Goal: Task Accomplishment & Management: Use online tool/utility

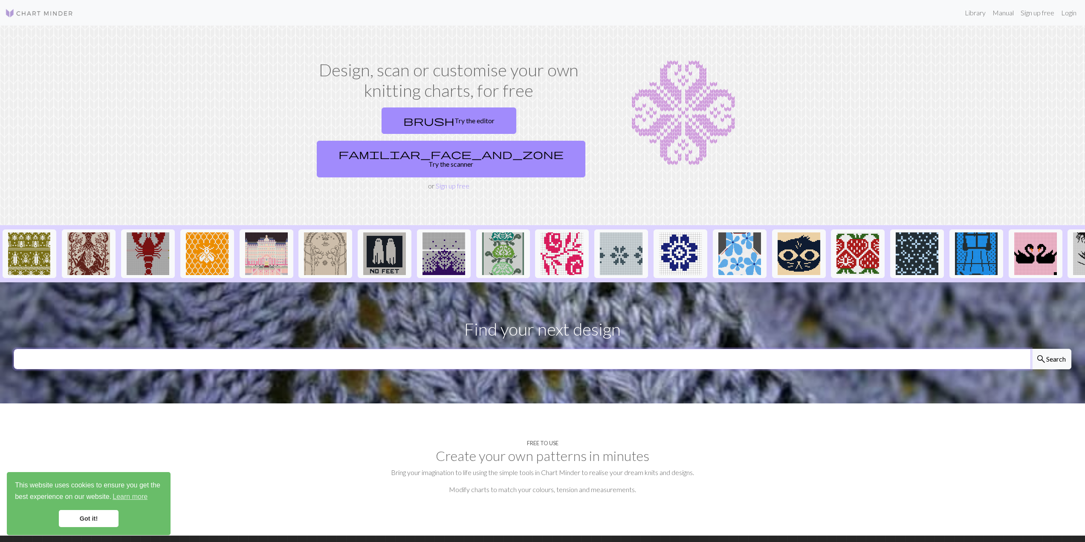
click at [186, 349] on input "text" at bounding box center [522, 359] width 1017 height 20
type input "ateez"
click at [1030, 349] on button "search Search" at bounding box center [1050, 359] width 41 height 20
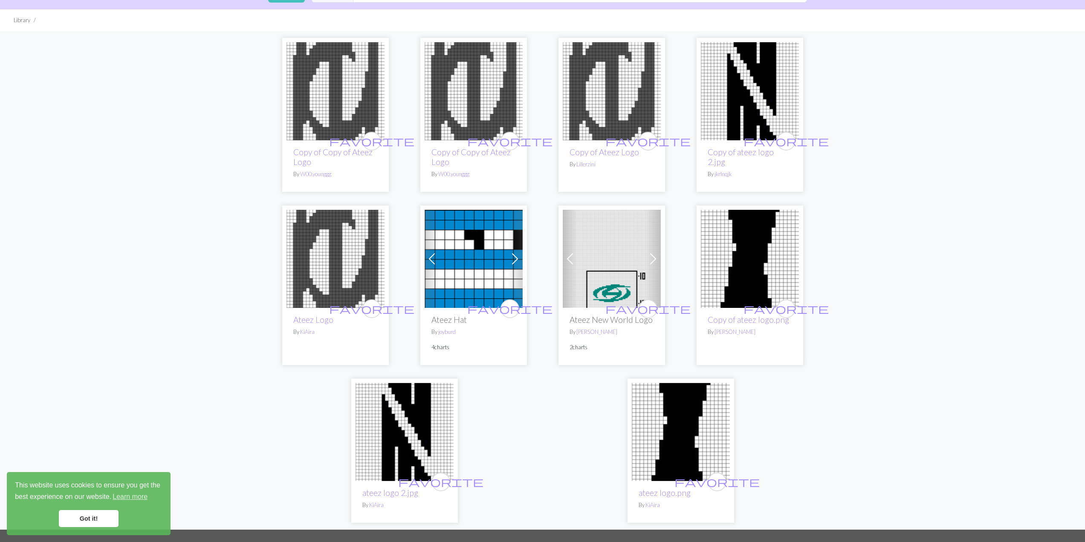
scroll to position [43, 0]
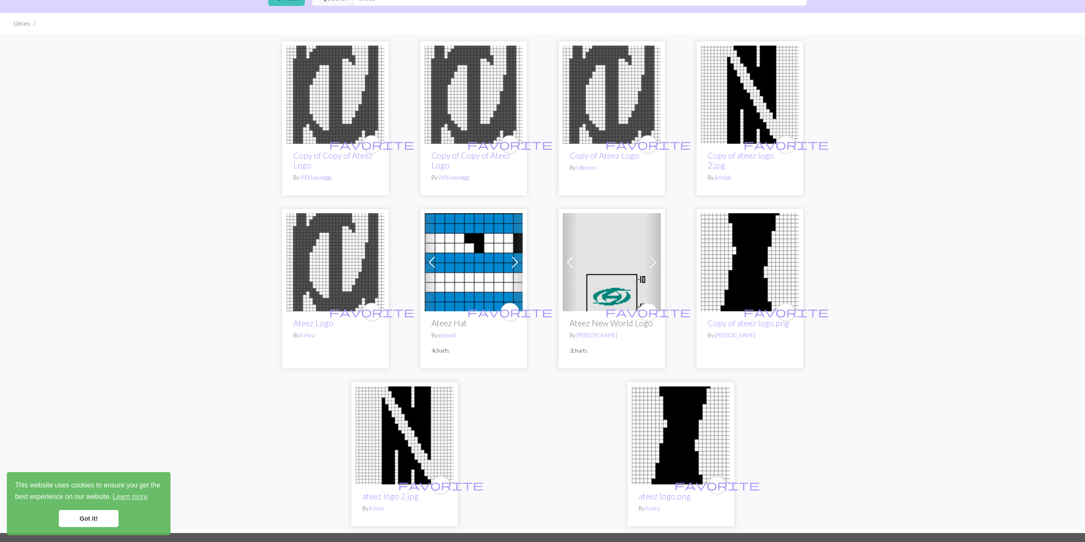
click at [851, 221] on div "favorite Copy of Copy of Ateez Logo By W00.younggg favorite Copy of Copy of Ate…" at bounding box center [542, 284] width 1085 height 498
click at [671, 440] on img at bounding box center [681, 435] width 98 height 98
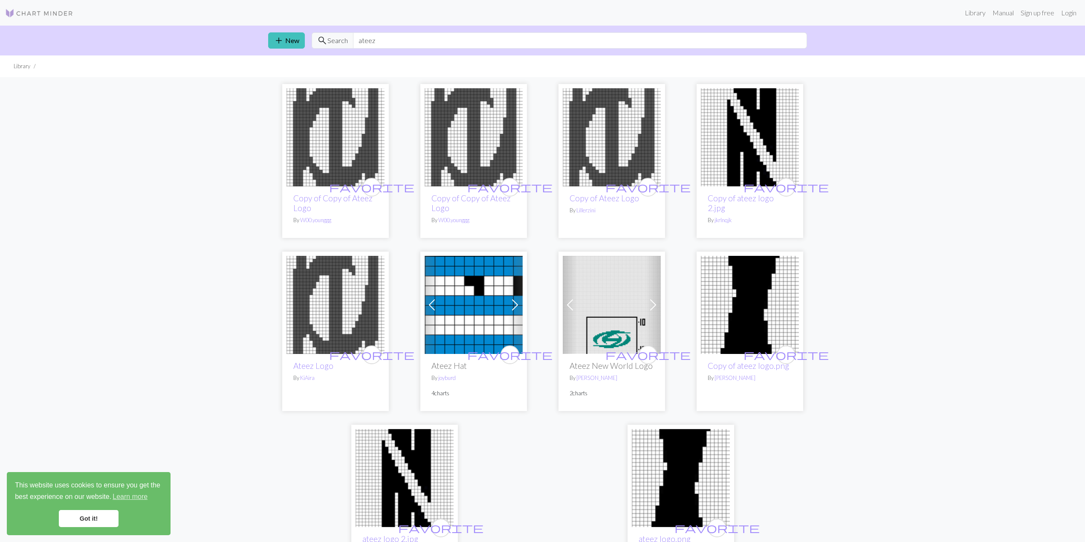
drag, startPoint x: 699, startPoint y: 456, endPoint x: 700, endPoint y: 444, distance: 11.6
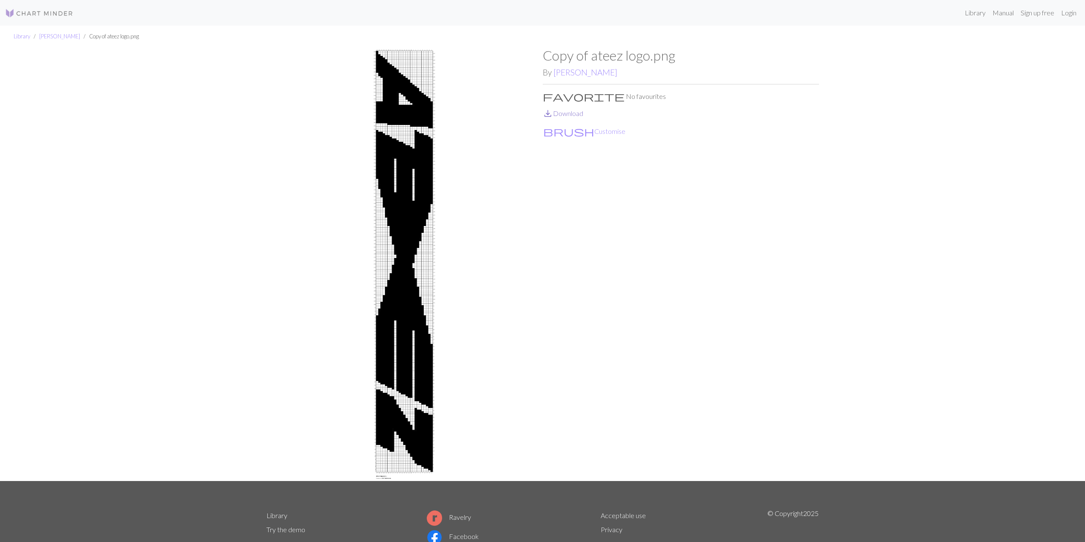
click at [578, 112] on link "save_alt Download" at bounding box center [563, 113] width 40 height 8
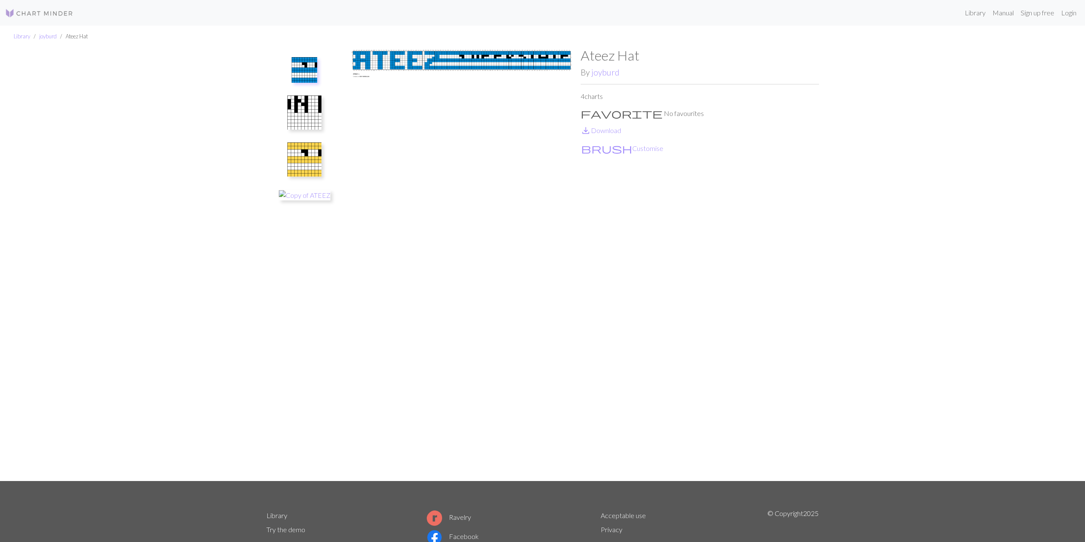
click at [314, 113] on img at bounding box center [304, 112] width 34 height 34
click at [304, 155] on img at bounding box center [304, 159] width 34 height 34
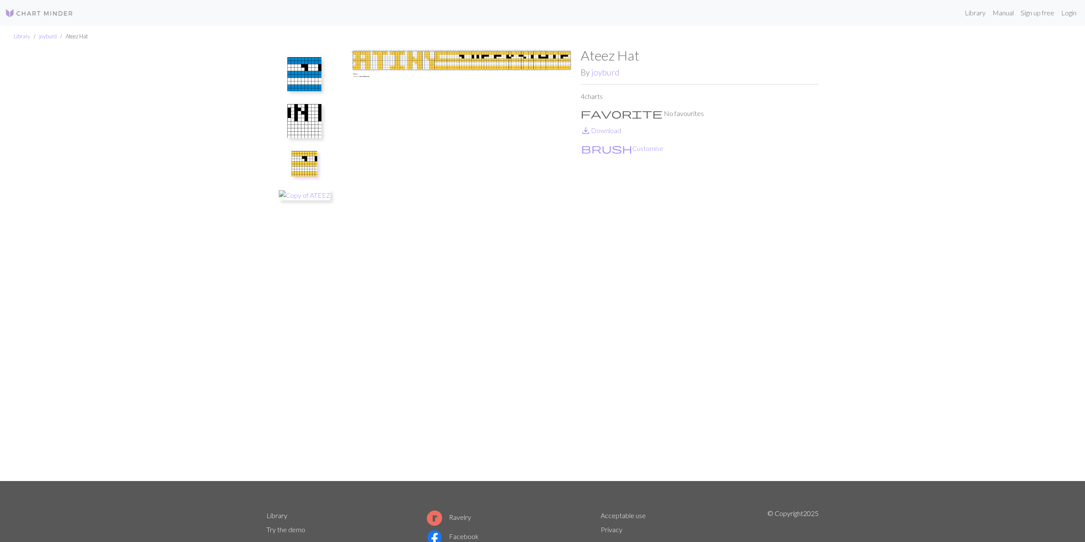
click at [304, 82] on img at bounding box center [304, 74] width 34 height 34
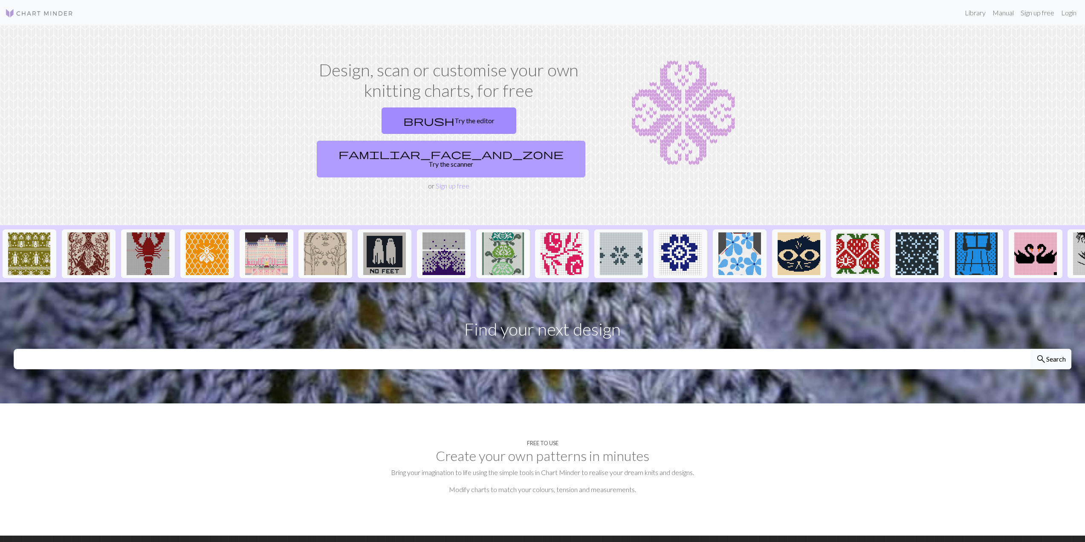
click at [526, 141] on link "familiar_face_and_zone Try the scanner" at bounding box center [451, 159] width 269 height 37
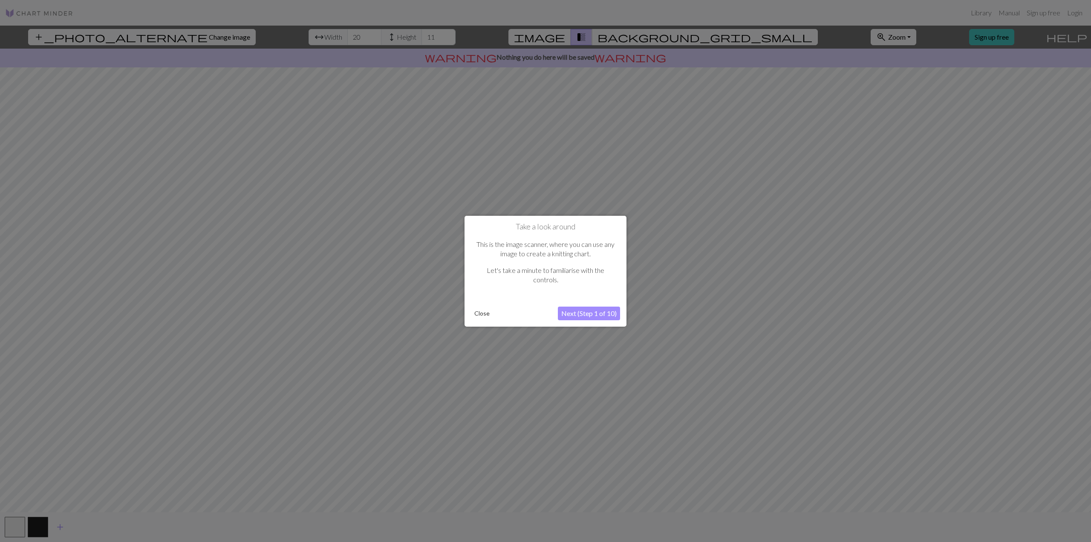
click at [475, 315] on button "Close" at bounding box center [482, 313] width 22 height 13
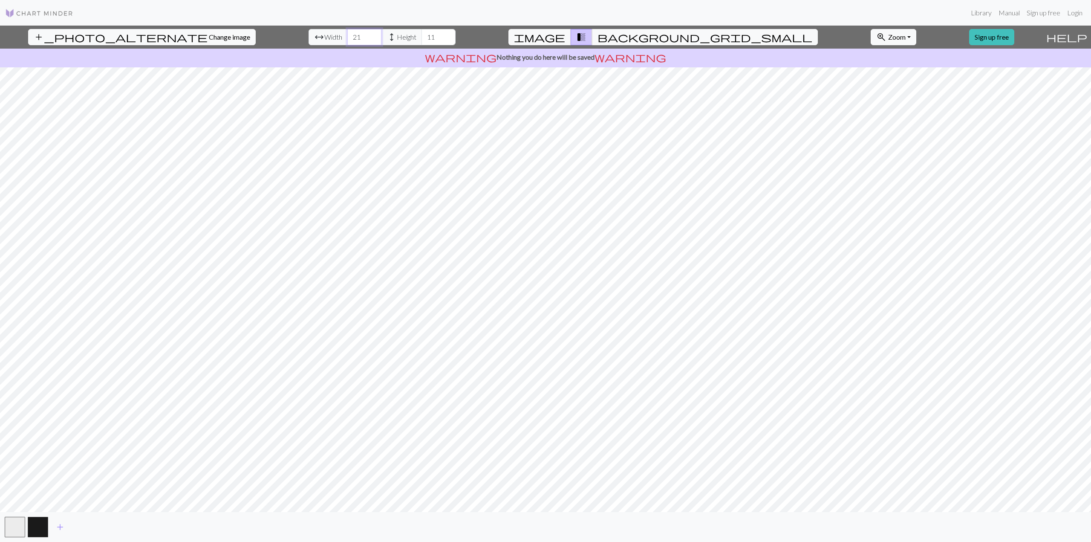
click at [347, 36] on input "21" at bounding box center [364, 37] width 34 height 16
click at [347, 36] on input "22" at bounding box center [364, 37] width 34 height 16
click at [347, 36] on input "23" at bounding box center [364, 37] width 34 height 16
click at [347, 36] on input "24" at bounding box center [364, 37] width 34 height 16
type input "25"
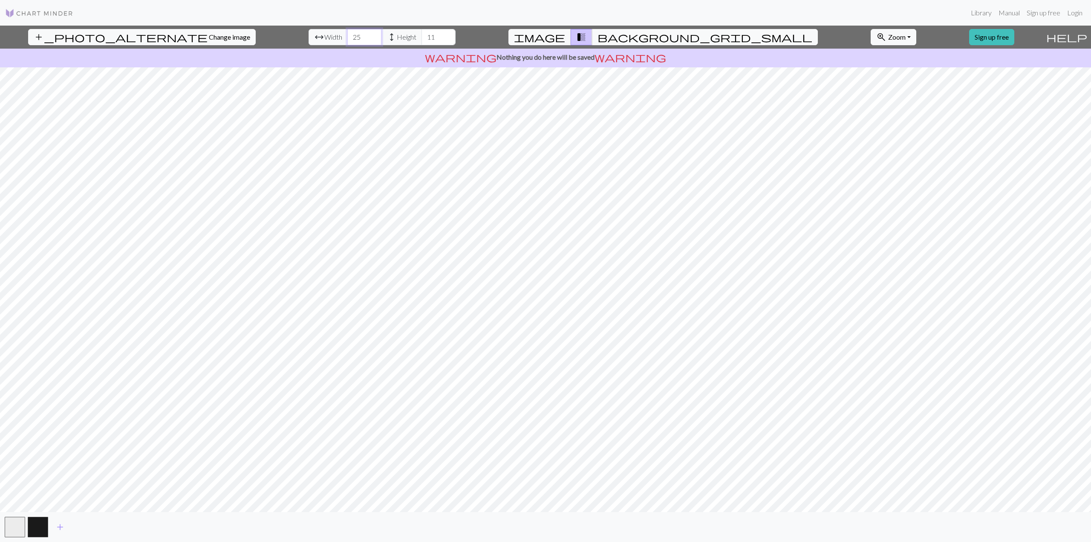
click at [347, 36] on input "25" at bounding box center [364, 37] width 34 height 16
click at [422, 32] on input "12" at bounding box center [439, 37] width 34 height 16
click at [422, 32] on input "13" at bounding box center [439, 37] width 34 height 16
click at [422, 32] on input "14" at bounding box center [439, 37] width 34 height 16
click at [422, 32] on input "15" at bounding box center [439, 37] width 34 height 16
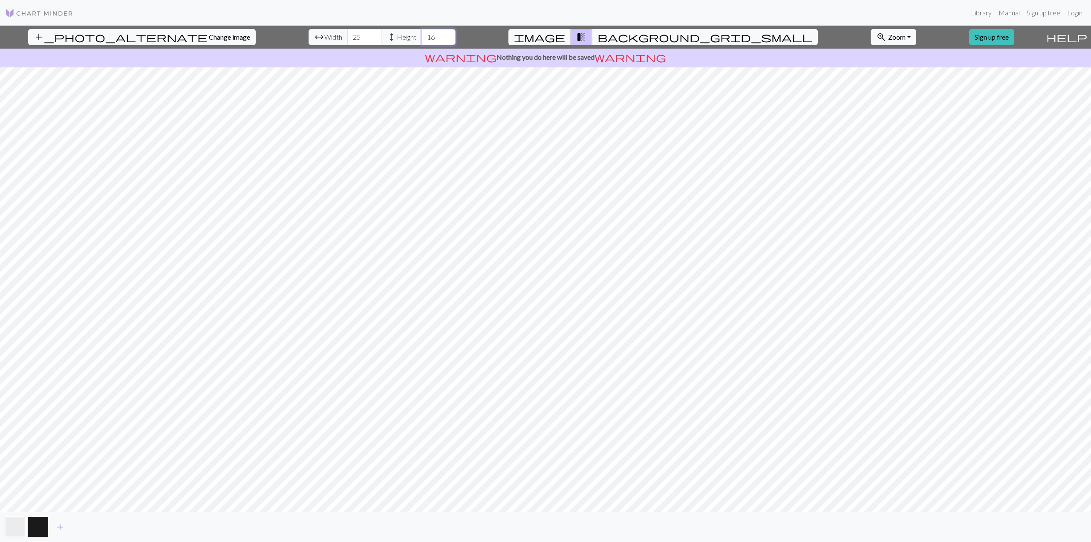
click at [422, 32] on input "16" at bounding box center [439, 37] width 34 height 16
click at [422, 32] on input "17" at bounding box center [439, 37] width 34 height 16
click at [422, 32] on input "18" at bounding box center [439, 37] width 34 height 16
click at [422, 32] on input "19" at bounding box center [439, 37] width 34 height 16
click at [422, 32] on input "20" at bounding box center [439, 37] width 34 height 16
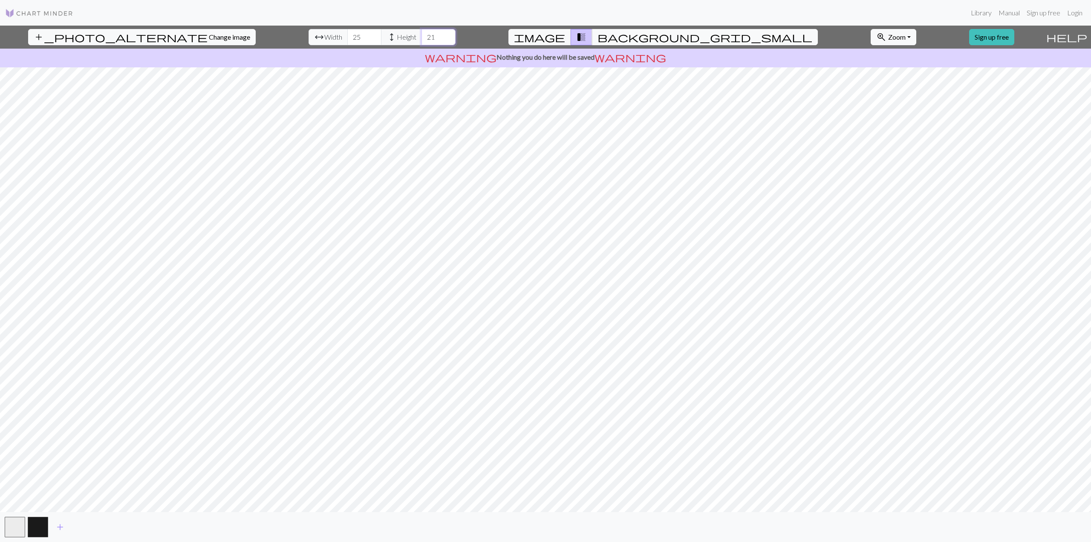
click at [422, 32] on input "21" at bounding box center [439, 37] width 34 height 16
click at [422, 32] on input "22" at bounding box center [439, 37] width 34 height 16
click at [422, 32] on input "23" at bounding box center [439, 37] width 34 height 16
click at [422, 32] on input "24" at bounding box center [439, 37] width 34 height 16
type input "25"
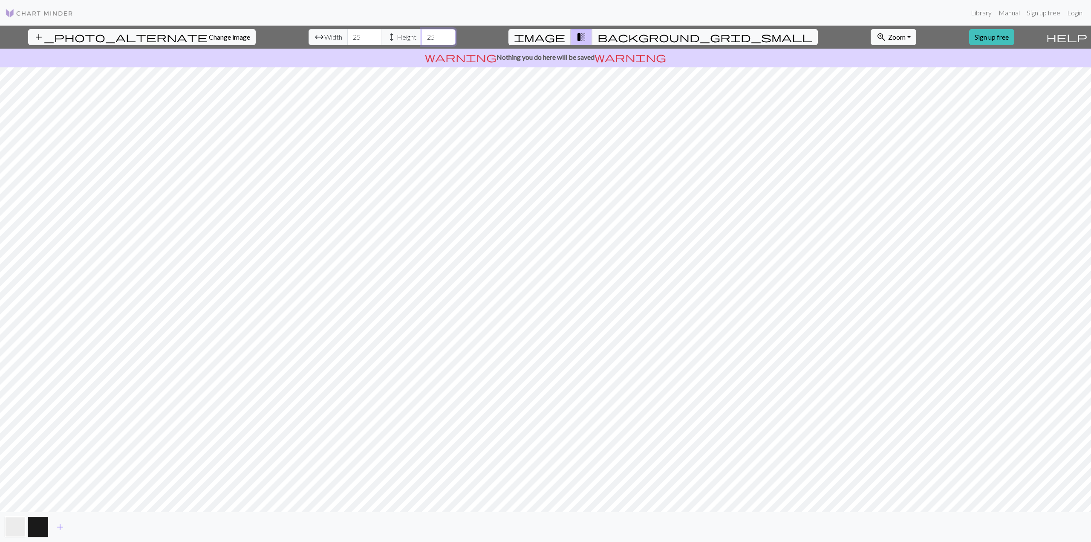
click at [422, 32] on input "25" at bounding box center [439, 37] width 34 height 16
click at [627, 33] on button "background_grid_small" at bounding box center [705, 37] width 226 height 16
click at [590, 38] on button "transition_fade" at bounding box center [582, 37] width 22 height 16
click at [347, 34] on input "26" at bounding box center [364, 37] width 34 height 16
click at [347, 34] on input "27" at bounding box center [364, 37] width 34 height 16
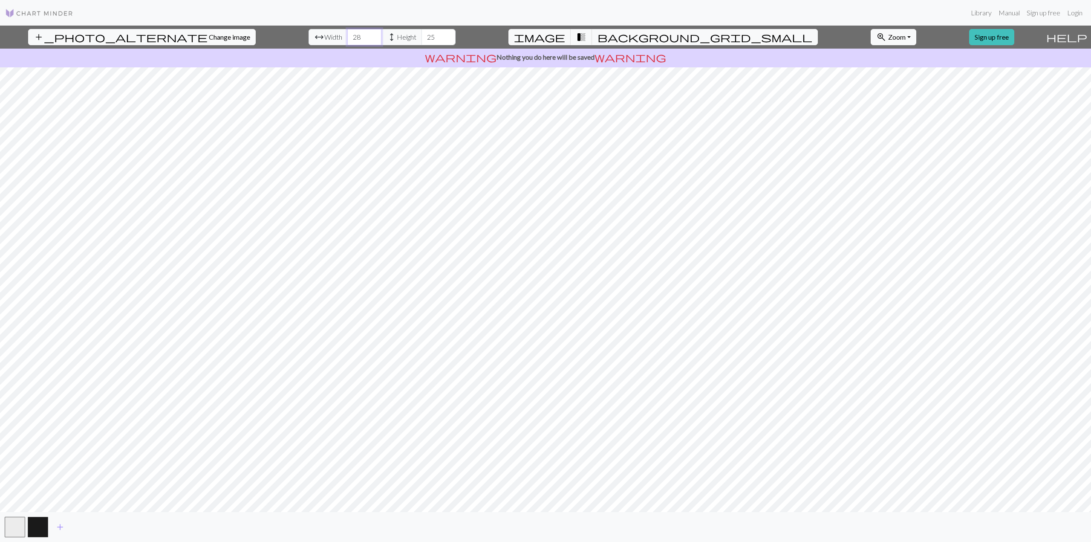
click at [347, 34] on input "28" at bounding box center [364, 37] width 34 height 16
click at [347, 34] on input "29" at bounding box center [364, 37] width 34 height 16
type input "30"
click at [347, 34] on input "30" at bounding box center [364, 37] width 34 height 16
click at [422, 34] on input "26" at bounding box center [439, 37] width 34 height 16
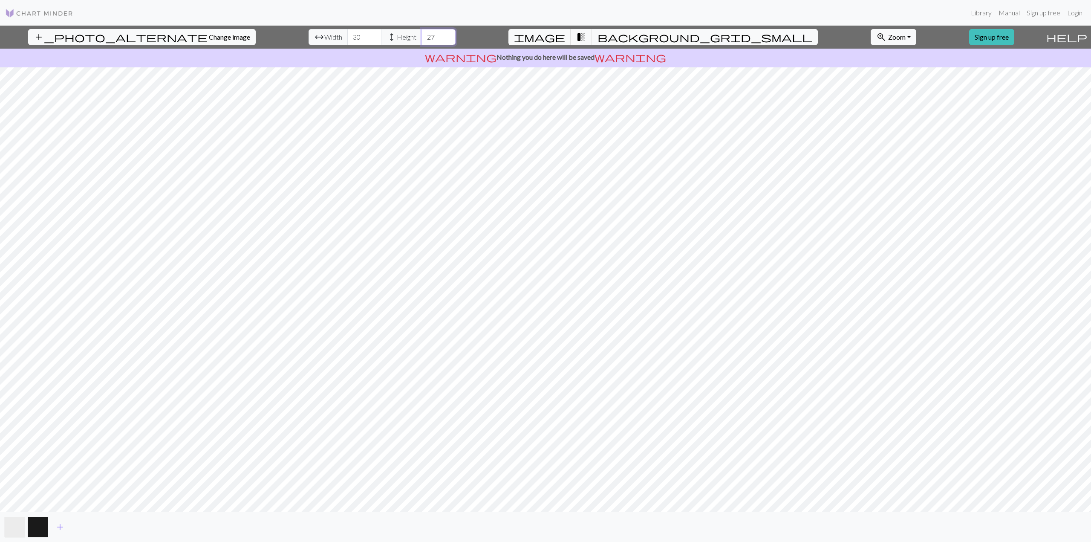
click at [422, 34] on input "27" at bounding box center [439, 37] width 34 height 16
click at [422, 34] on input "28" at bounding box center [439, 37] width 34 height 16
click at [422, 34] on input "29" at bounding box center [439, 37] width 34 height 16
click at [422, 34] on input "30" at bounding box center [439, 37] width 34 height 16
click at [422, 34] on input "31" at bounding box center [439, 37] width 34 height 16
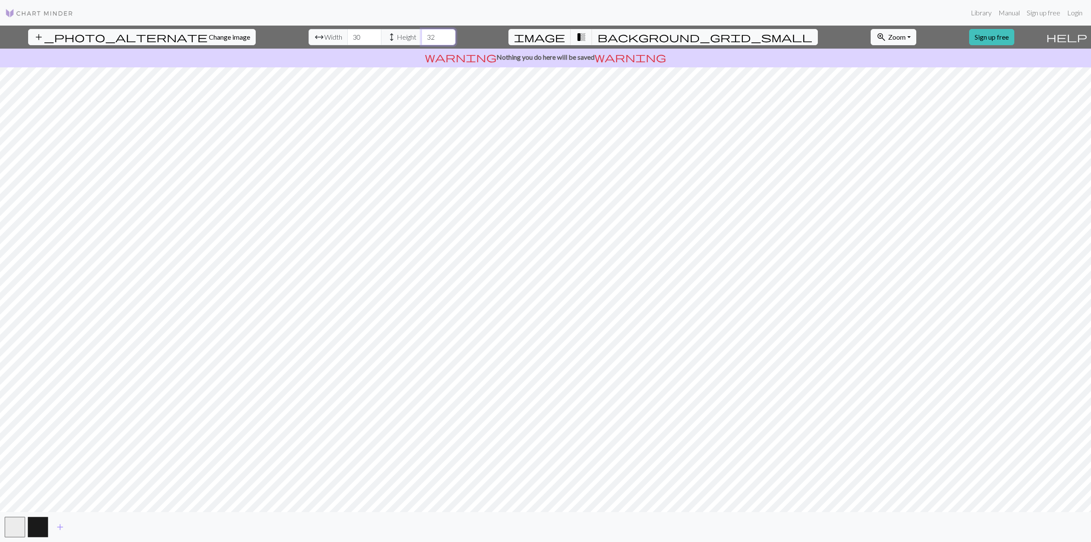
click at [422, 34] on input "32" at bounding box center [439, 37] width 34 height 16
click at [422, 34] on input "33" at bounding box center [439, 37] width 34 height 16
click at [422, 34] on input "34" at bounding box center [439, 37] width 34 height 16
type input "35"
click at [422, 34] on input "35" at bounding box center [439, 37] width 34 height 16
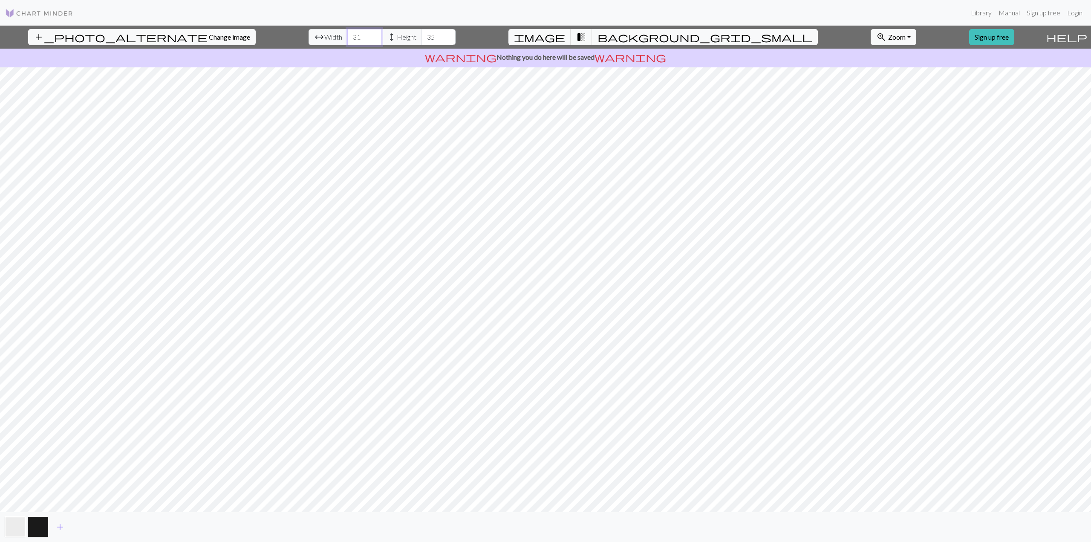
click at [347, 34] on input "31" at bounding box center [364, 37] width 34 height 16
click at [347, 34] on input "32" at bounding box center [364, 37] width 34 height 16
click at [347, 34] on input "33" at bounding box center [364, 37] width 34 height 16
click at [347, 34] on input "34" at bounding box center [364, 37] width 34 height 16
type input "35"
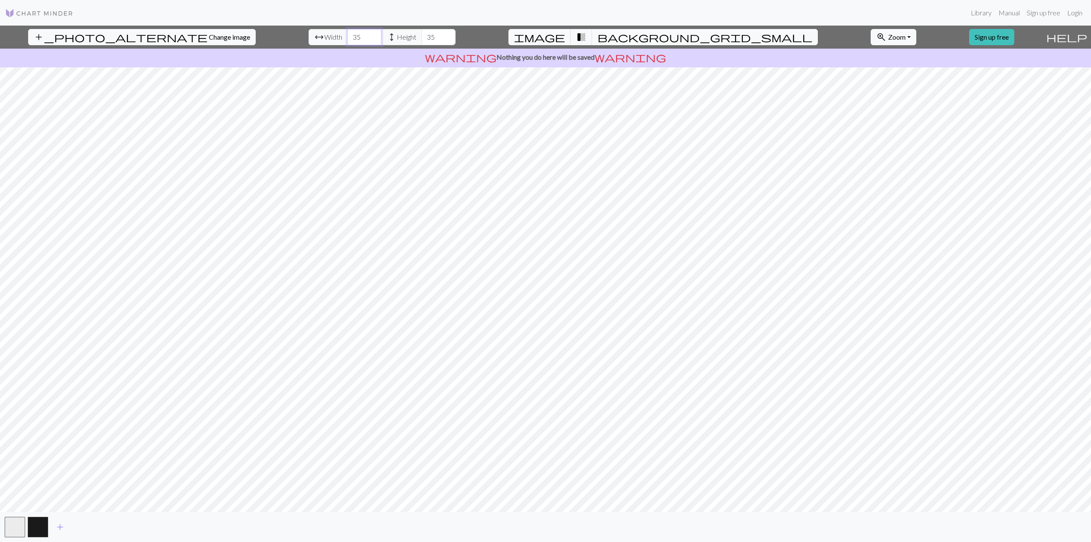
click at [347, 34] on input "35" at bounding box center [364, 37] width 34 height 16
click at [422, 34] on input "36" at bounding box center [439, 37] width 34 height 16
click at [422, 34] on input "37" at bounding box center [439, 37] width 34 height 16
click at [422, 34] on input "38" at bounding box center [439, 37] width 34 height 16
click at [422, 34] on input "39" at bounding box center [439, 37] width 34 height 16
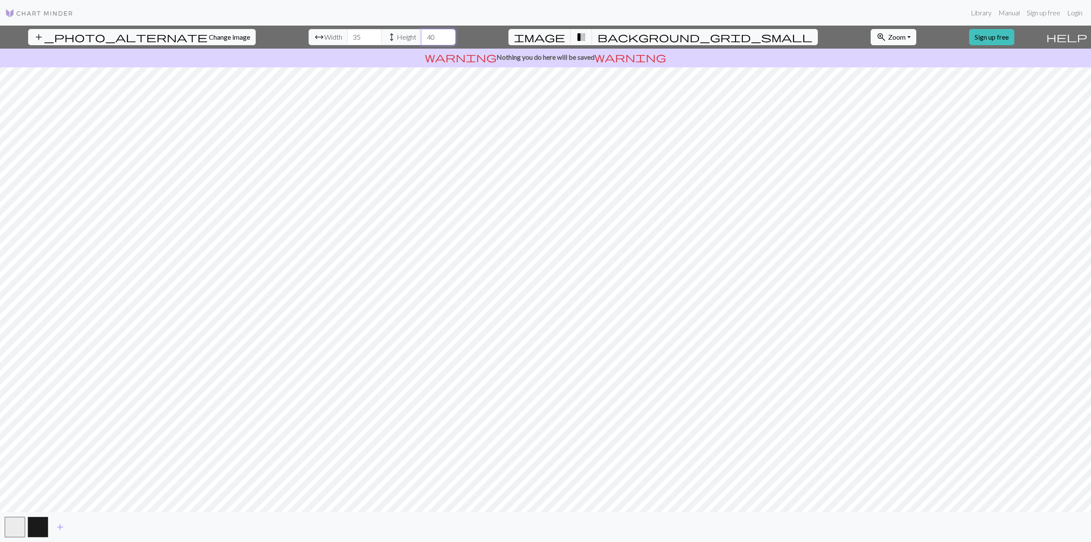
type input "40"
click at [422, 33] on input "40" at bounding box center [439, 37] width 34 height 16
click at [347, 35] on input "36" at bounding box center [364, 37] width 34 height 16
click at [347, 35] on input "37" at bounding box center [364, 37] width 34 height 16
click at [347, 35] on input "38" at bounding box center [364, 37] width 34 height 16
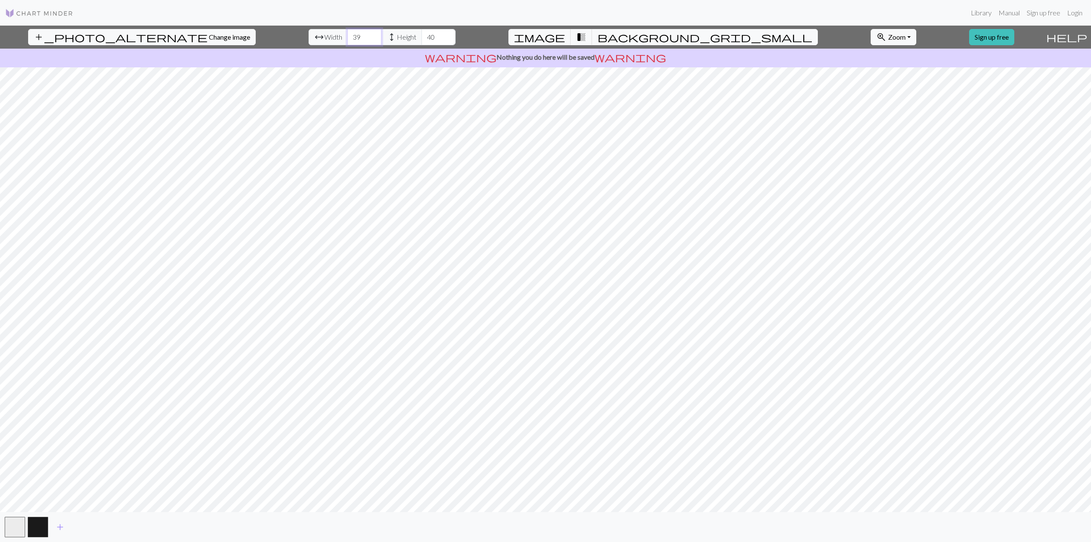
click at [347, 35] on input "39" at bounding box center [364, 37] width 34 height 16
click at [347, 35] on input "40" at bounding box center [364, 37] width 34 height 16
click at [347, 35] on input "41" at bounding box center [364, 37] width 34 height 16
click at [347, 35] on input "42" at bounding box center [364, 37] width 34 height 16
click at [347, 39] on input "41" at bounding box center [364, 37] width 34 height 16
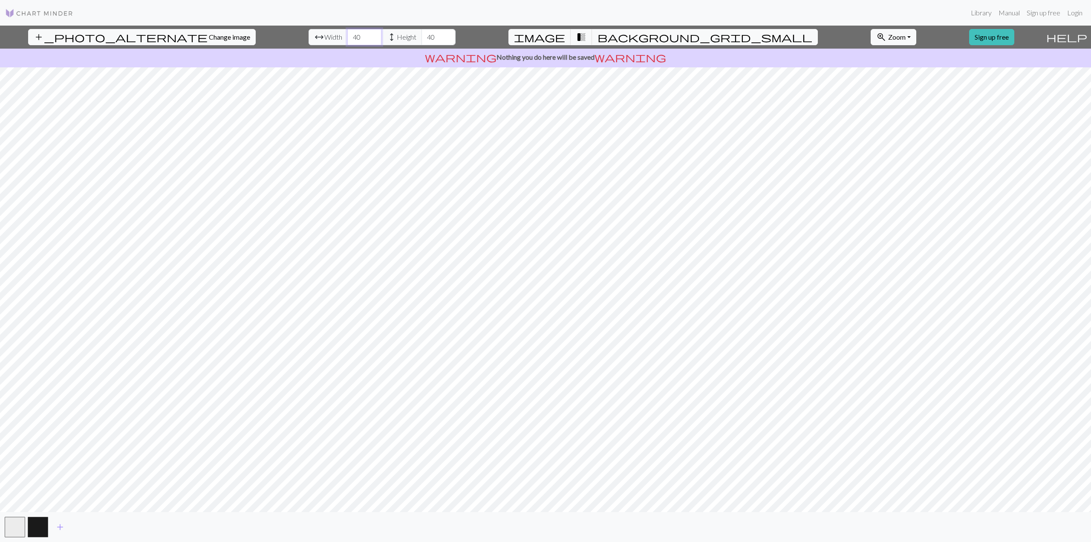
click at [347, 39] on input "40" at bounding box center [364, 37] width 34 height 16
click at [616, 38] on span "background_grid_small" at bounding box center [705, 37] width 215 height 12
click at [587, 40] on span "transition_fade" at bounding box center [581, 37] width 10 height 12
click at [347, 35] on input "41" at bounding box center [364, 37] width 34 height 16
click at [347, 35] on input "42" at bounding box center [364, 37] width 34 height 16
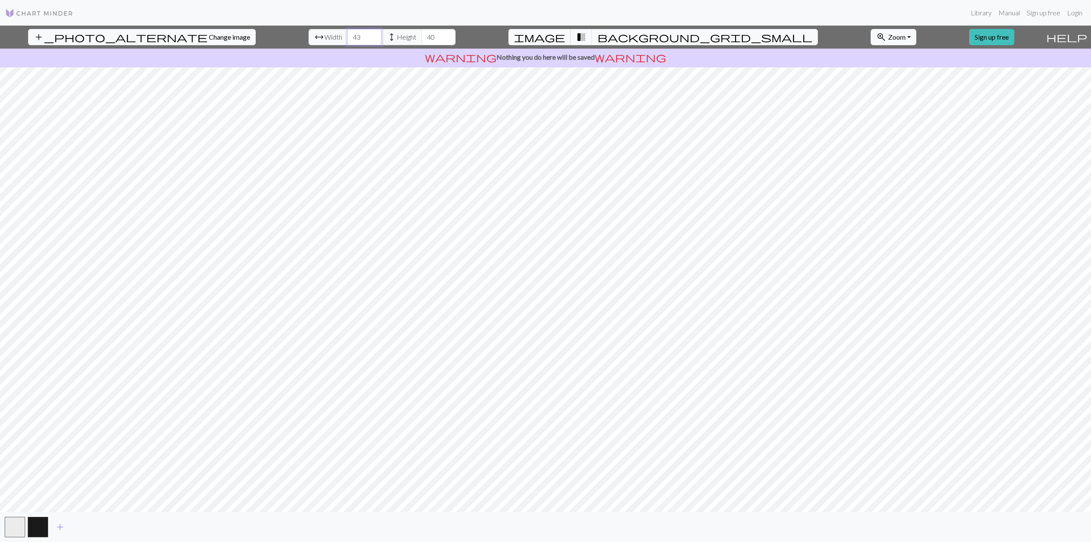
click at [347, 35] on input "43" at bounding box center [364, 37] width 34 height 16
click at [347, 35] on input "44" at bounding box center [364, 37] width 34 height 16
click at [347, 35] on input "45" at bounding box center [364, 37] width 34 height 16
click at [347, 35] on input "46" at bounding box center [364, 37] width 34 height 16
click at [347, 35] on input "47" at bounding box center [364, 37] width 34 height 16
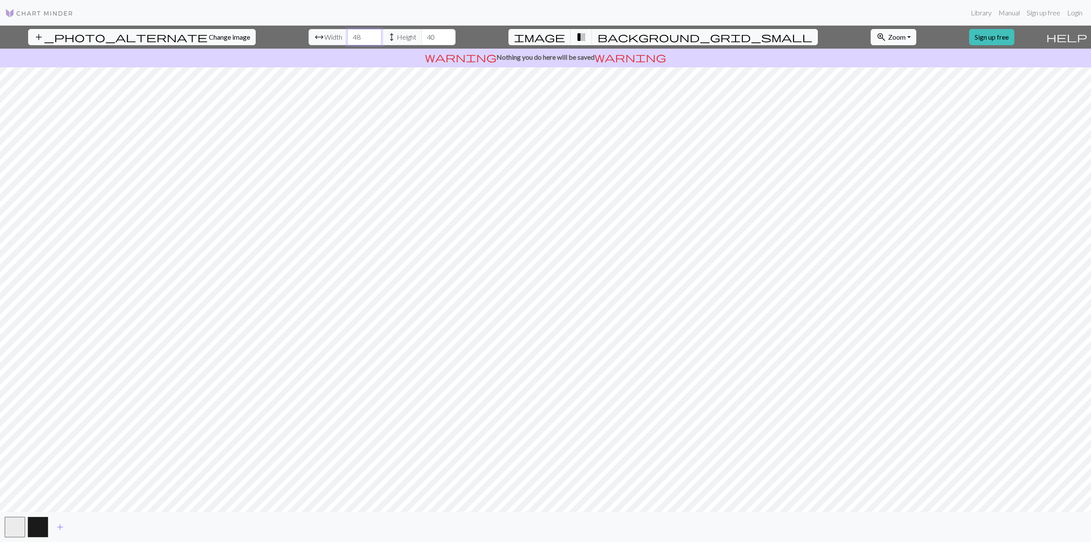
click at [347, 35] on input "48" at bounding box center [364, 37] width 34 height 16
click at [347, 35] on input "49" at bounding box center [364, 37] width 34 height 16
type input "50"
click at [347, 35] on input "50" at bounding box center [364, 37] width 34 height 16
click at [422, 35] on input "41" at bounding box center [439, 37] width 34 height 16
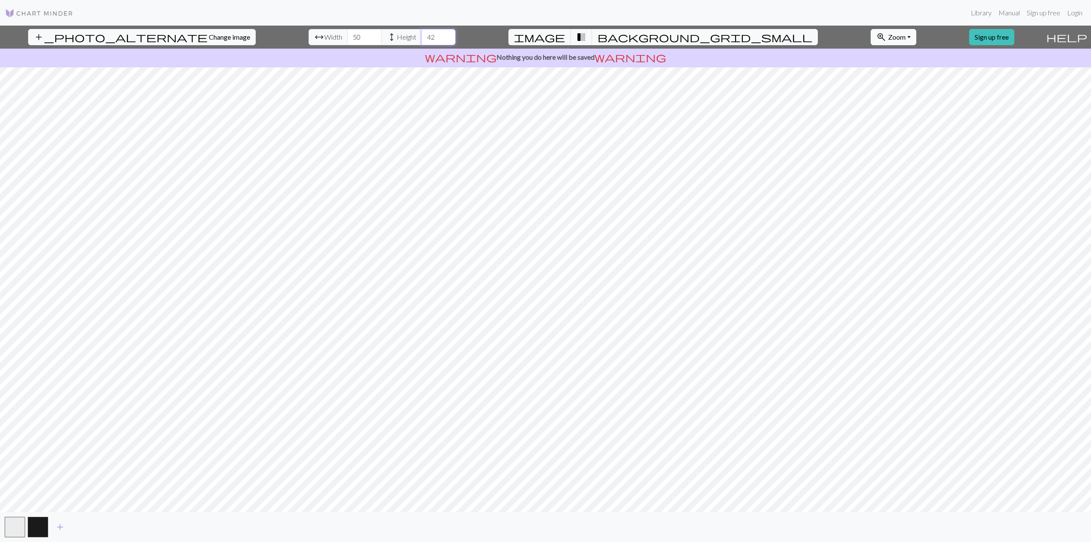
click at [422, 35] on input "42" at bounding box center [439, 37] width 34 height 16
click at [422, 35] on input "43" at bounding box center [439, 37] width 34 height 16
click at [422, 35] on input "44" at bounding box center [439, 37] width 34 height 16
click at [422, 35] on input "45" at bounding box center [439, 37] width 34 height 16
click at [422, 35] on input "46" at bounding box center [439, 37] width 34 height 16
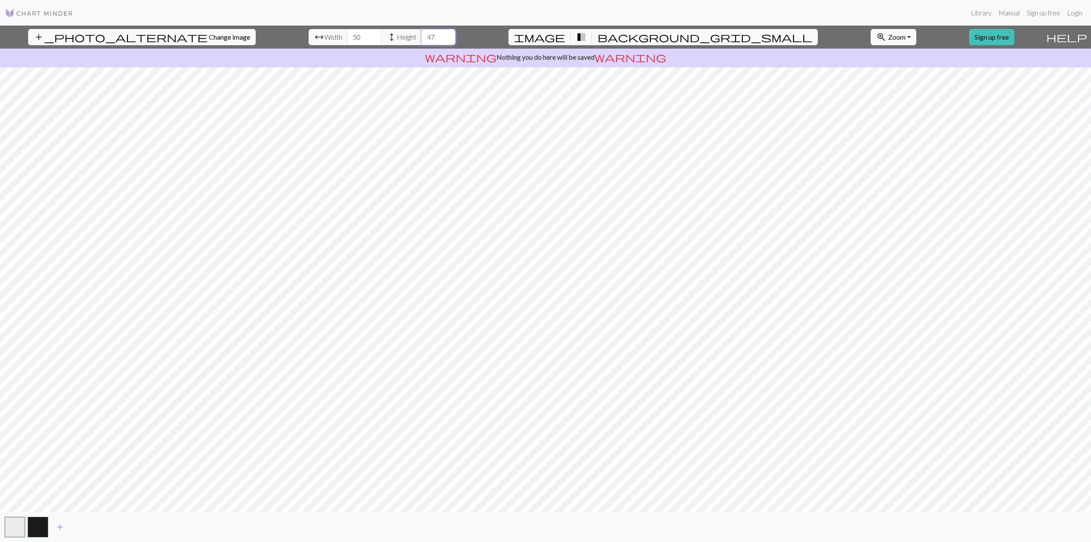
click at [422, 35] on input "47" at bounding box center [439, 37] width 34 height 16
click at [422, 35] on input "48" at bounding box center [439, 37] width 34 height 16
click at [422, 35] on input "49" at bounding box center [439, 37] width 34 height 16
type input "50"
click at [422, 35] on input "50" at bounding box center [439, 37] width 34 height 16
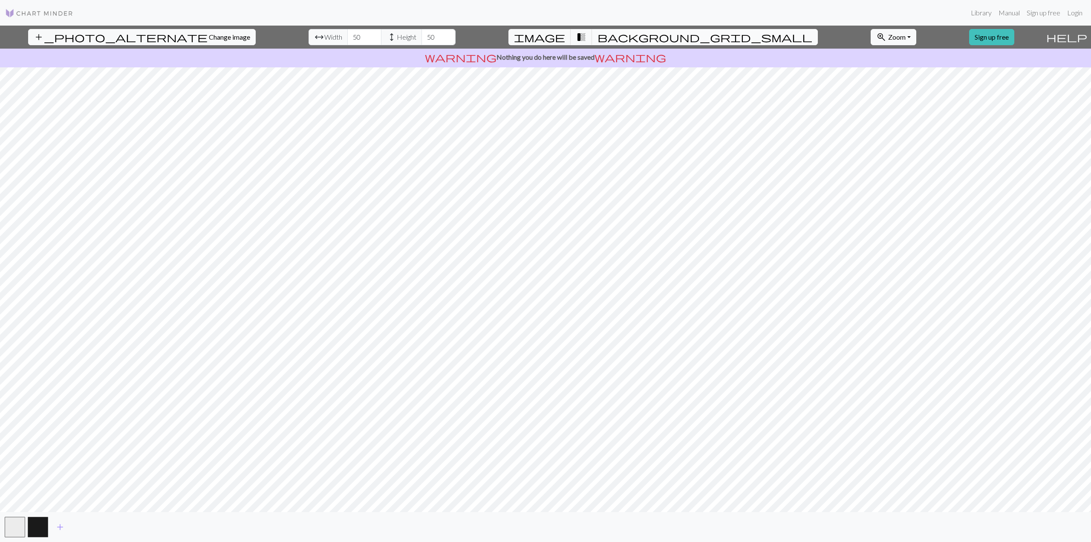
click at [619, 38] on span "background_grid_small" at bounding box center [705, 37] width 215 height 12
click at [587, 40] on span "transition_fade" at bounding box center [581, 37] width 10 height 12
click at [565, 40] on span "image" at bounding box center [539, 37] width 51 height 12
click at [587, 36] on span "transition_fade" at bounding box center [581, 37] width 10 height 12
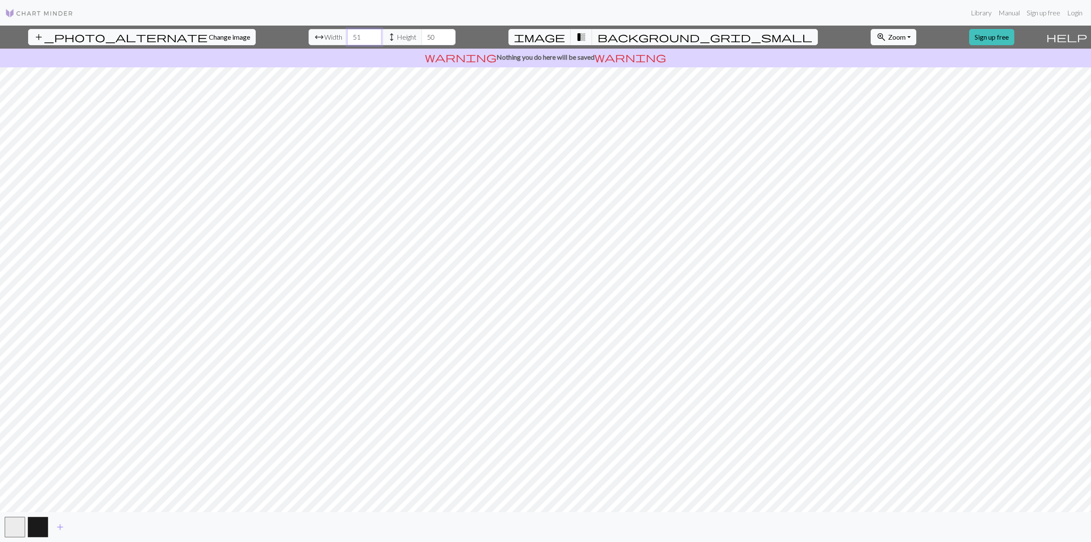
click at [347, 34] on input "51" at bounding box center [364, 37] width 34 height 16
click at [347, 34] on input "52" at bounding box center [364, 37] width 34 height 16
click at [347, 34] on input "53" at bounding box center [364, 37] width 34 height 16
click at [347, 34] on input "54" at bounding box center [364, 37] width 34 height 16
type input "55"
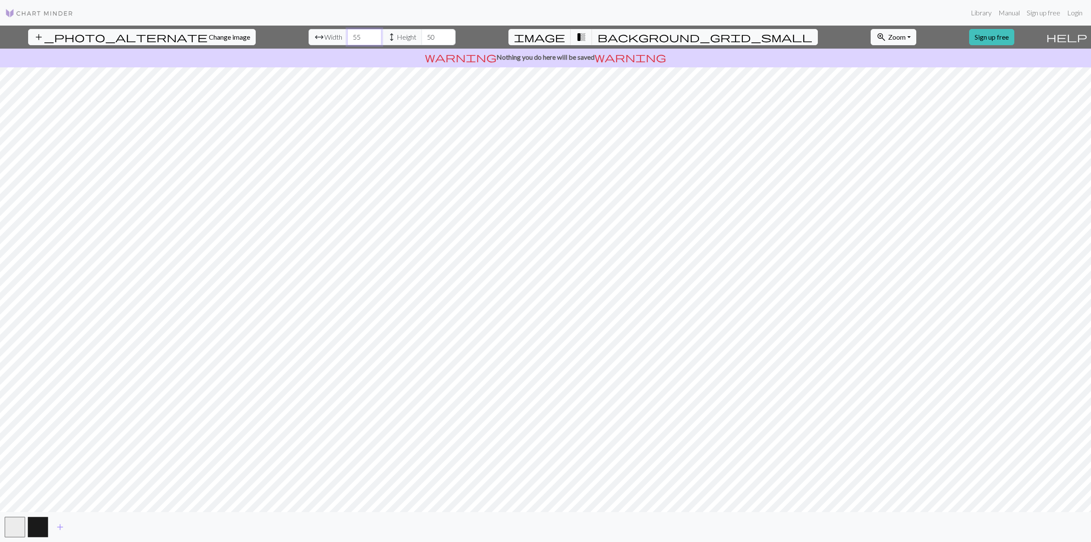
click at [347, 34] on input "55" at bounding box center [364, 37] width 34 height 16
click at [422, 33] on input "51" at bounding box center [439, 37] width 34 height 16
click at [422, 33] on input "52" at bounding box center [439, 37] width 34 height 16
click at [422, 33] on input "53" at bounding box center [439, 37] width 34 height 16
click at [422, 33] on input "54" at bounding box center [439, 37] width 34 height 16
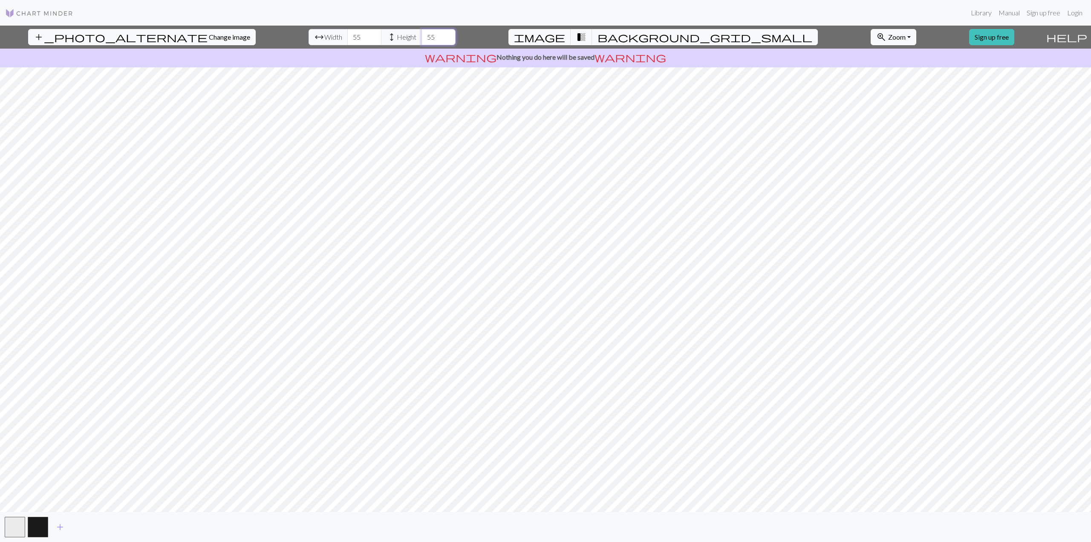
type input "55"
click at [422, 33] on input "55" at bounding box center [439, 37] width 34 height 16
click at [565, 36] on span "image" at bounding box center [539, 37] width 51 height 12
click at [615, 34] on span "background_grid_small" at bounding box center [705, 37] width 215 height 12
click at [565, 33] on span "image" at bounding box center [539, 37] width 51 height 12
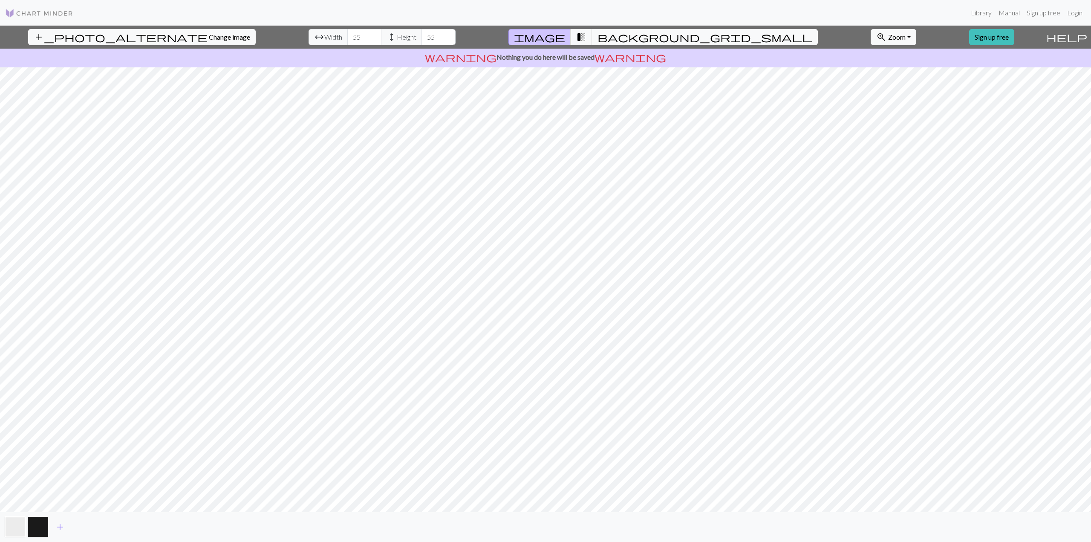
click at [622, 29] on div "add_photo_alternate Change image arrow_range Width 55 height Height 55 image tr…" at bounding box center [521, 37] width 1043 height 23
click at [620, 34] on span "background_grid_small" at bounding box center [705, 37] width 215 height 12
click at [347, 35] on input "56" at bounding box center [364, 37] width 34 height 16
click at [347, 35] on input "57" at bounding box center [364, 37] width 34 height 16
click at [347, 35] on input "58" at bounding box center [364, 37] width 34 height 16
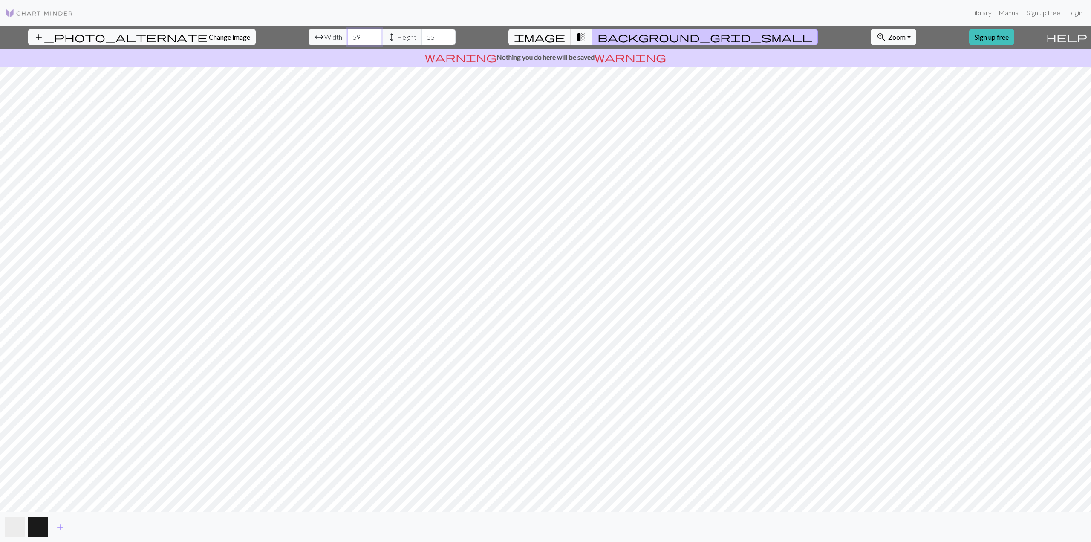
click at [347, 35] on input "59" at bounding box center [364, 37] width 34 height 16
type input "60"
click at [347, 35] on input "60" at bounding box center [364, 37] width 34 height 16
click at [422, 33] on input "56" at bounding box center [439, 37] width 34 height 16
click at [422, 33] on input "57" at bounding box center [439, 37] width 34 height 16
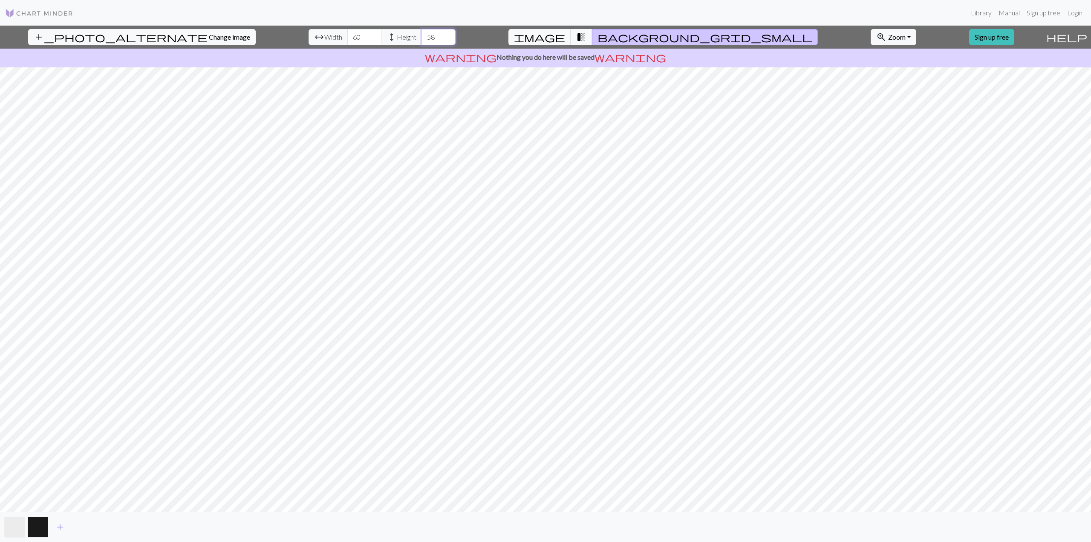
click at [422, 33] on input "58" at bounding box center [439, 37] width 34 height 16
click at [422, 33] on input "59" at bounding box center [439, 37] width 34 height 16
click at [422, 33] on input "60" at bounding box center [439, 37] width 34 height 16
click at [587, 35] on span "transition_fade" at bounding box center [581, 37] width 10 height 12
drag, startPoint x: 405, startPoint y: 37, endPoint x: 386, endPoint y: 38, distance: 18.8
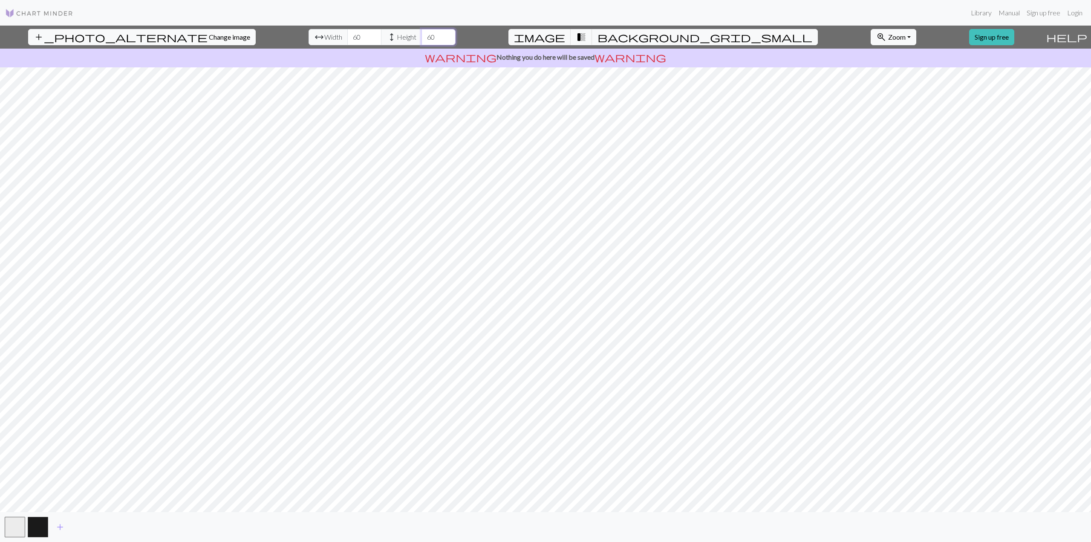
click at [386, 38] on div "arrow_range Width 60 height Height 60" at bounding box center [382, 37] width 147 height 16
type input "100"
drag, startPoint x: 332, startPoint y: 38, endPoint x: 297, endPoint y: 42, distance: 35.2
click at [309, 42] on div "arrow_range Width 60 height Height 100" at bounding box center [382, 37] width 147 height 16
type input "100"
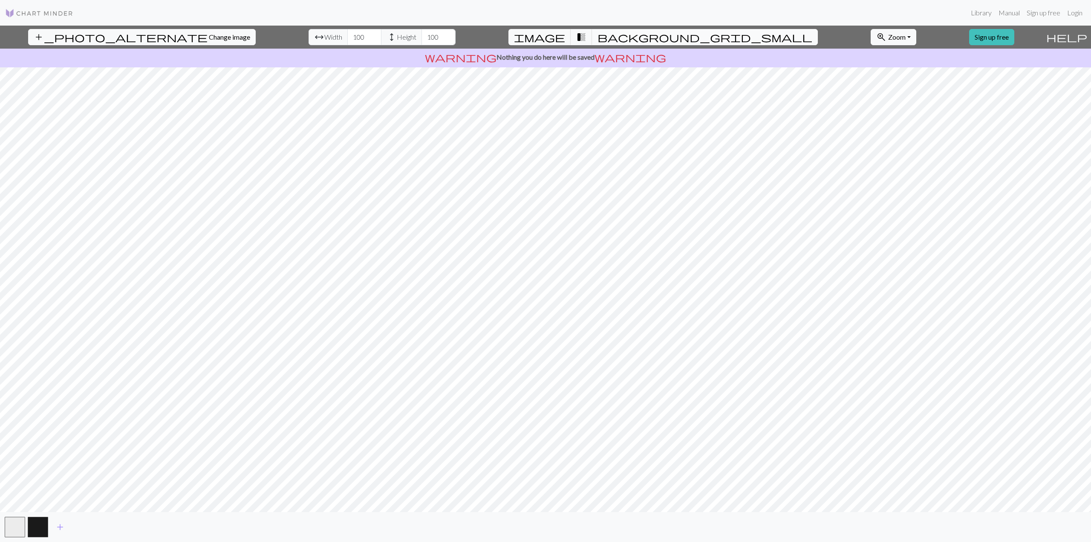
click at [627, 43] on button "background_grid_small" at bounding box center [705, 37] width 226 height 16
click at [587, 38] on span "transition_fade" at bounding box center [581, 37] width 10 height 12
click at [565, 37] on span "image" at bounding box center [539, 37] width 51 height 12
click at [587, 36] on span "transition_fade" at bounding box center [581, 37] width 10 height 12
click at [565, 39] on span "image" at bounding box center [539, 37] width 51 height 12
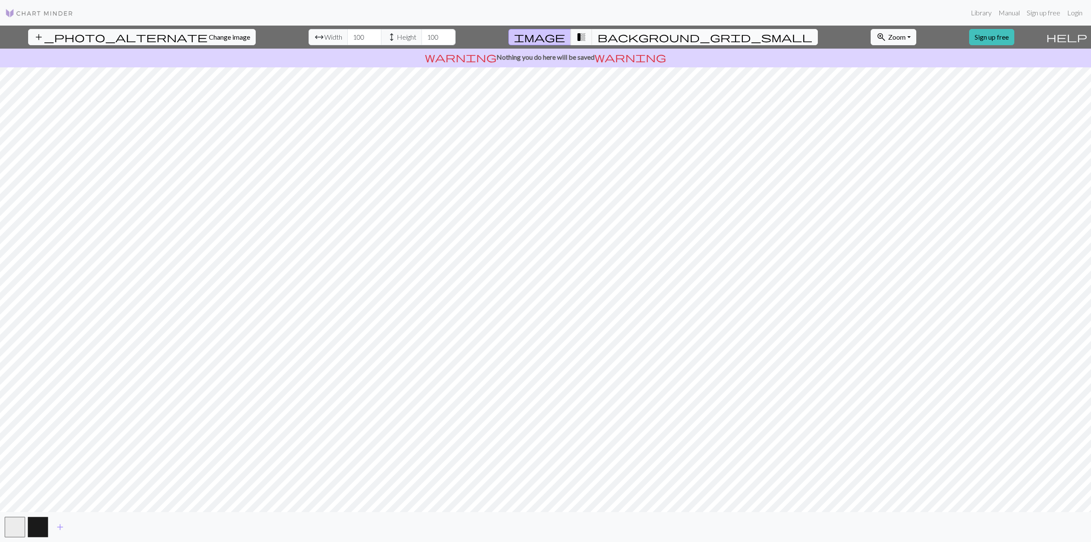
click at [610, 38] on button "background_grid_small" at bounding box center [705, 37] width 226 height 16
click at [1073, 17] on link "Login" at bounding box center [1075, 12] width 22 height 17
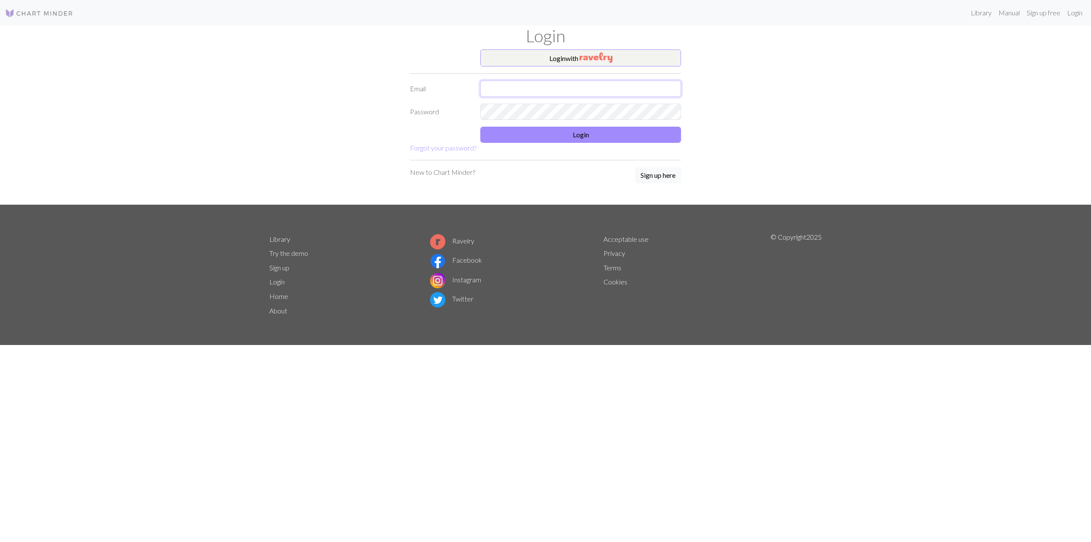
click at [520, 88] on input "text" at bounding box center [580, 89] width 201 height 16
type input "moxaran92@web.de"
click at [601, 142] on button "Login" at bounding box center [580, 135] width 201 height 16
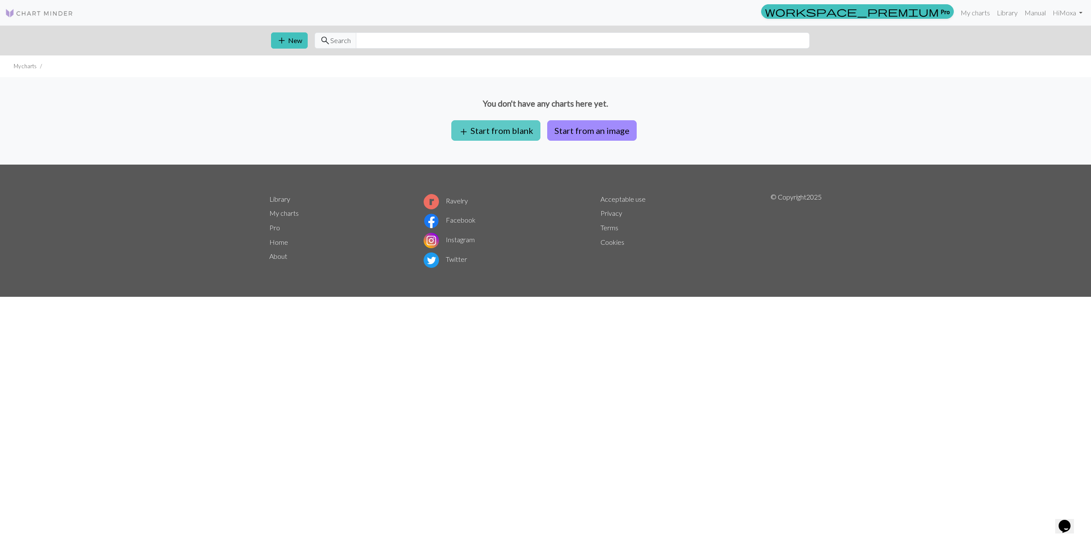
click at [514, 133] on button "add Start from blank" at bounding box center [495, 130] width 89 height 20
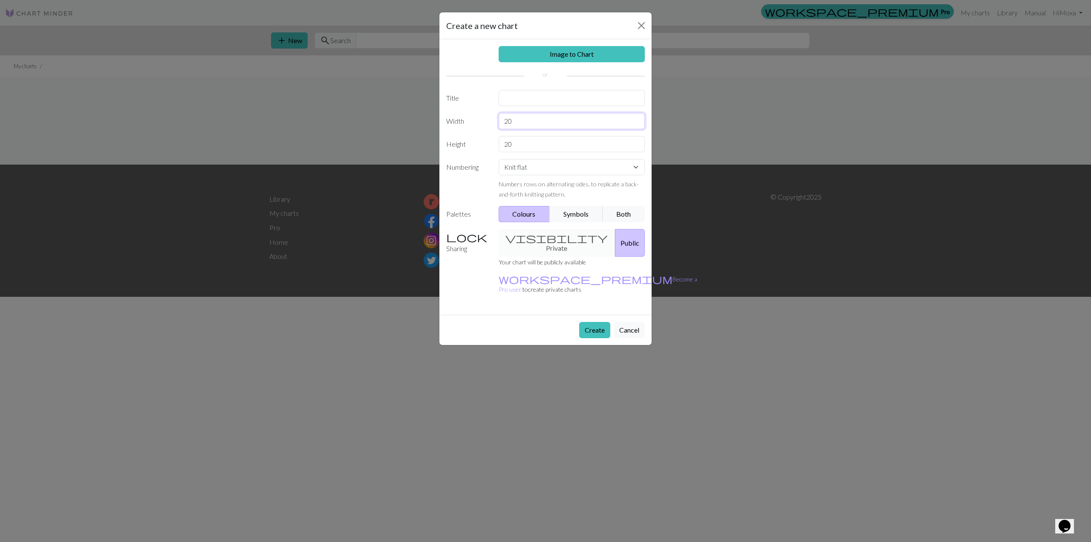
drag, startPoint x: 542, startPoint y: 123, endPoint x: 432, endPoint y: 126, distance: 110.4
click at [432, 126] on div "Create a new chart Image to Chart Title Width 20 Height 20 Numbering Knit flat …" at bounding box center [545, 271] width 1091 height 542
type input "150"
drag, startPoint x: 560, startPoint y: 143, endPoint x: 385, endPoint y: 150, distance: 174.9
click at [380, 151] on div "Create a new chart Image to Chart Title Width 150 Height 20 Numbering Knit flat…" at bounding box center [545, 271] width 1091 height 542
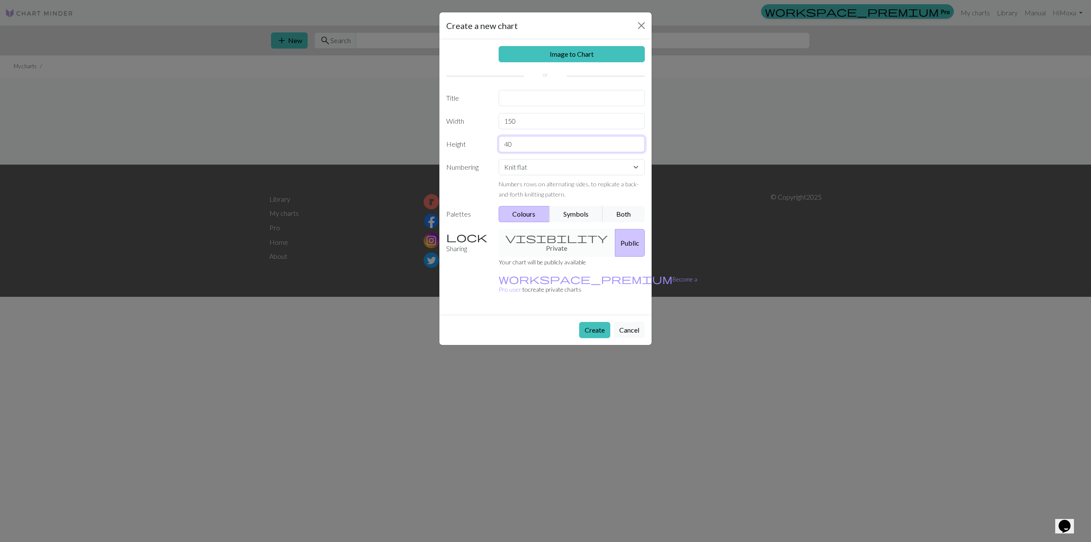
type input "40"
click at [603, 322] on button "Create" at bounding box center [594, 330] width 31 height 16
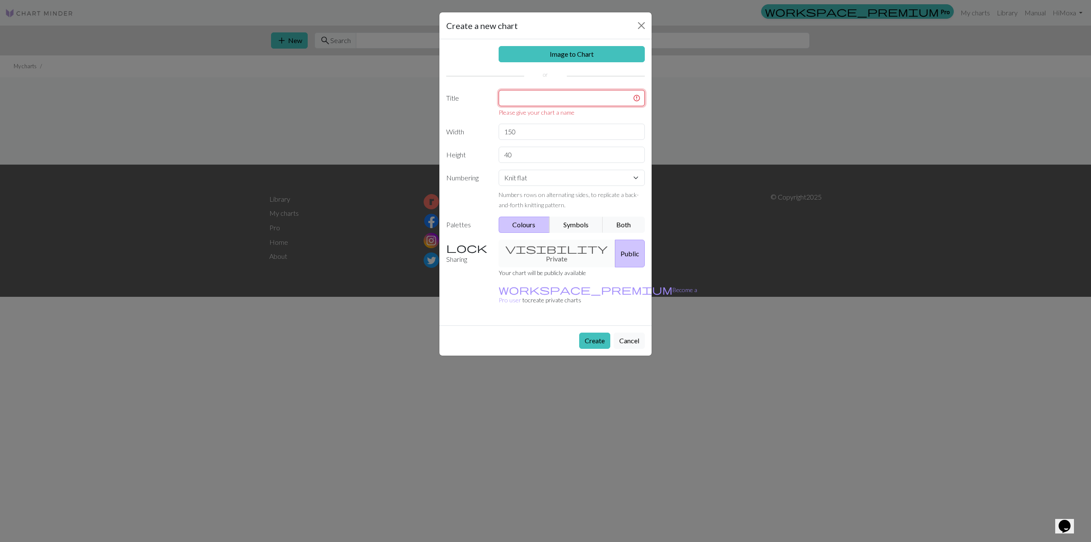
click at [561, 101] on input "text" at bounding box center [572, 98] width 147 height 16
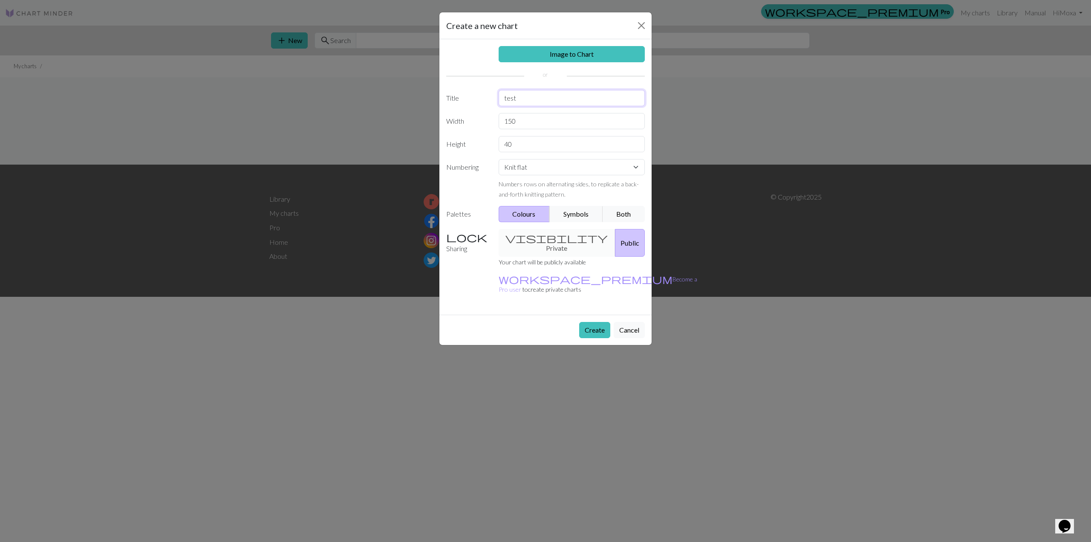
type input "test"
click at [596, 322] on button "Create" at bounding box center [594, 330] width 31 height 16
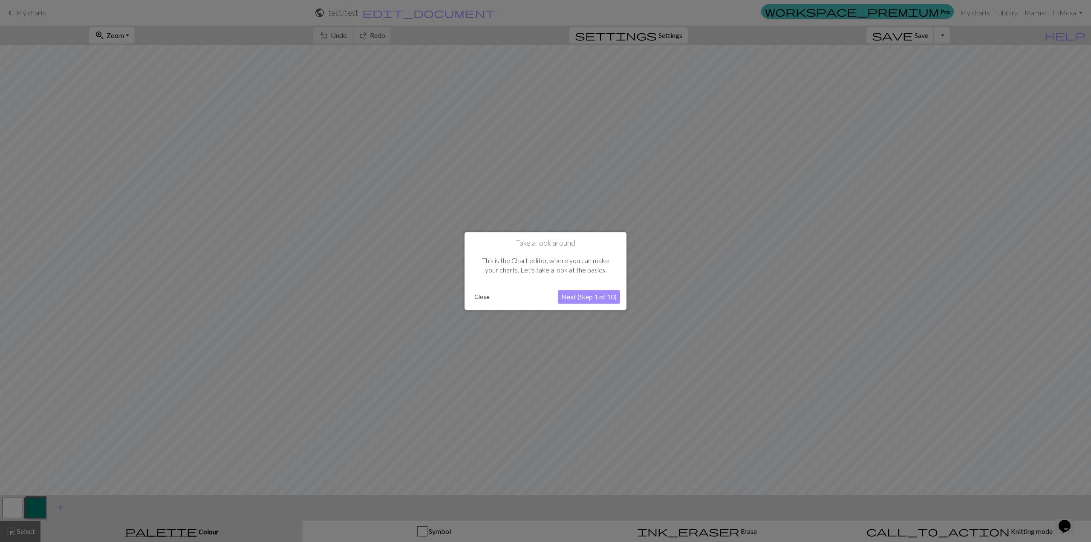
click at [577, 301] on button "Next (Step 1 of 10)" at bounding box center [589, 297] width 62 height 14
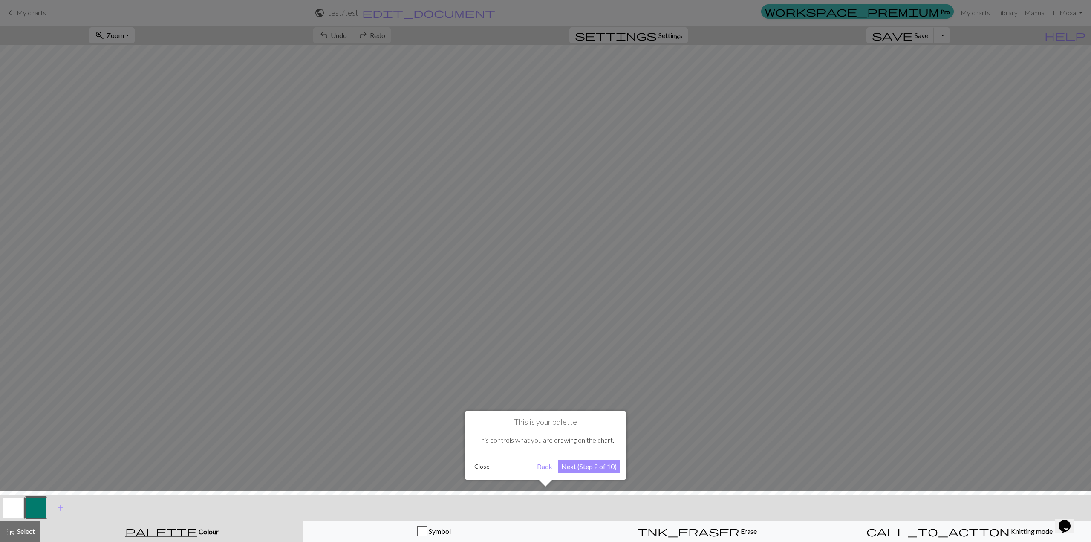
click at [591, 468] on button "Next (Step 2 of 10)" at bounding box center [589, 467] width 62 height 14
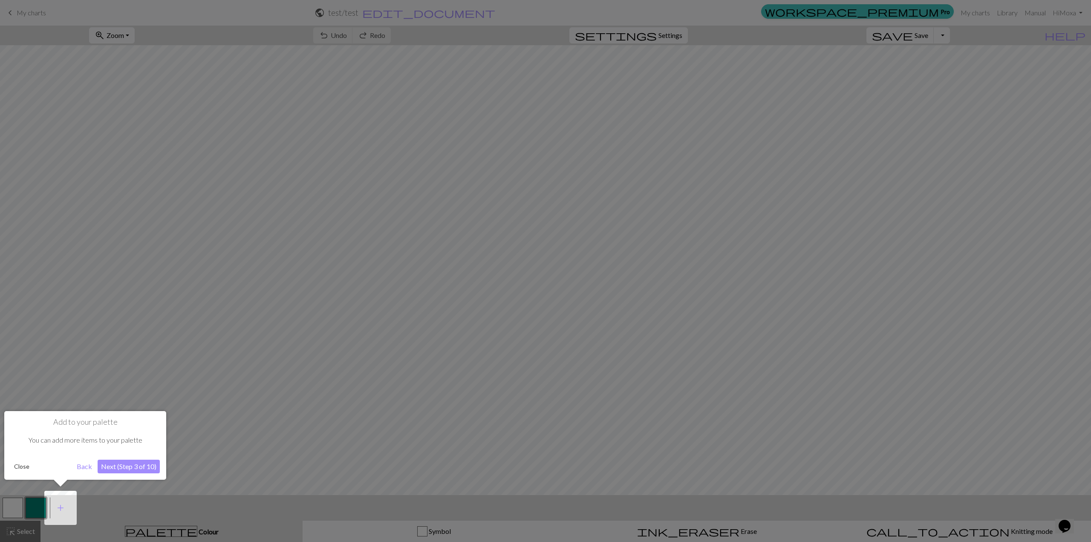
click at [139, 467] on button "Next (Step 3 of 10)" at bounding box center [129, 467] width 62 height 14
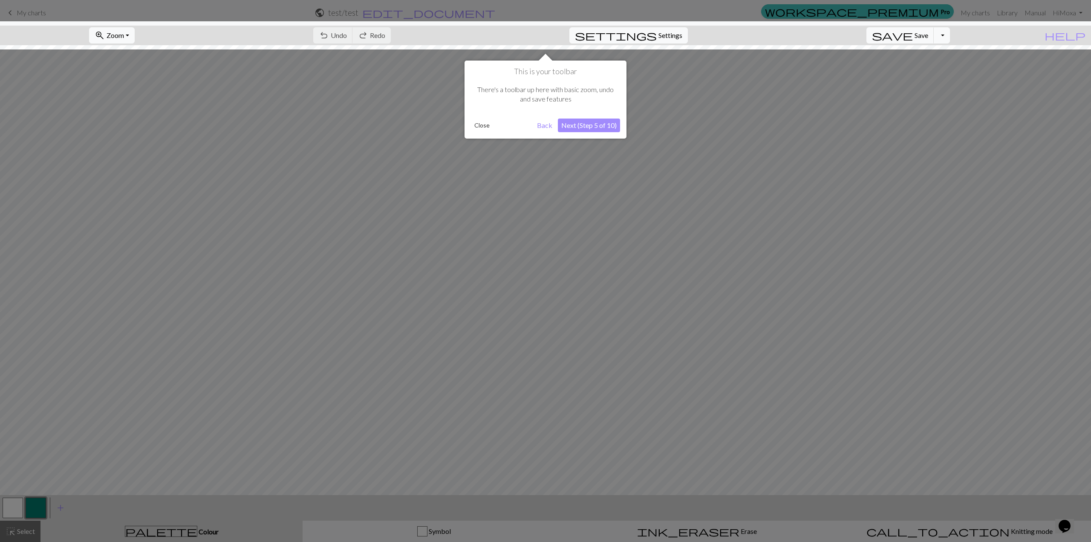
click at [593, 125] on button "Next (Step 5 of 10)" at bounding box center [589, 126] width 62 height 14
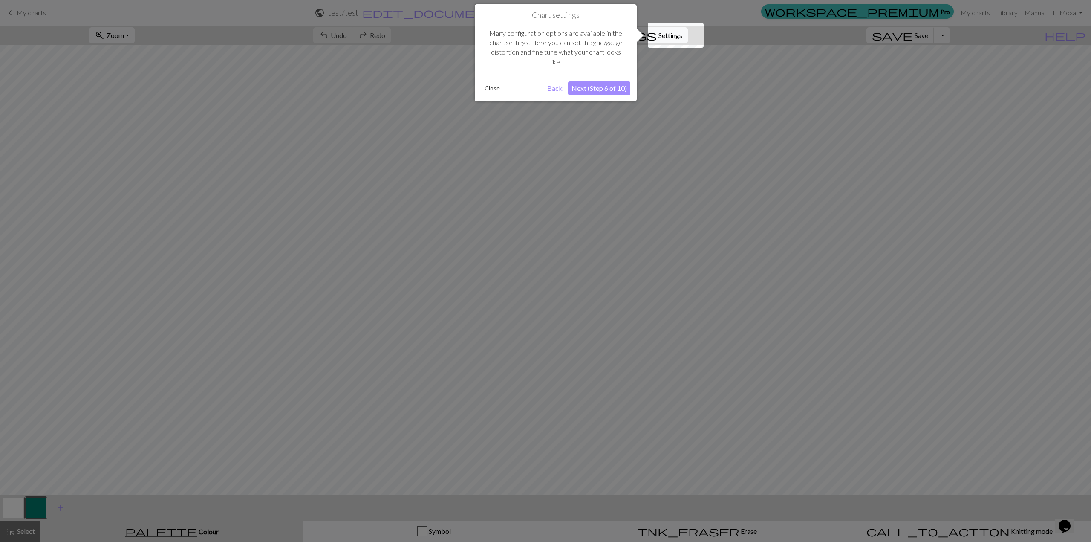
click at [603, 85] on button "Next (Step 6 of 10)" at bounding box center [599, 88] width 62 height 14
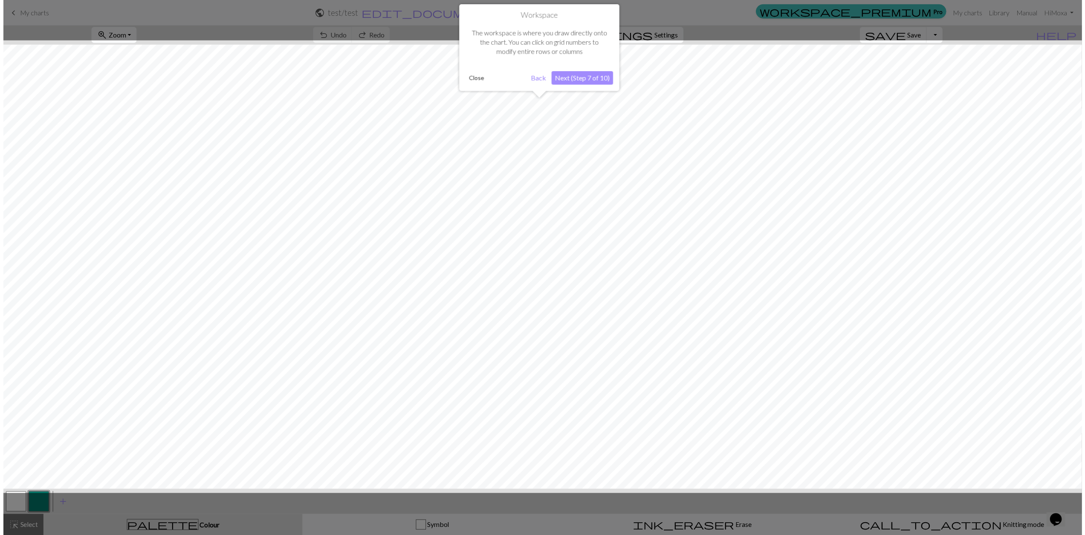
scroll to position [6, 0]
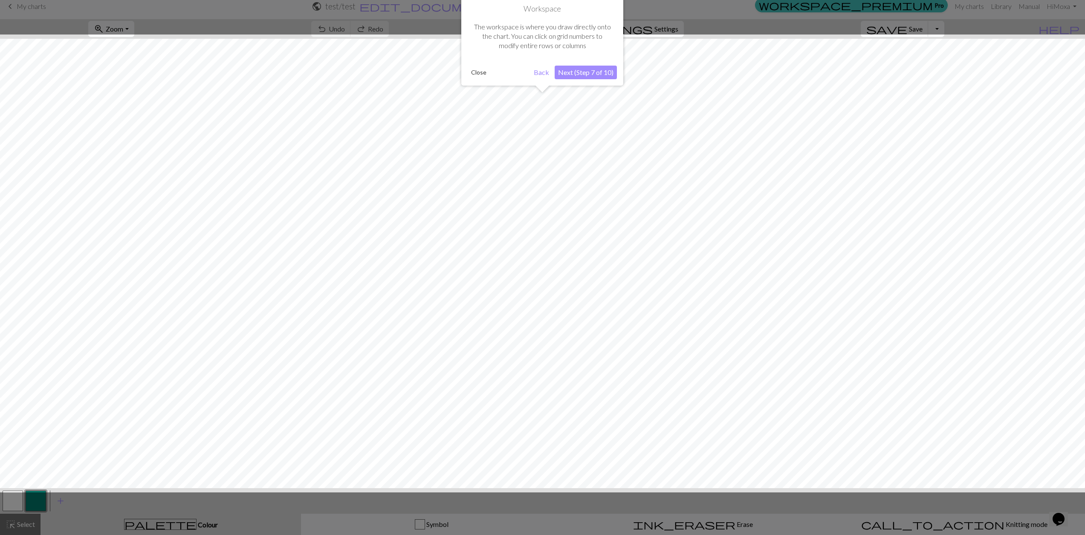
click at [603, 73] on button "Next (Step 7 of 10)" at bounding box center [586, 73] width 62 height 14
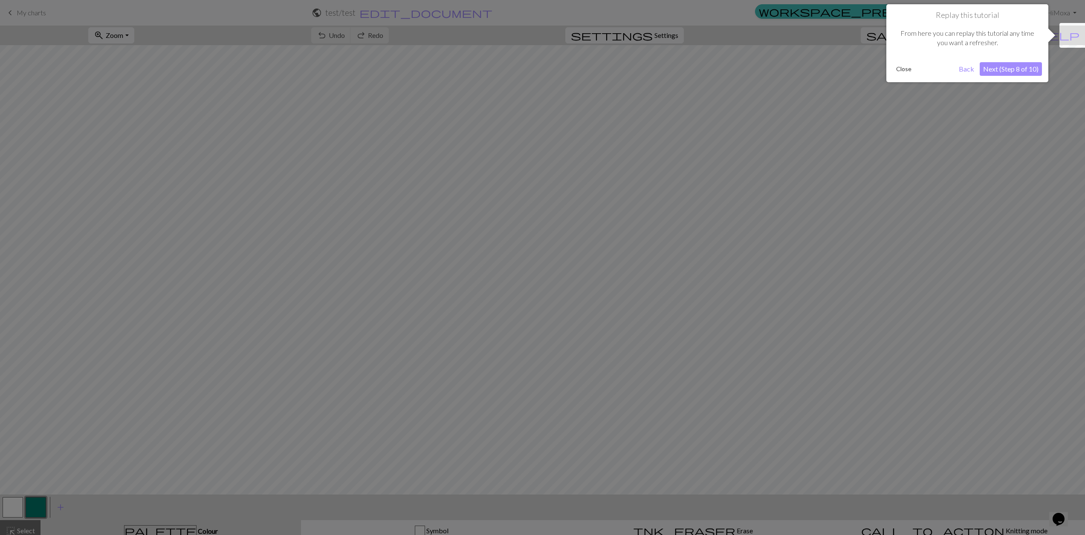
click at [1008, 81] on div "Replay this tutorial From here you can replay this tutorial any time you want a…" at bounding box center [967, 43] width 162 height 78
click at [1015, 70] on button "Next (Step 8 of 10)" at bounding box center [1011, 69] width 62 height 14
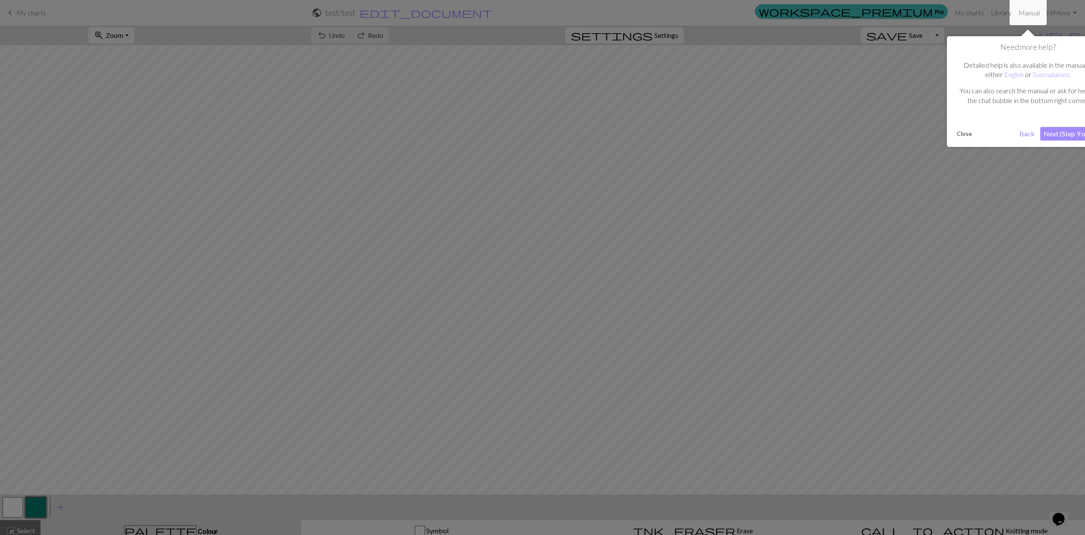
click at [1060, 136] on button "Next (Step 9 of 10)" at bounding box center [1071, 134] width 62 height 14
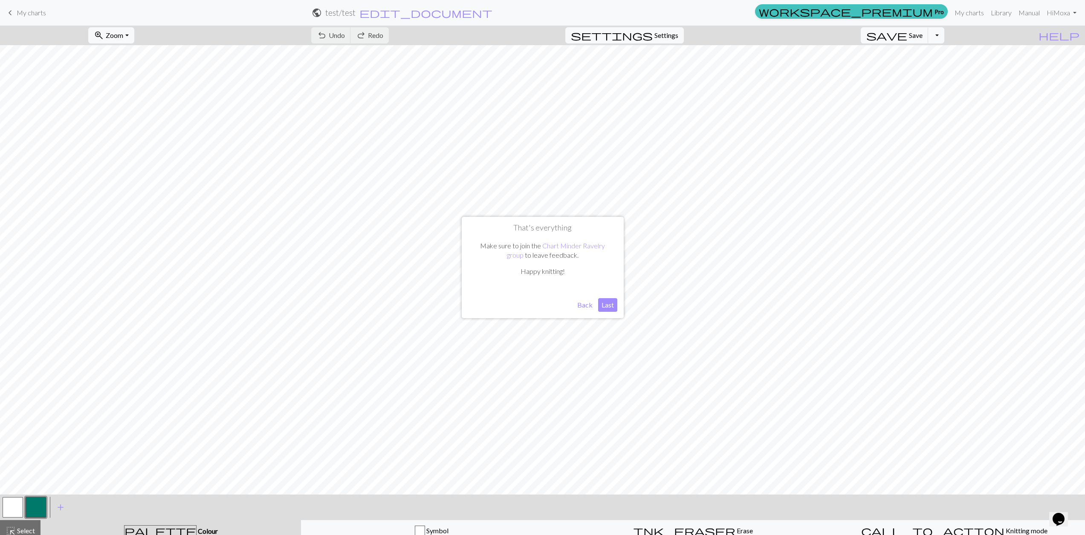
click at [604, 305] on button "Last" at bounding box center [607, 305] width 19 height 14
click at [678, 38] on span "Settings" at bounding box center [666, 35] width 24 height 10
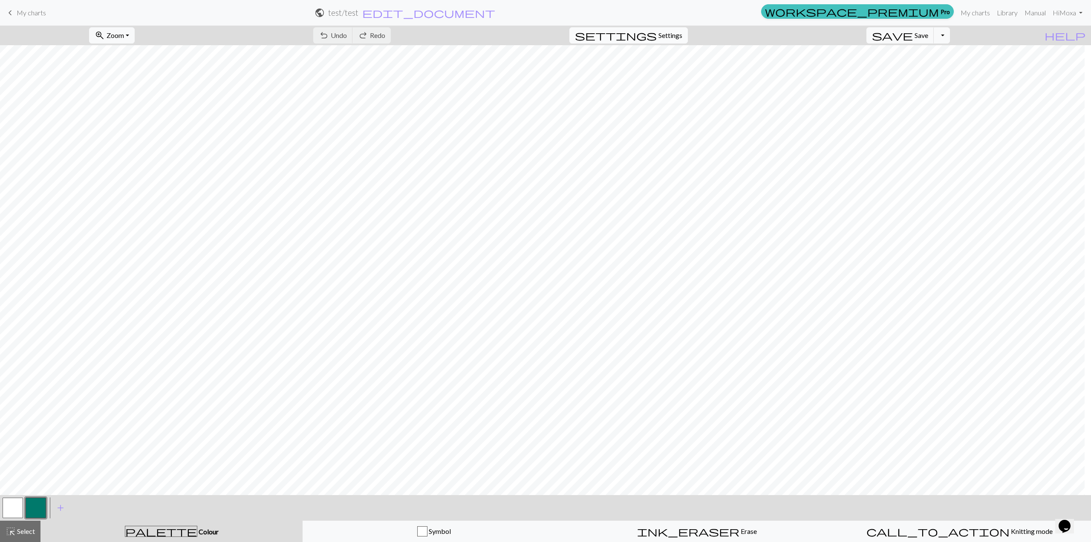
select select "aran"
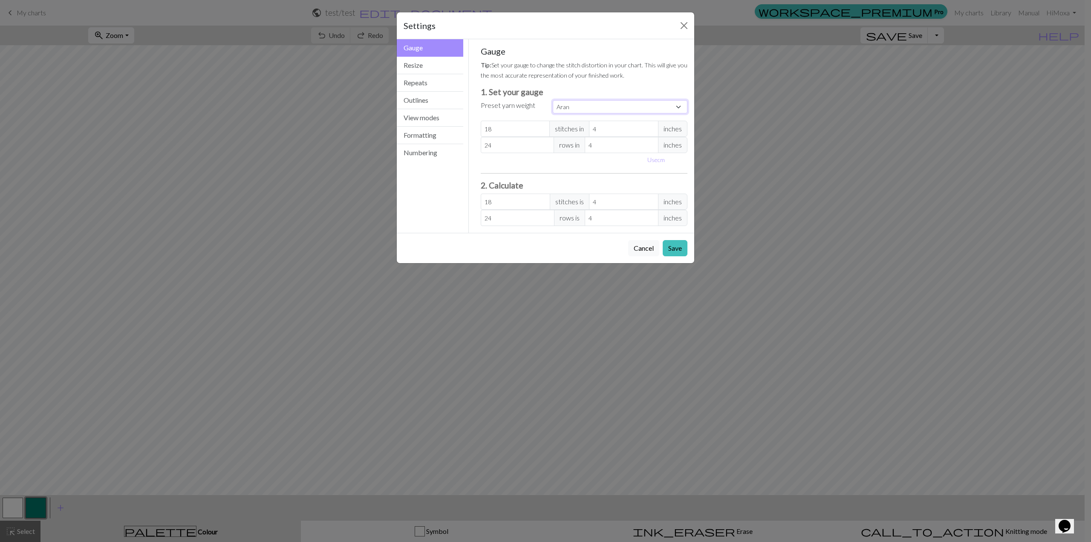
click at [630, 107] on select "Custom Square Lace Light Fingering Fingering Sport Double knit Worsted Aran Bul…" at bounding box center [620, 106] width 135 height 13
click at [448, 66] on button "Resize" at bounding box center [430, 65] width 66 height 17
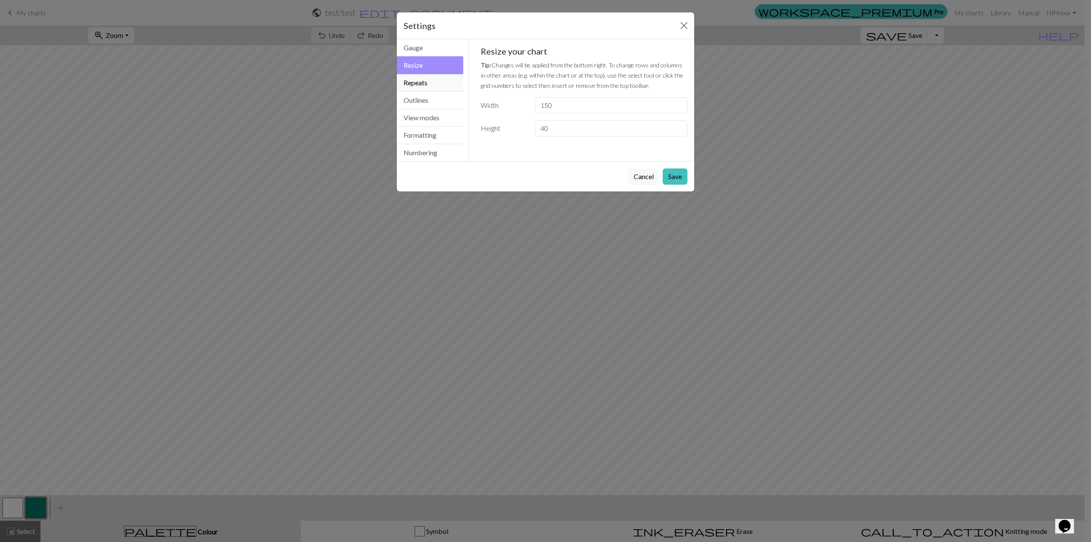
click at [436, 80] on button "Repeats" at bounding box center [430, 82] width 66 height 17
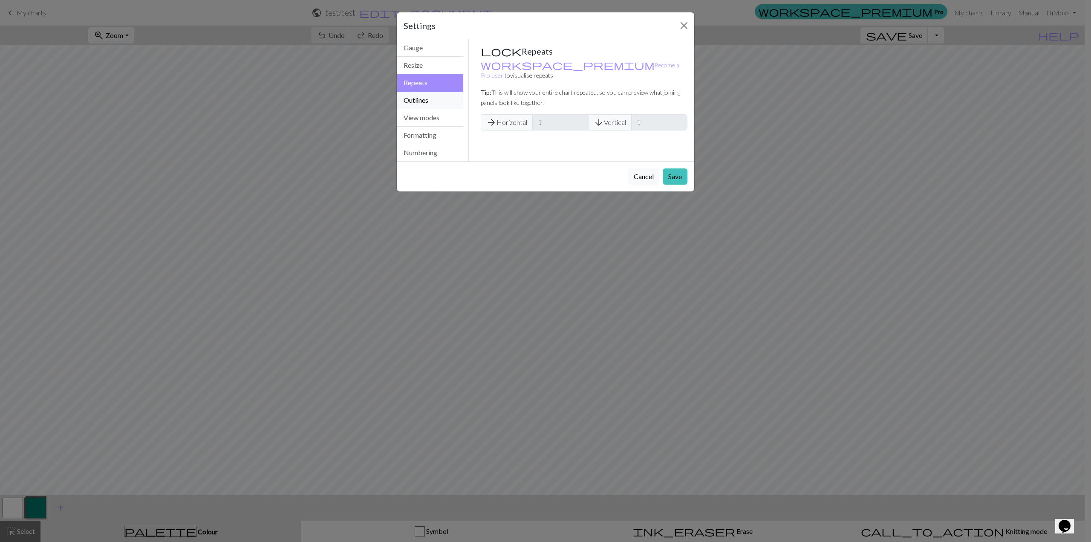
click at [434, 95] on button "Outlines" at bounding box center [430, 100] width 66 height 17
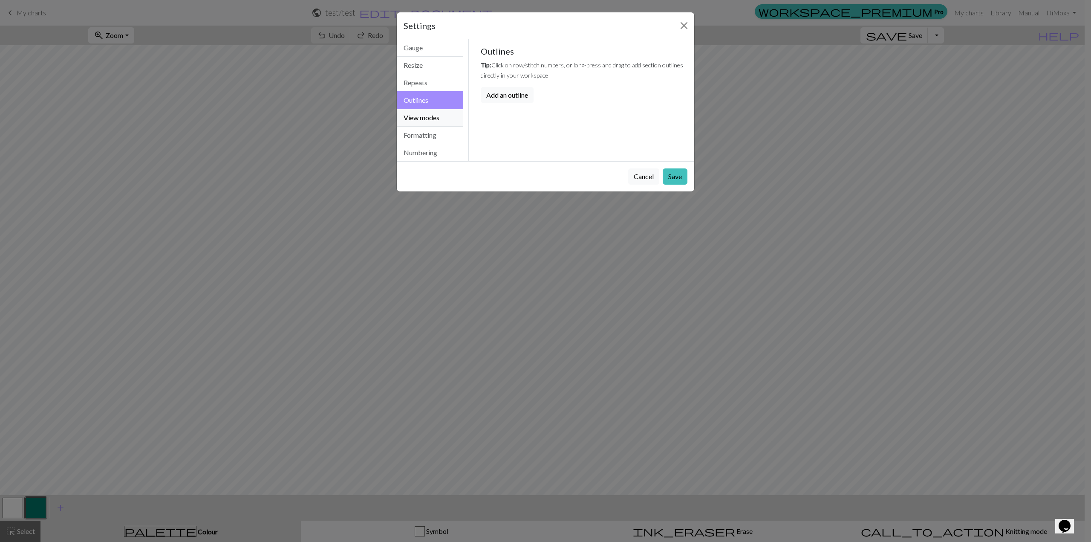
click at [434, 112] on button "View modes" at bounding box center [430, 117] width 66 height 17
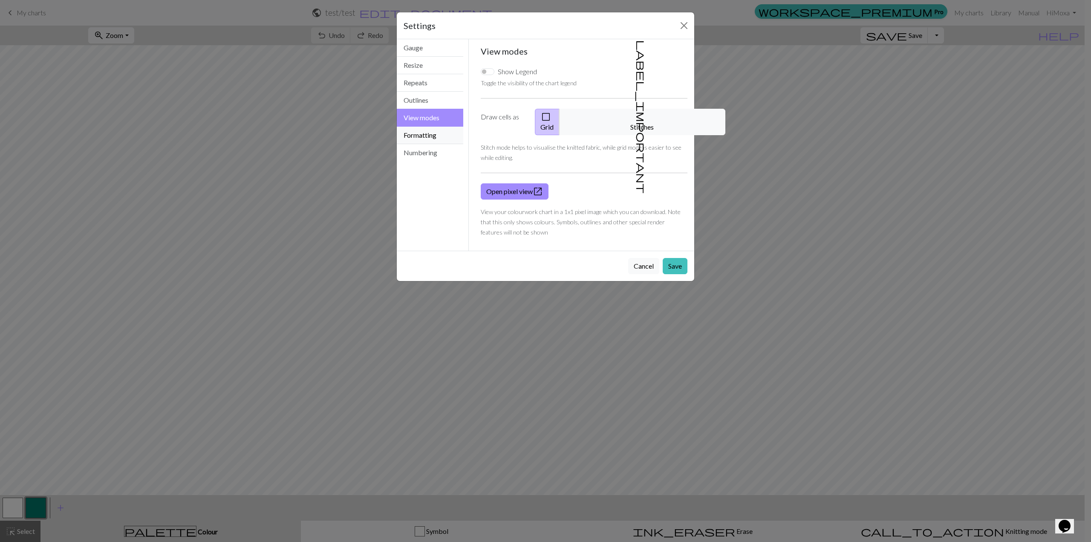
click at [434, 136] on button "Formatting" at bounding box center [430, 135] width 66 height 17
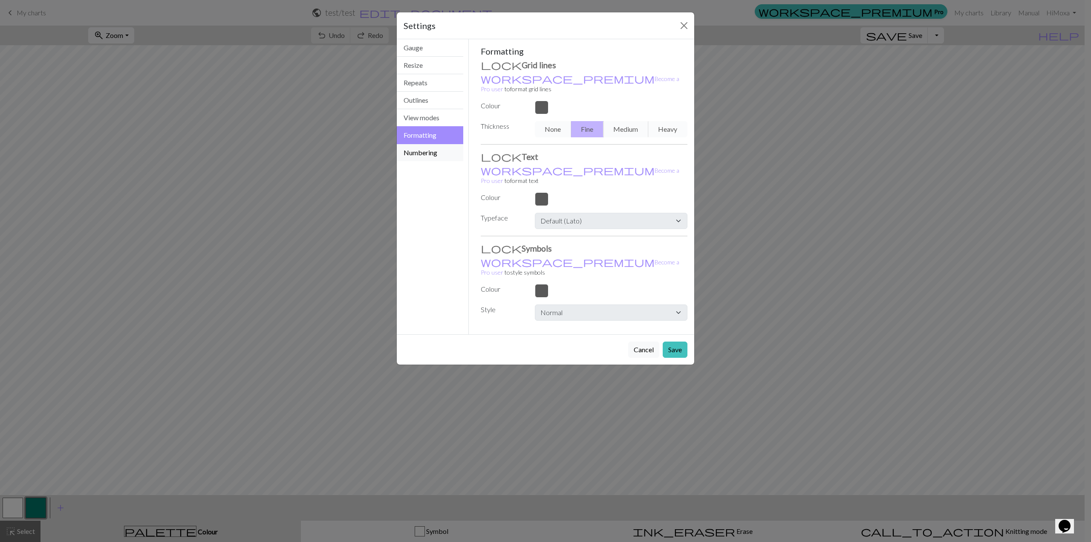
click at [435, 147] on button "Numbering" at bounding box center [430, 152] width 66 height 17
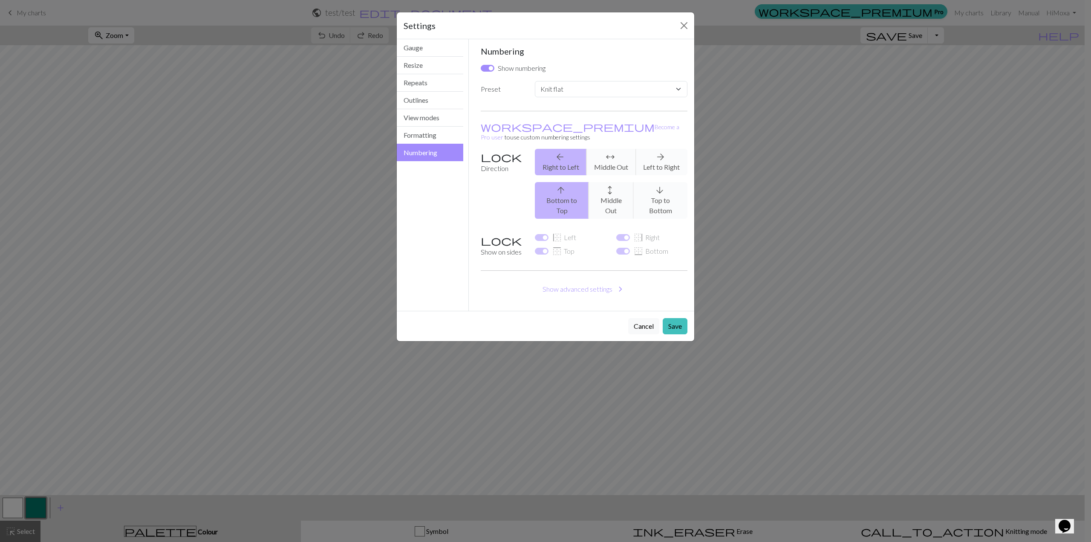
click at [661, 156] on div "arrow_back Right to Left arrows_outward Middle Out arrow_forward Left to Right" at bounding box center [611, 162] width 163 height 26
click at [654, 318] on button "Cancel" at bounding box center [643, 326] width 31 height 16
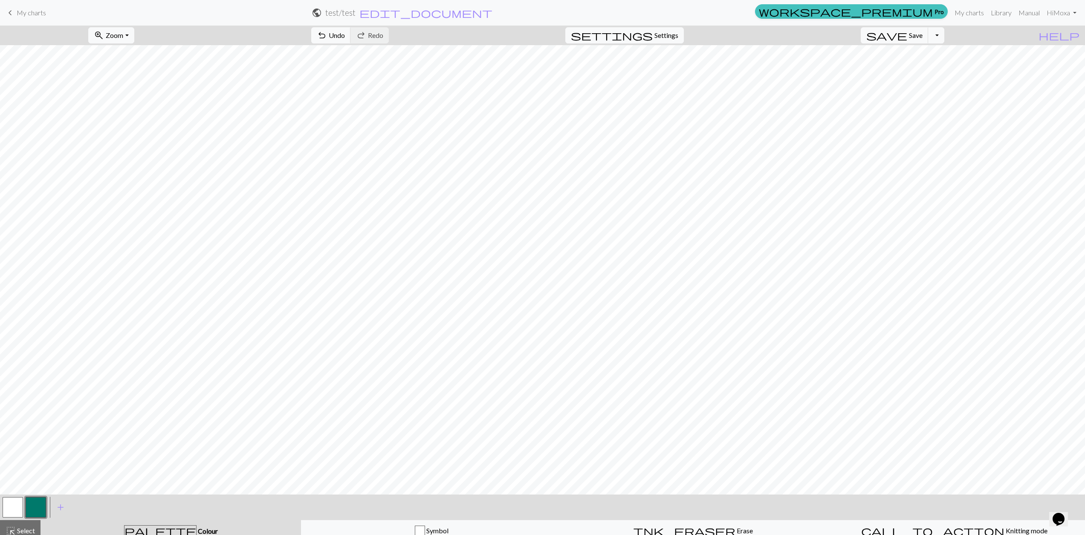
scroll to position [6, 0]
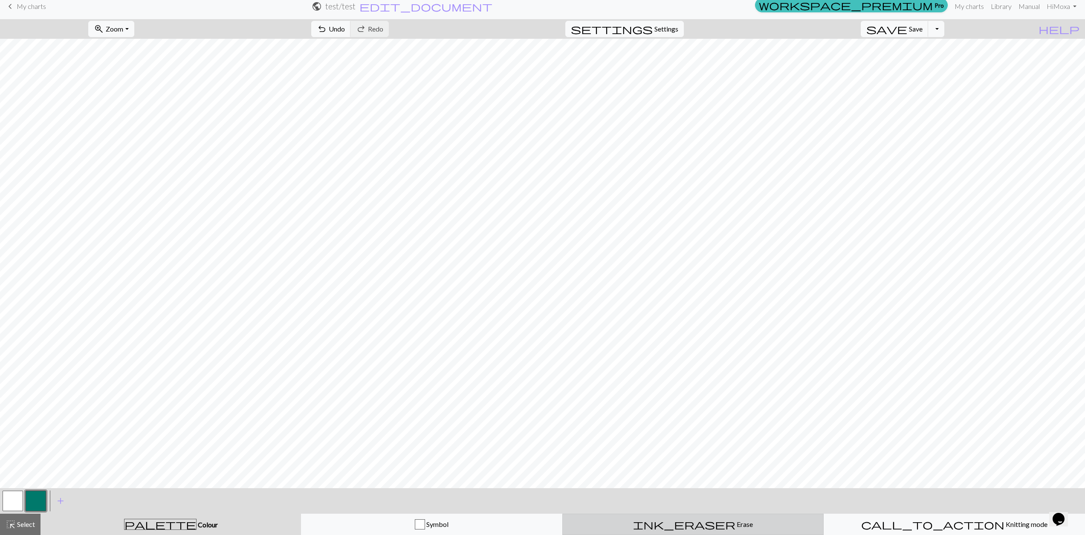
click at [735, 526] on span "Erase" at bounding box center [743, 524] width 17 height 8
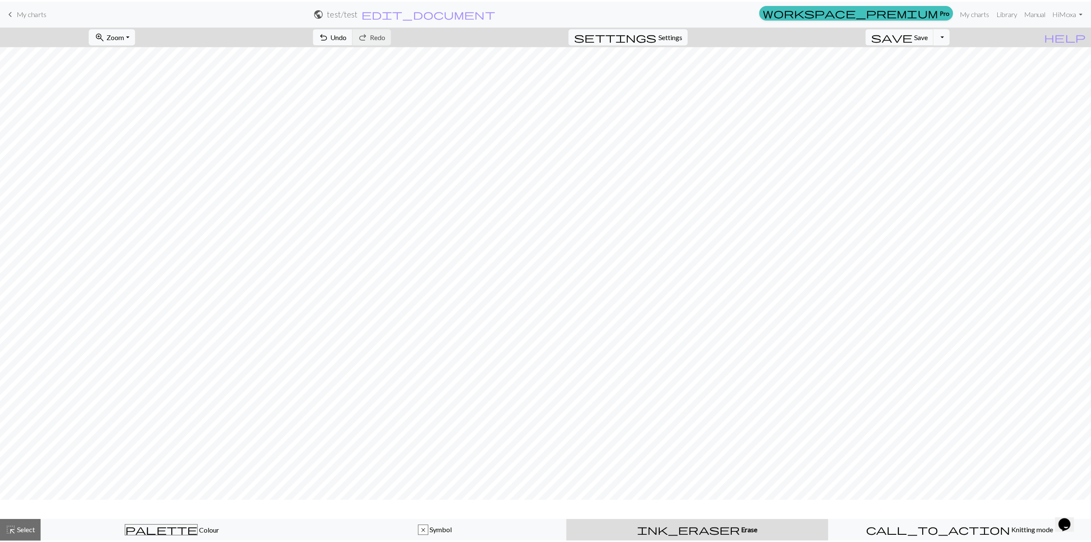
scroll to position [0, 0]
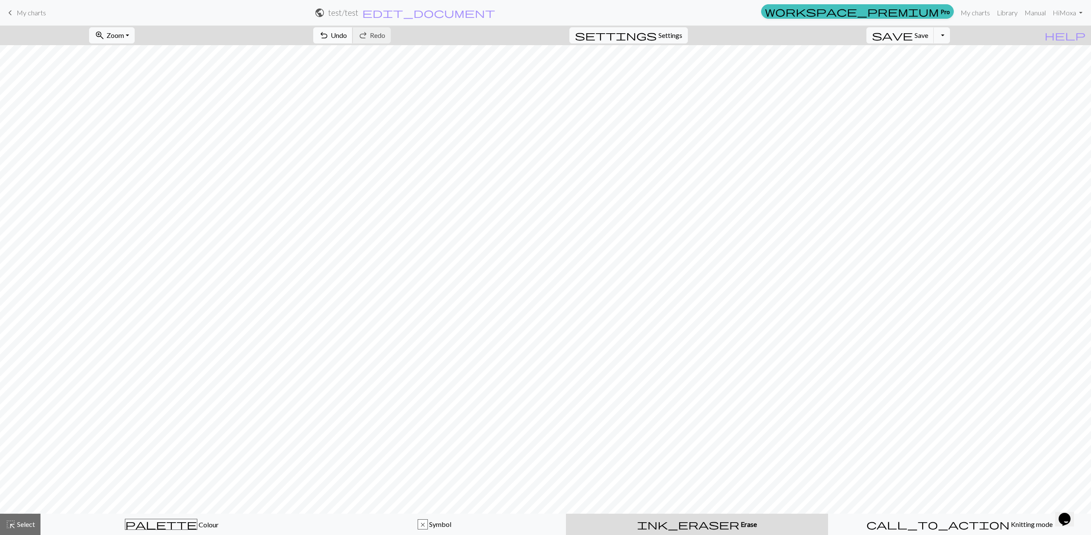
click at [347, 36] on span "Undo" at bounding box center [339, 35] width 16 height 8
click at [391, 36] on div "undo Undo Undo redo Redo Redo" at bounding box center [352, 36] width 90 height 20
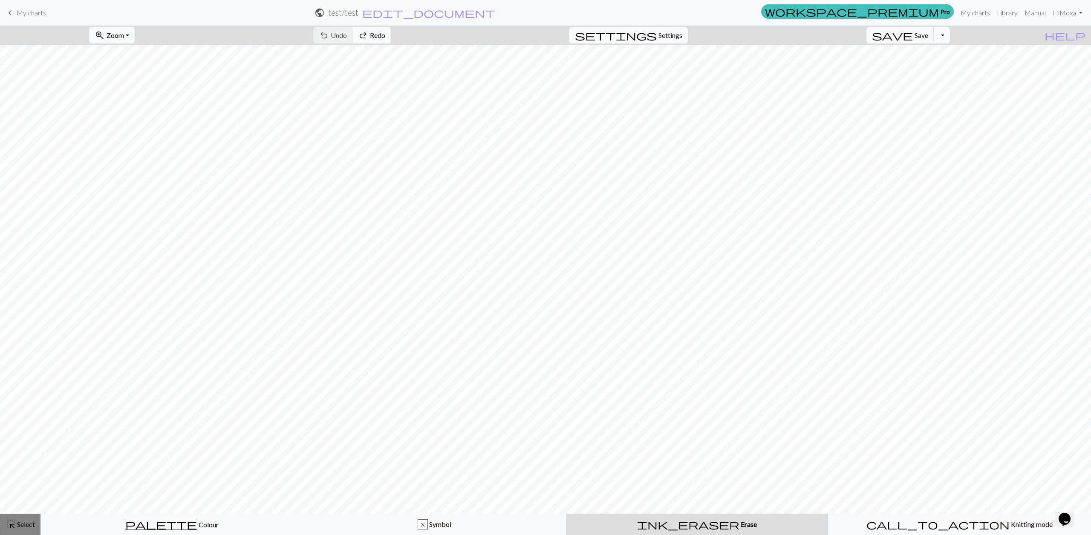
click at [17, 524] on span "Select" at bounding box center [25, 524] width 19 height 8
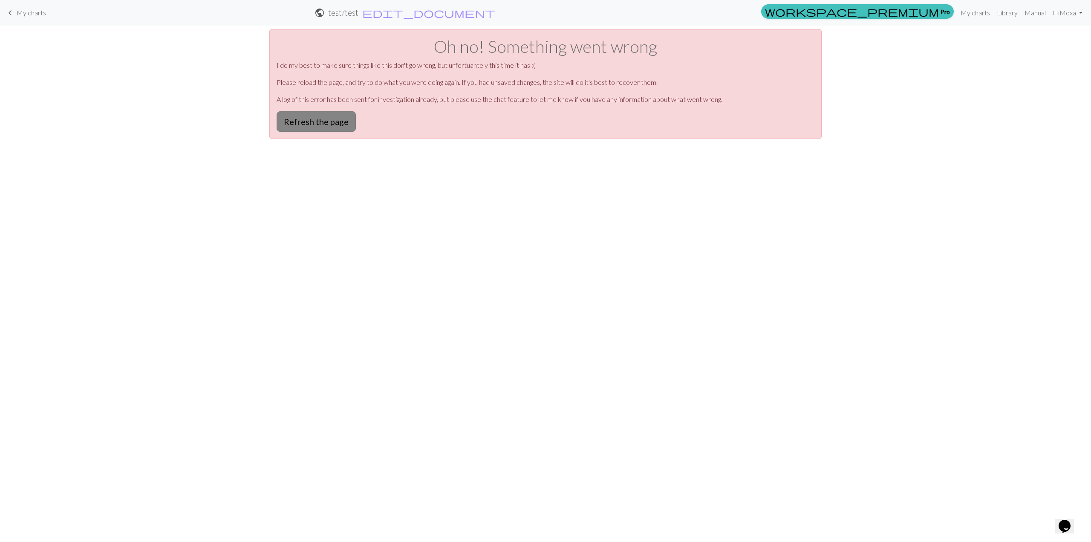
click at [334, 126] on button "Refresh the page" at bounding box center [316, 121] width 79 height 20
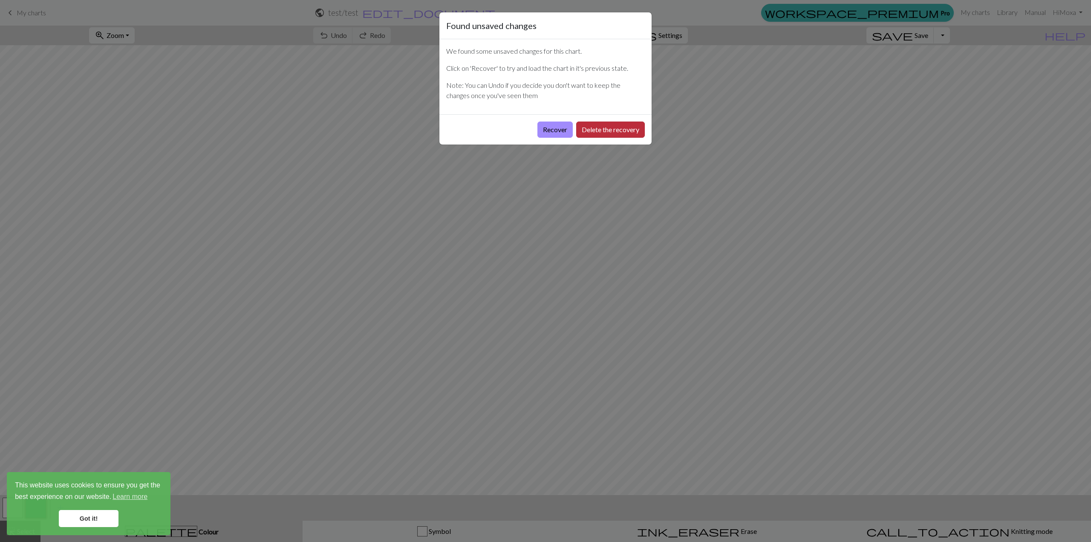
click at [608, 132] on button "Delete the recovery" at bounding box center [610, 129] width 69 height 16
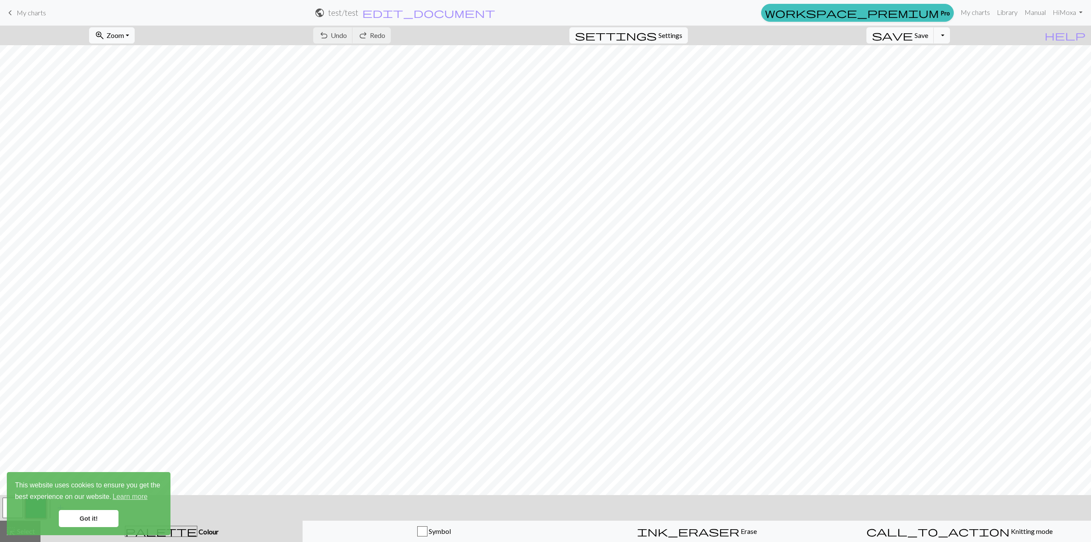
click at [91, 517] on link "Got it!" at bounding box center [89, 518] width 60 height 17
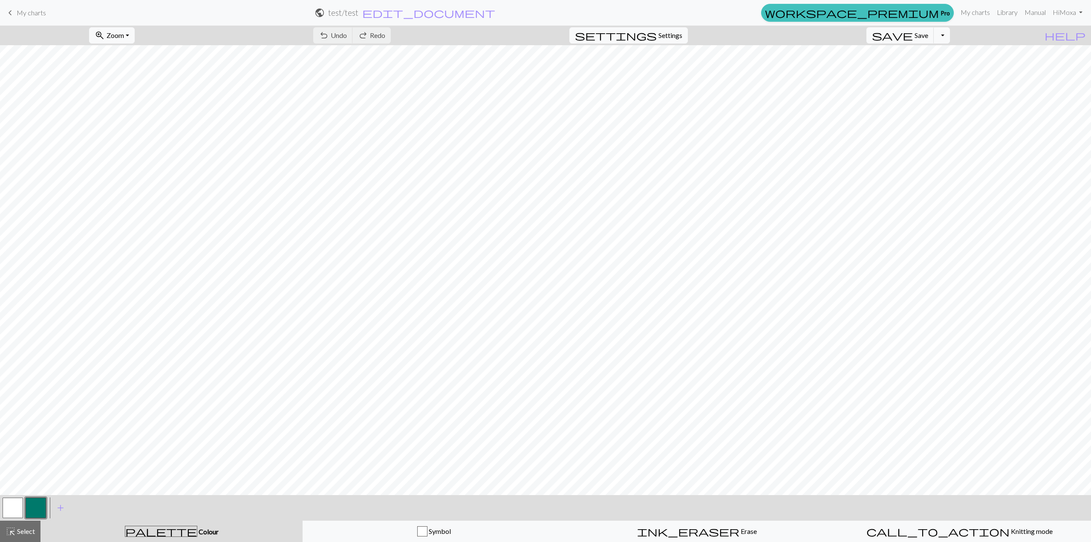
click at [162, 535] on span "palette" at bounding box center [161, 531] width 72 height 12
click at [30, 500] on button "button" at bounding box center [36, 507] width 20 height 20
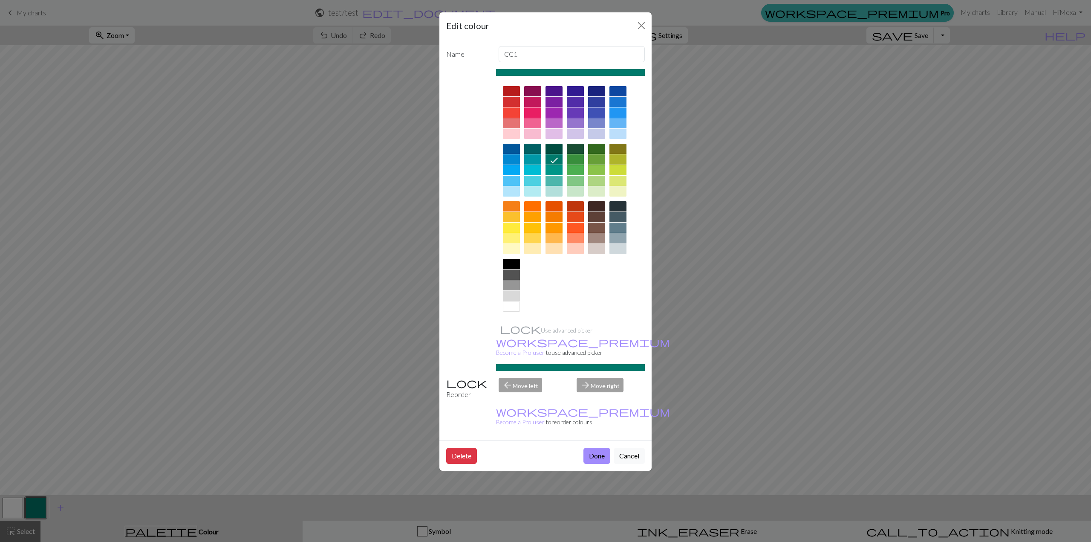
click at [531, 113] on div at bounding box center [532, 112] width 17 height 10
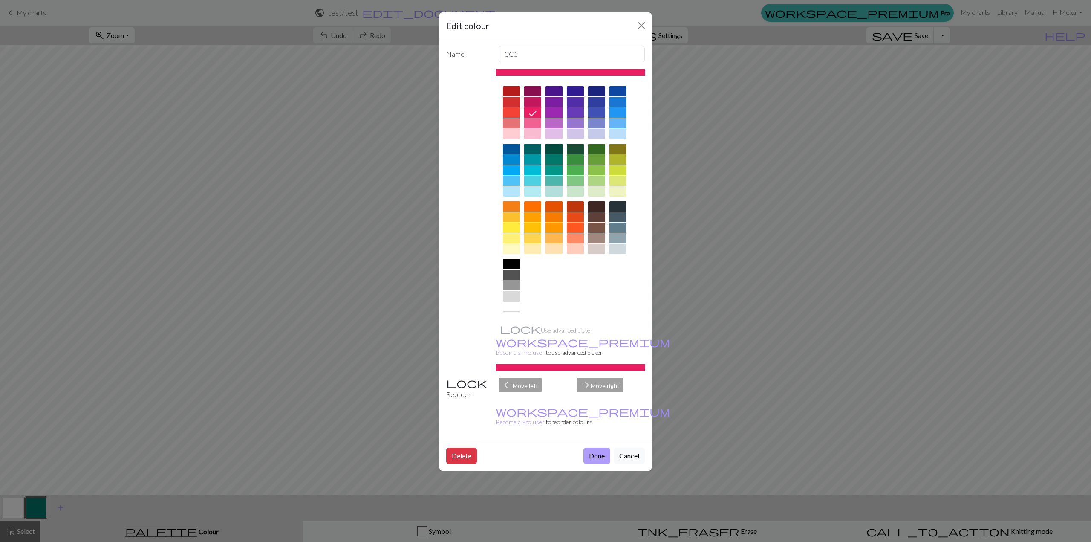
click at [596, 448] on button "Done" at bounding box center [597, 456] width 27 height 16
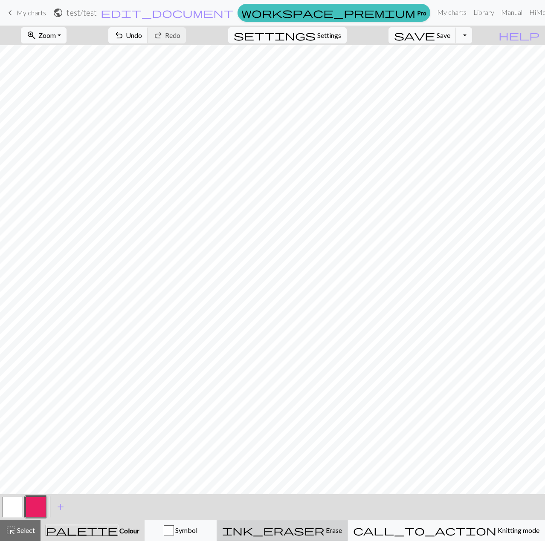
click at [347, 524] on button "ink_eraser Erase Erase" at bounding box center [282, 530] width 131 height 21
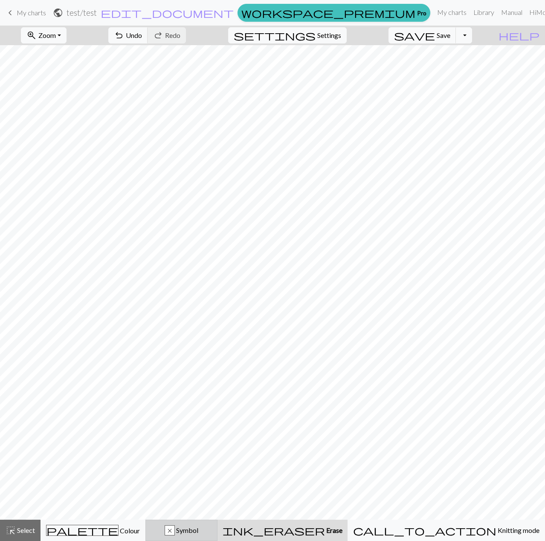
click at [212, 530] on div "x Symbol" at bounding box center [181, 531] width 61 height 10
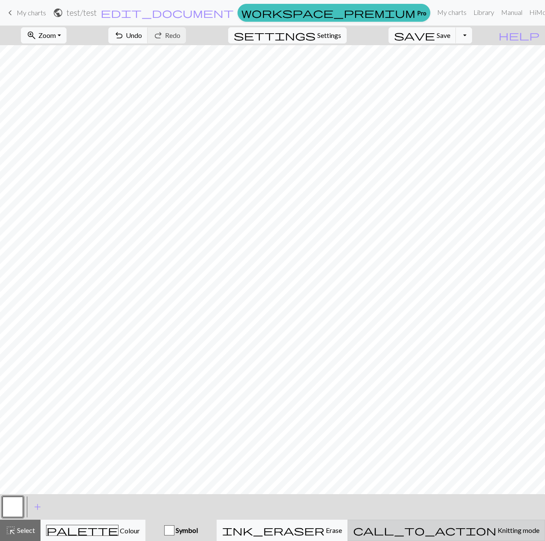
click at [464, 529] on span "call_to_action" at bounding box center [424, 531] width 143 height 12
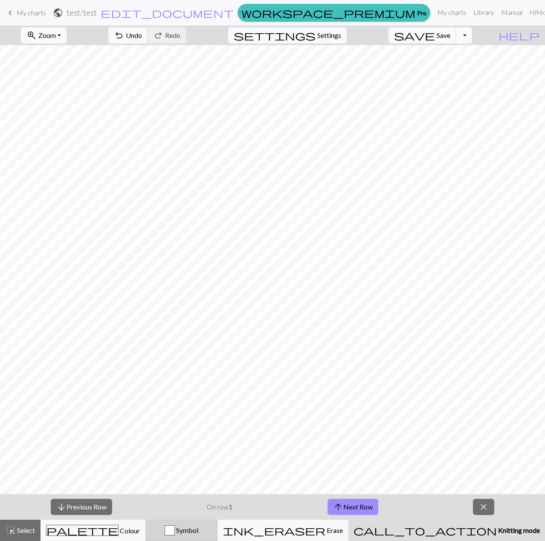
click at [175, 529] on div "button" at bounding box center [170, 531] width 10 height 10
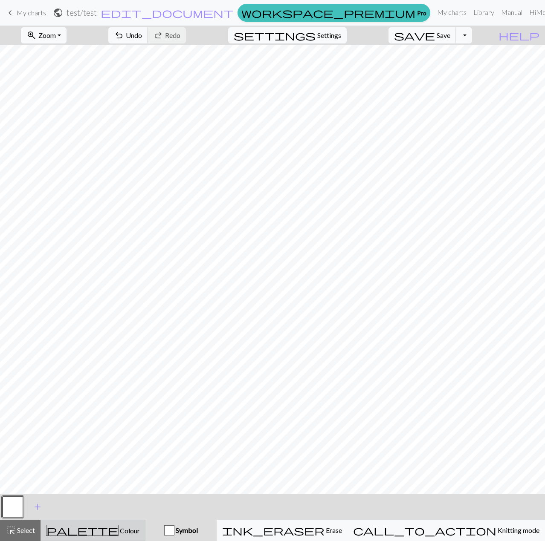
click at [124, 527] on div "palette Colour Colour" at bounding box center [93, 530] width 94 height 11
click at [20, 509] on button "button" at bounding box center [13, 507] width 20 height 20
click at [32, 506] on button "button" at bounding box center [36, 507] width 20 height 20
click at [61, 507] on span "add" at bounding box center [60, 507] width 10 height 12
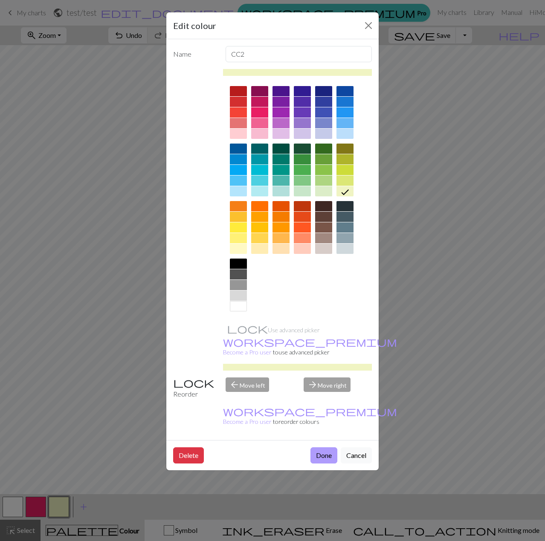
click at [329, 448] on button "Done" at bounding box center [323, 456] width 27 height 16
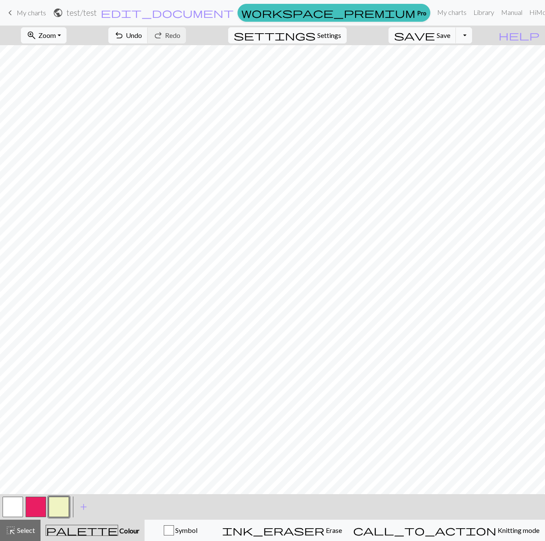
click at [39, 500] on button "button" at bounding box center [36, 507] width 20 height 20
click at [43, 504] on button "button" at bounding box center [36, 507] width 20 height 20
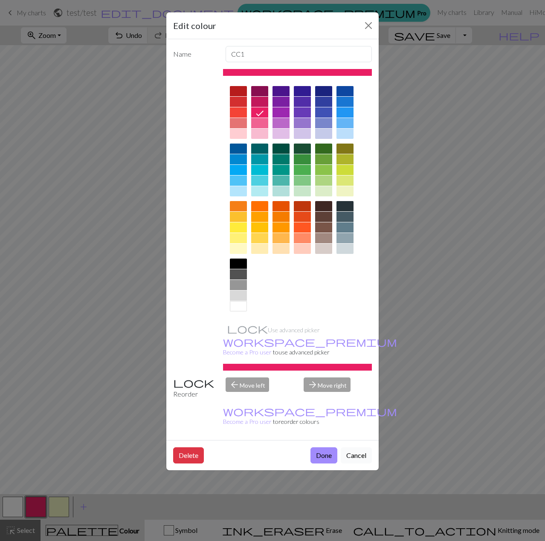
click at [345, 448] on button "Cancel" at bounding box center [356, 456] width 31 height 16
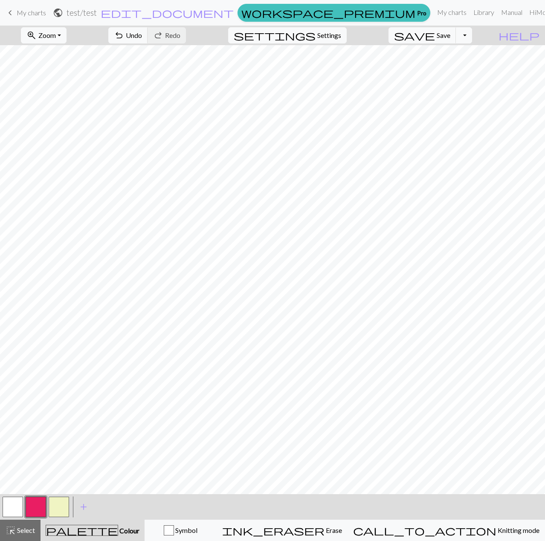
click at [19, 506] on button "button" at bounding box center [13, 507] width 20 height 20
click at [39, 506] on button "button" at bounding box center [36, 507] width 20 height 20
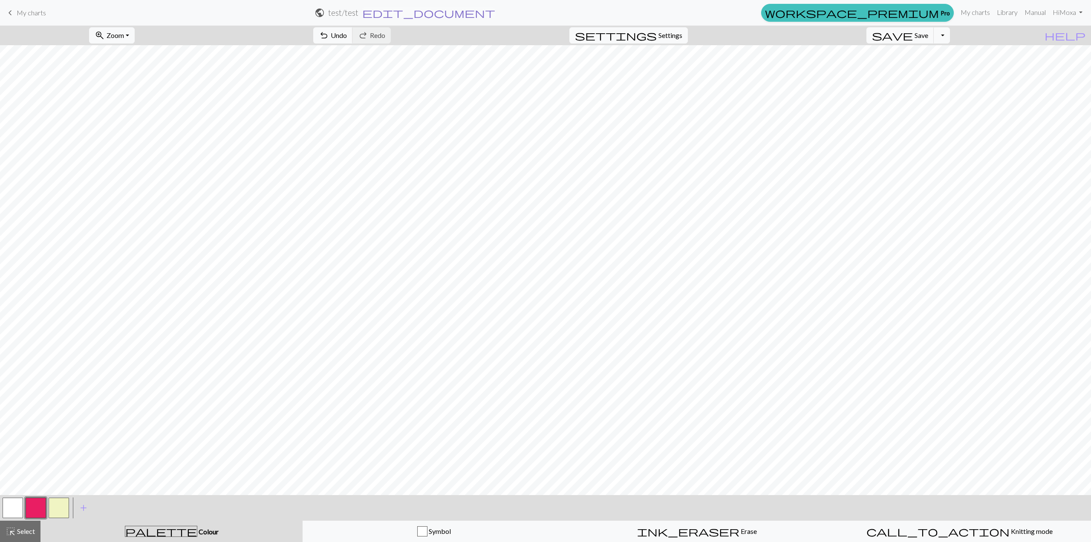
click at [495, 12] on span "edit_document" at bounding box center [428, 13] width 133 height 12
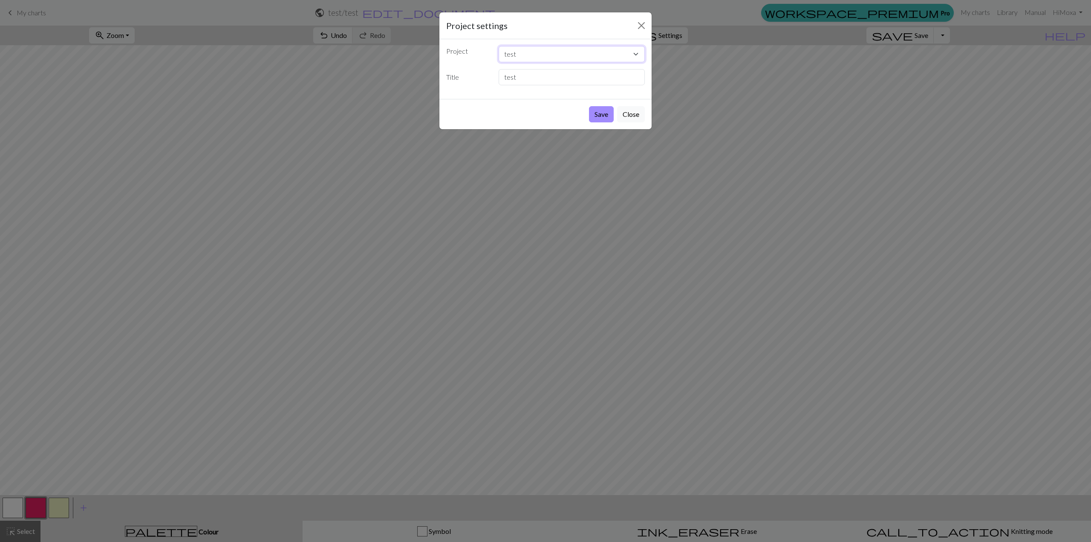
click at [600, 51] on select "test" at bounding box center [572, 54] width 147 height 16
click at [637, 113] on button "Close" at bounding box center [631, 114] width 28 height 16
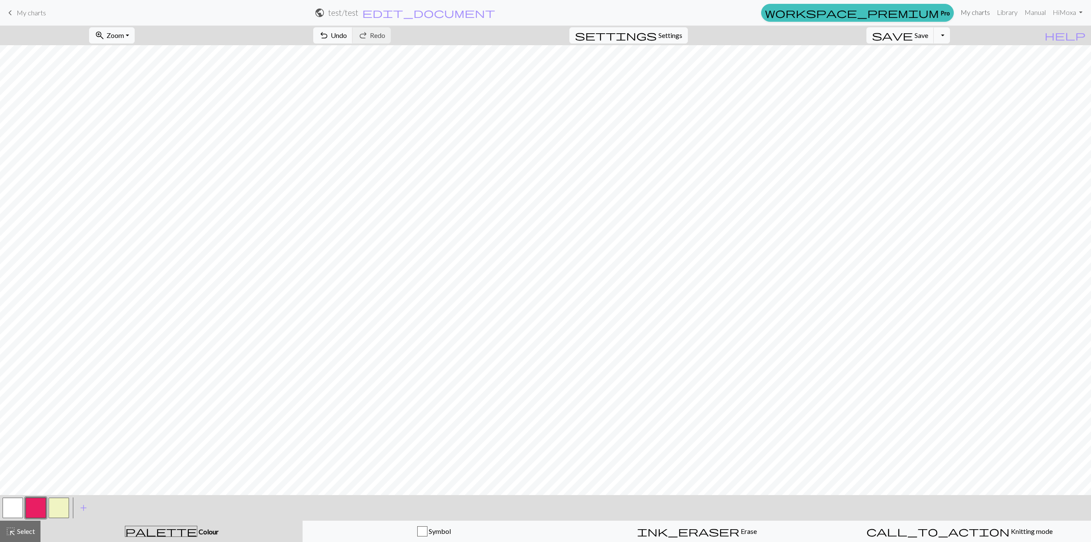
click at [968, 12] on link "My charts" at bounding box center [975, 12] width 36 height 17
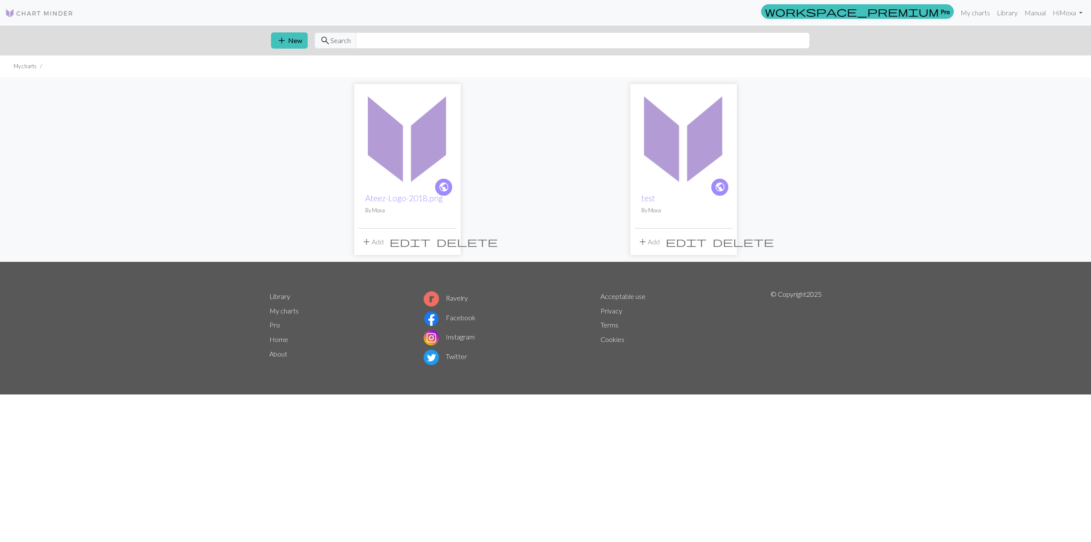
click at [726, 241] on span "delete" at bounding box center [743, 242] width 61 height 12
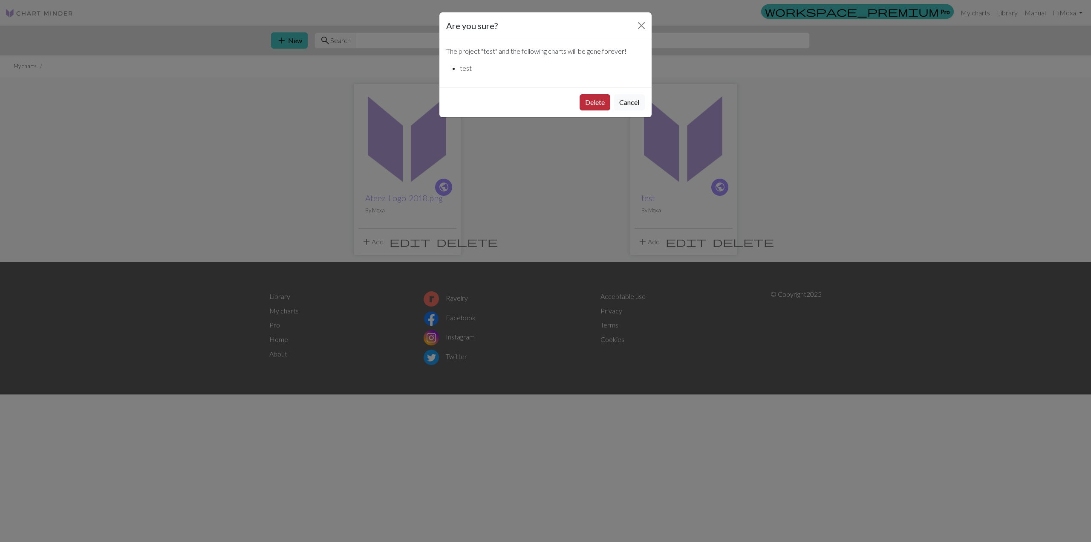
click at [599, 107] on button "Delete" at bounding box center [595, 102] width 31 height 16
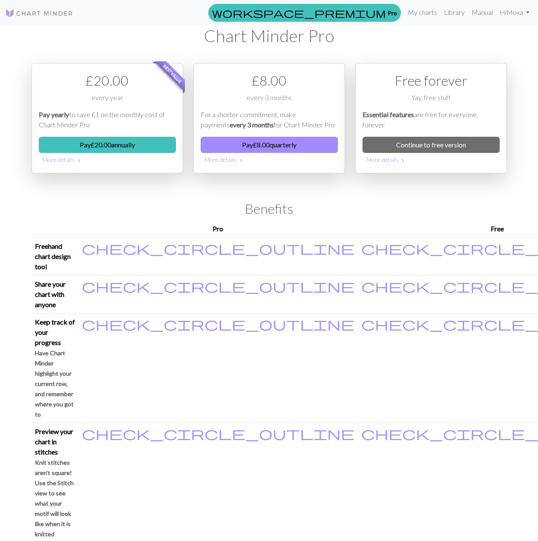
click at [61, 17] on img at bounding box center [39, 13] width 68 height 10
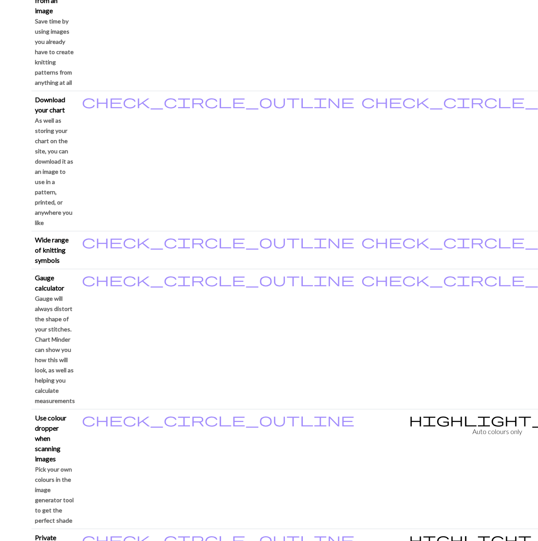
scroll to position [878, 0]
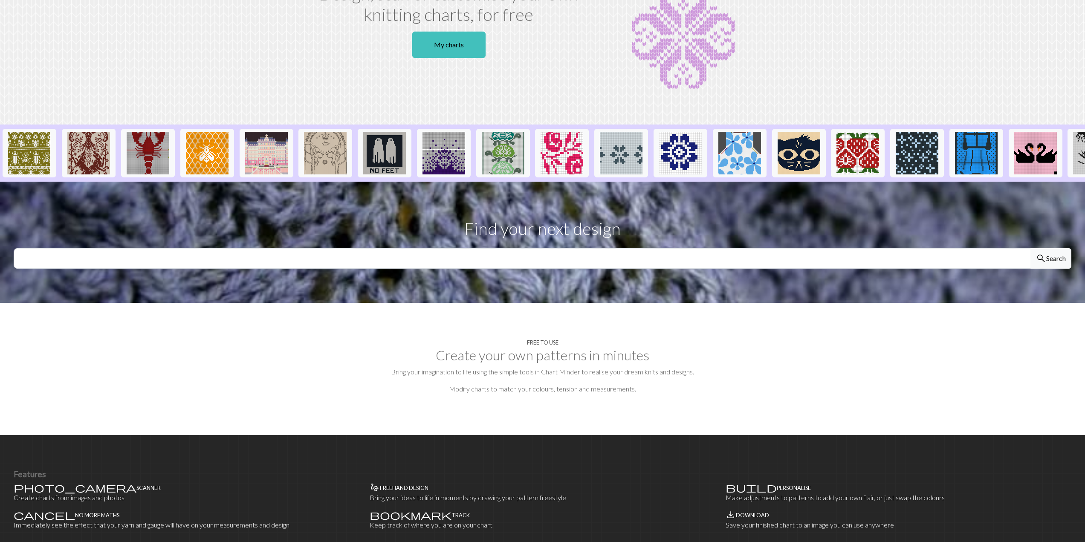
scroll to position [256, 0]
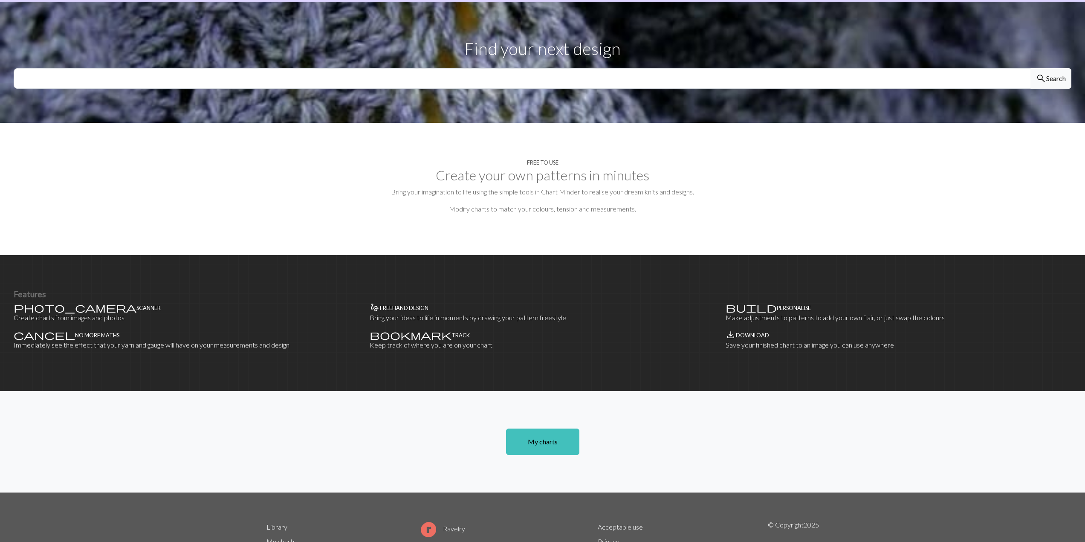
click at [503, 208] on section "Free to use Create your own patterns in minutes Bring your imagination to life …" at bounding box center [542, 189] width 1085 height 132
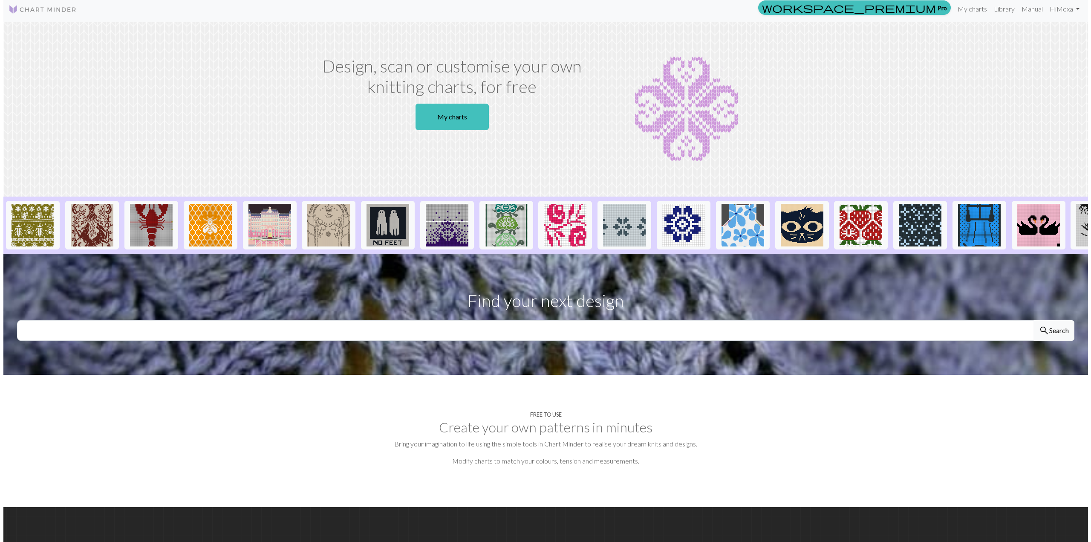
scroll to position [0, 0]
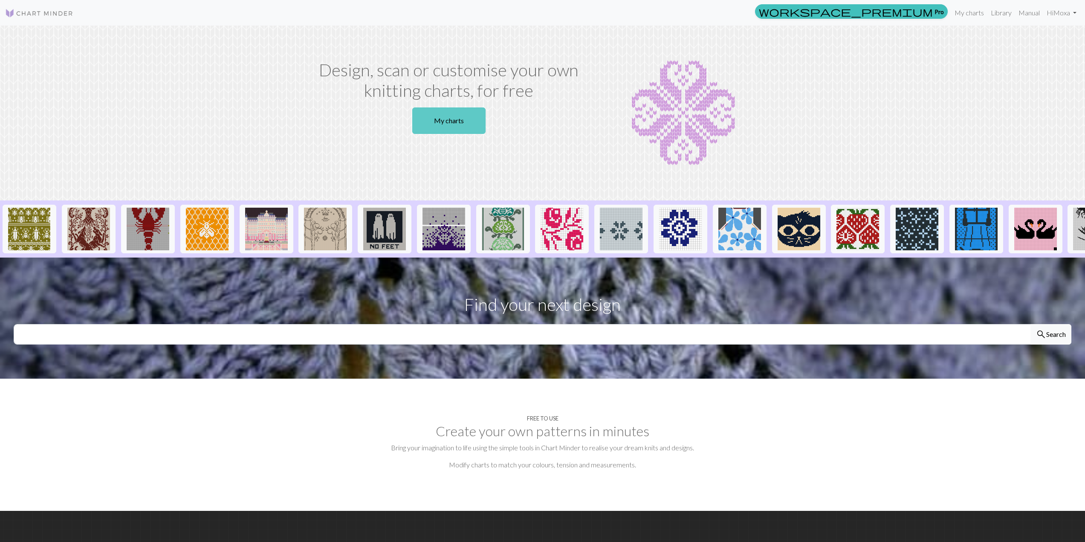
click at [446, 120] on link "My charts" at bounding box center [448, 120] width 73 height 26
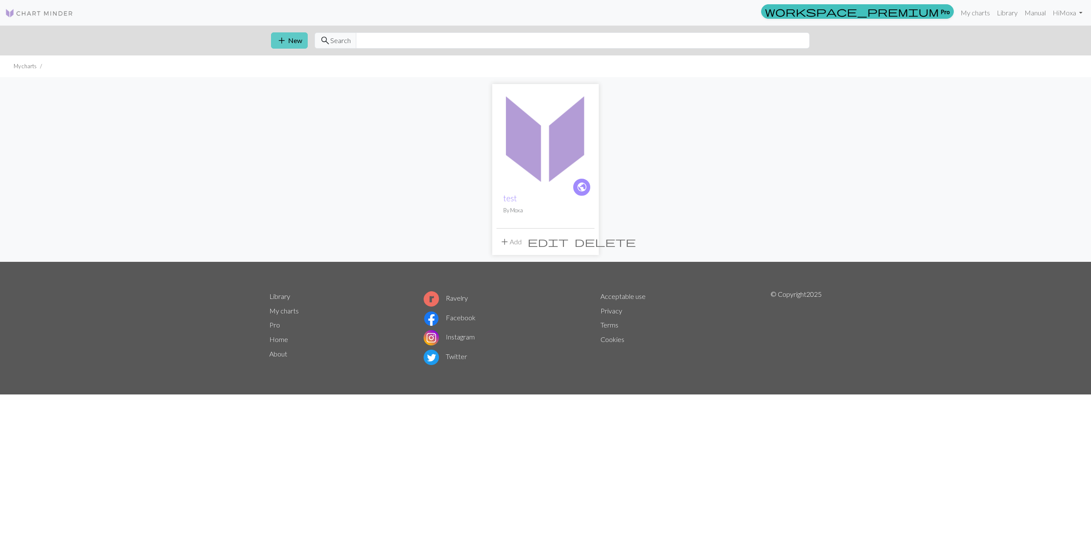
click at [289, 43] on button "add New" at bounding box center [289, 40] width 37 height 16
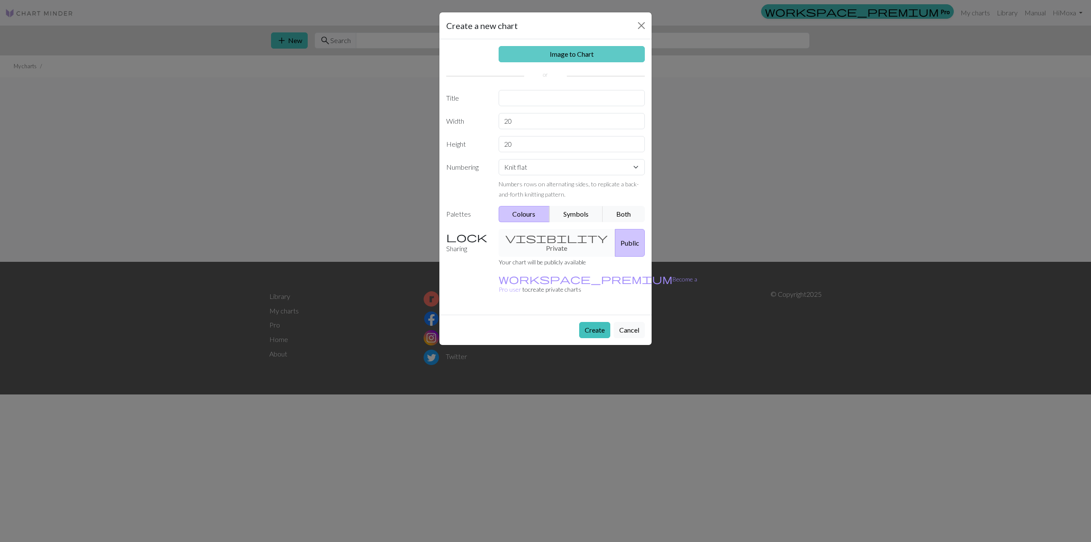
click at [538, 58] on link "Image to Chart" at bounding box center [572, 54] width 147 height 16
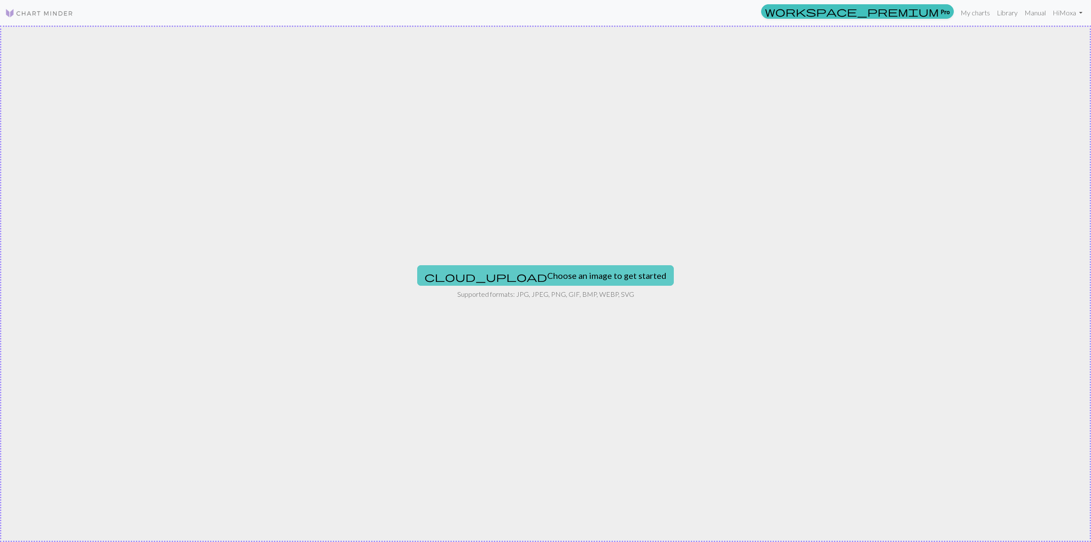
click at [538, 278] on button "cloud_upload Choose an image to get started" at bounding box center [545, 275] width 257 height 20
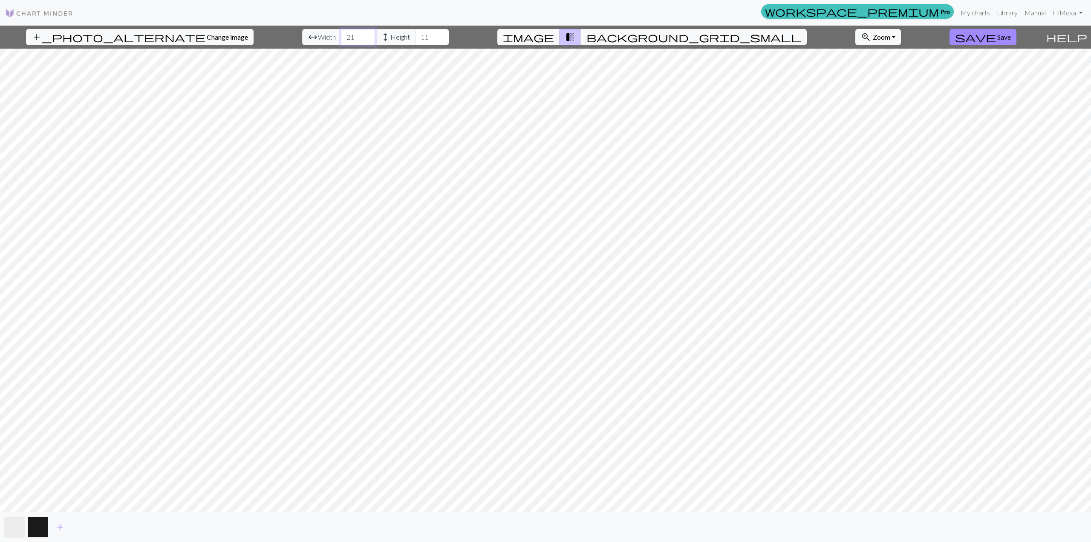
click at [344, 36] on input "21" at bounding box center [358, 37] width 34 height 16
click at [344, 36] on input "22" at bounding box center [358, 37] width 34 height 16
click at [344, 36] on input "23" at bounding box center [358, 37] width 34 height 16
click at [344, 36] on input "24" at bounding box center [358, 37] width 34 height 16
click at [344, 36] on input "25" at bounding box center [358, 37] width 34 height 16
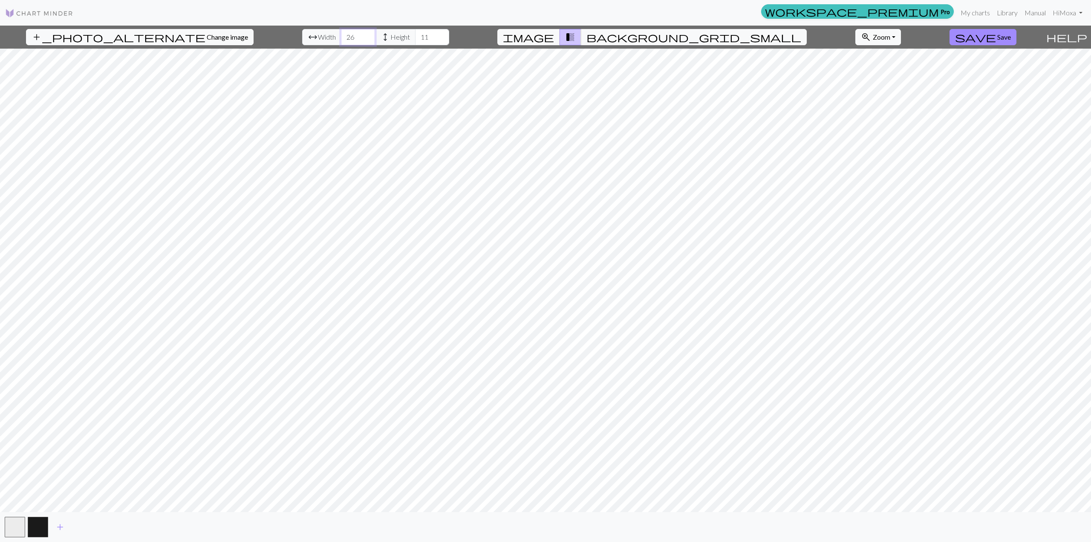
click at [344, 36] on input "26" at bounding box center [358, 37] width 34 height 16
click at [344, 36] on input "27" at bounding box center [358, 37] width 34 height 16
click at [344, 36] on input "28" at bounding box center [358, 37] width 34 height 16
click at [344, 36] on input "29" at bounding box center [358, 37] width 34 height 16
type input "30"
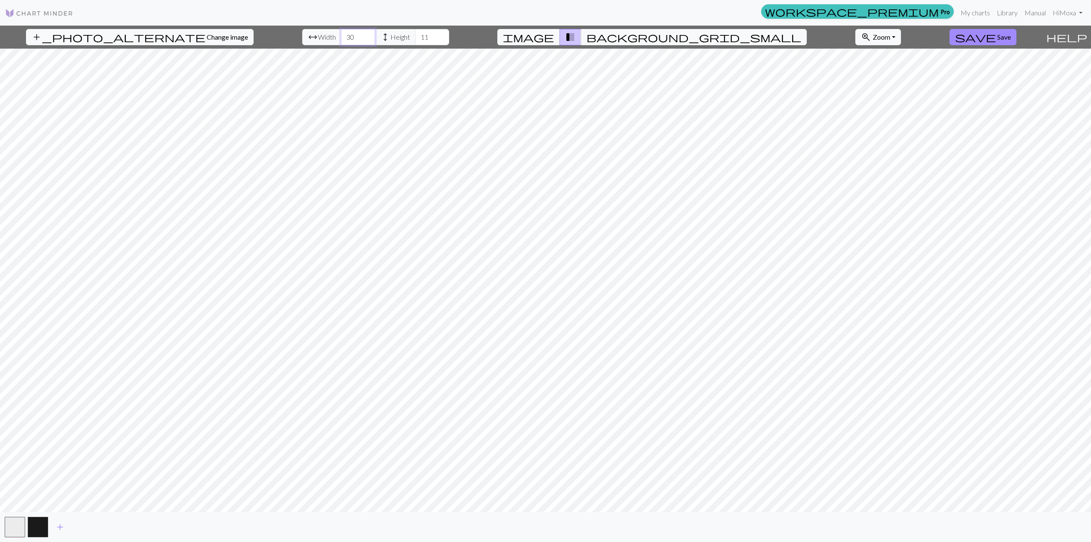
click at [344, 36] on input "30" at bounding box center [358, 37] width 34 height 16
click at [421, 36] on input "12" at bounding box center [432, 37] width 34 height 16
click at [421, 36] on input "13" at bounding box center [432, 37] width 34 height 16
click at [421, 36] on input "14" at bounding box center [432, 37] width 34 height 16
click at [421, 36] on input "15" at bounding box center [432, 37] width 34 height 16
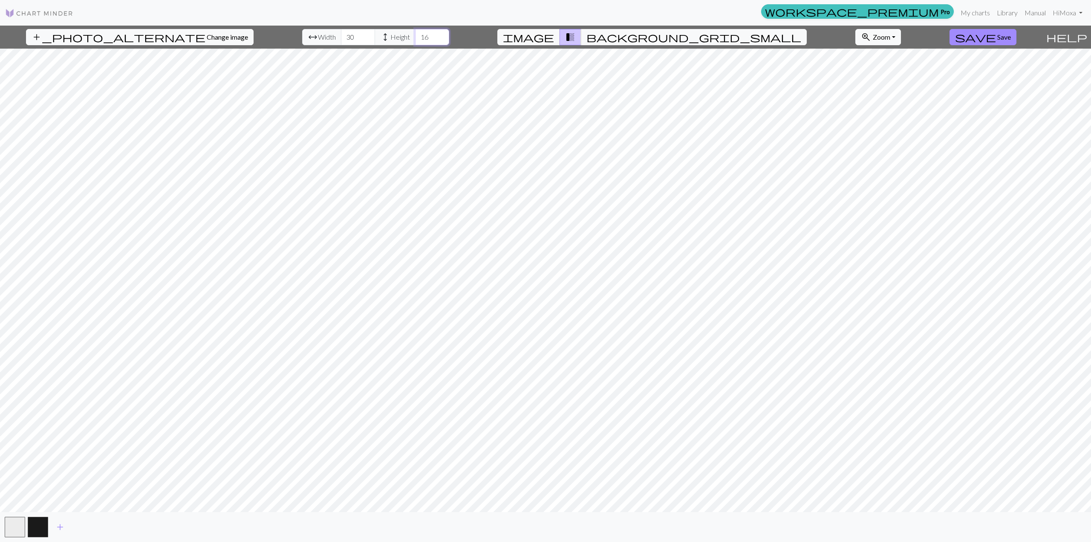
click at [421, 36] on input "16" at bounding box center [432, 37] width 34 height 16
click at [421, 36] on input "17" at bounding box center [432, 37] width 34 height 16
click at [421, 36] on input "18" at bounding box center [432, 37] width 34 height 16
click at [421, 36] on input "19" at bounding box center [432, 37] width 34 height 16
click at [421, 36] on input "20" at bounding box center [432, 37] width 34 height 16
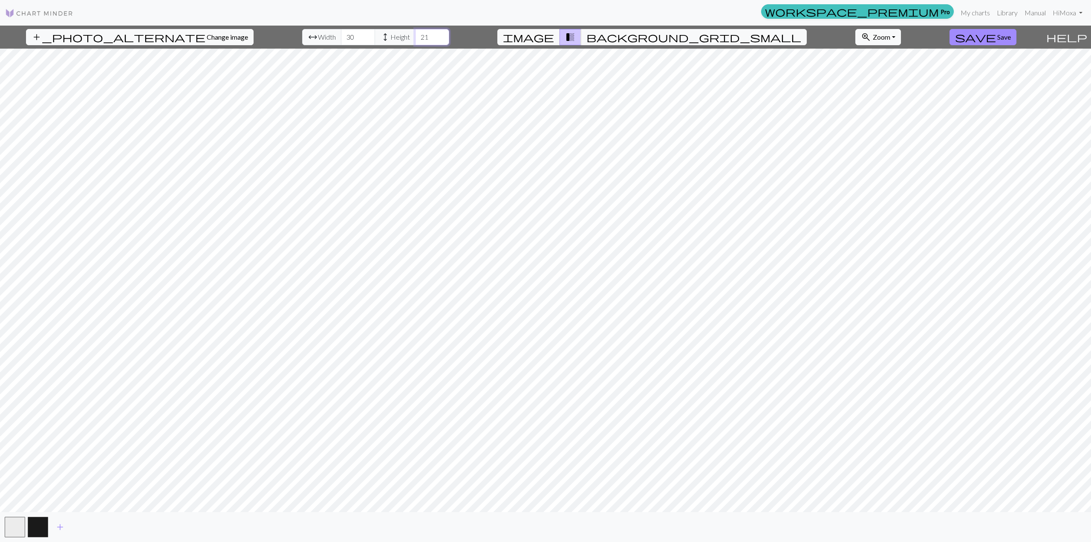
click at [421, 36] on input "21" at bounding box center [432, 37] width 34 height 16
click at [421, 36] on input "22" at bounding box center [432, 37] width 34 height 16
click at [421, 36] on input "23" at bounding box center [432, 37] width 34 height 16
click at [421, 36] on input "24" at bounding box center [432, 37] width 34 height 16
click at [421, 36] on input "25" at bounding box center [432, 37] width 34 height 16
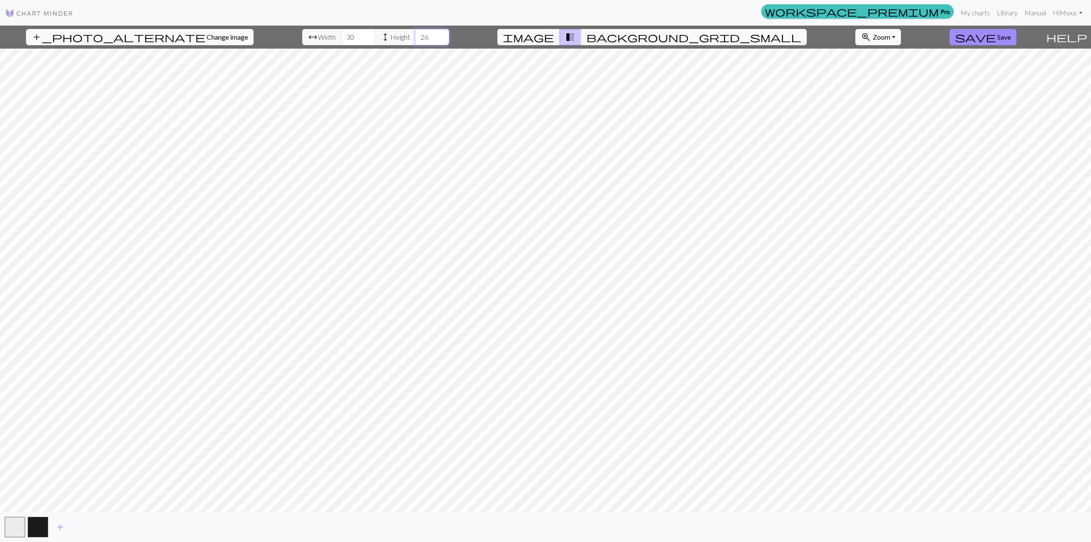
click at [421, 36] on input "26" at bounding box center [432, 37] width 34 height 16
click at [421, 36] on input "27" at bounding box center [432, 37] width 34 height 16
click at [421, 36] on input "28" at bounding box center [432, 37] width 34 height 16
click at [421, 36] on input "29" at bounding box center [432, 37] width 34 height 16
type input "30"
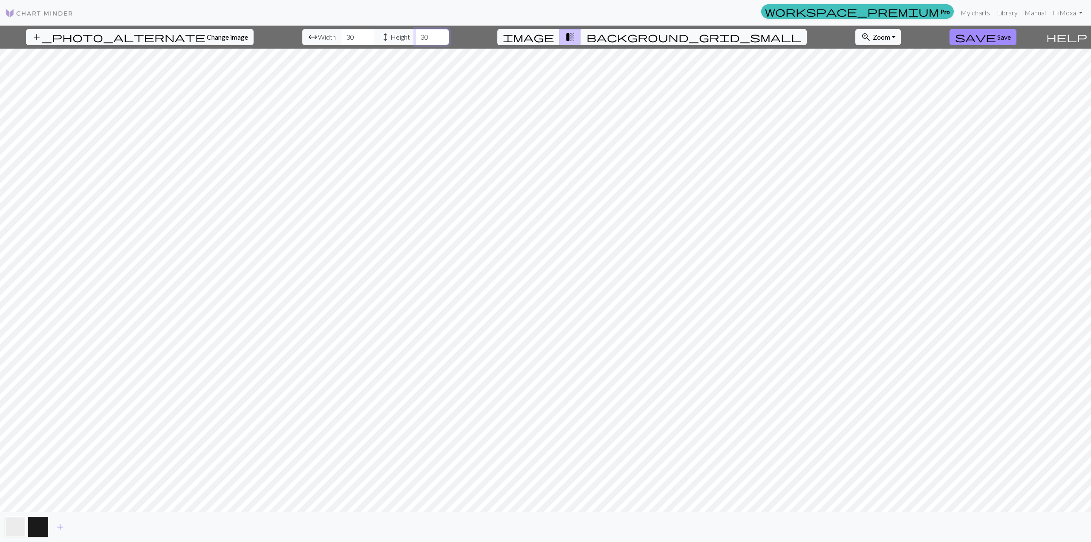
click at [421, 36] on input "30" at bounding box center [432, 37] width 34 height 16
click at [344, 35] on input "31" at bounding box center [358, 37] width 34 height 16
click at [344, 35] on input "32" at bounding box center [358, 37] width 34 height 16
click at [344, 35] on input "33" at bounding box center [358, 37] width 34 height 16
click at [344, 35] on input "34" at bounding box center [358, 37] width 34 height 16
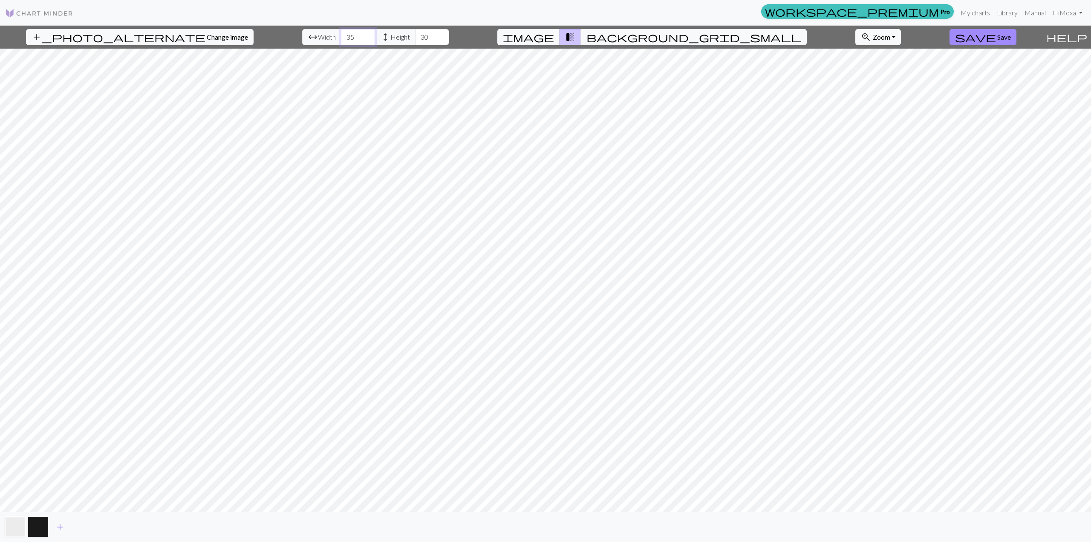
click at [344, 35] on input "35" at bounding box center [358, 37] width 34 height 16
click at [344, 35] on input "36" at bounding box center [358, 37] width 34 height 16
click at [344, 35] on input "37" at bounding box center [358, 37] width 34 height 16
click at [344, 35] on input "38" at bounding box center [358, 37] width 34 height 16
click at [344, 35] on input "39" at bounding box center [358, 37] width 34 height 16
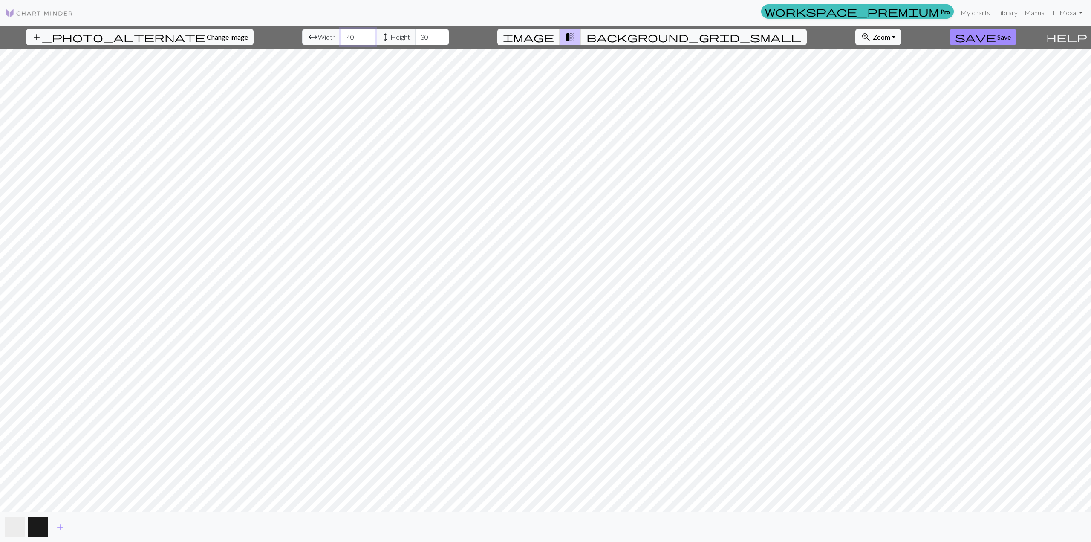
click at [344, 35] on input "40" at bounding box center [358, 37] width 34 height 16
click at [344, 35] on input "41" at bounding box center [358, 37] width 34 height 16
click at [344, 35] on input "42" at bounding box center [358, 37] width 34 height 16
click at [344, 35] on input "43" at bounding box center [358, 37] width 34 height 16
click at [344, 35] on input "44" at bounding box center [358, 37] width 34 height 16
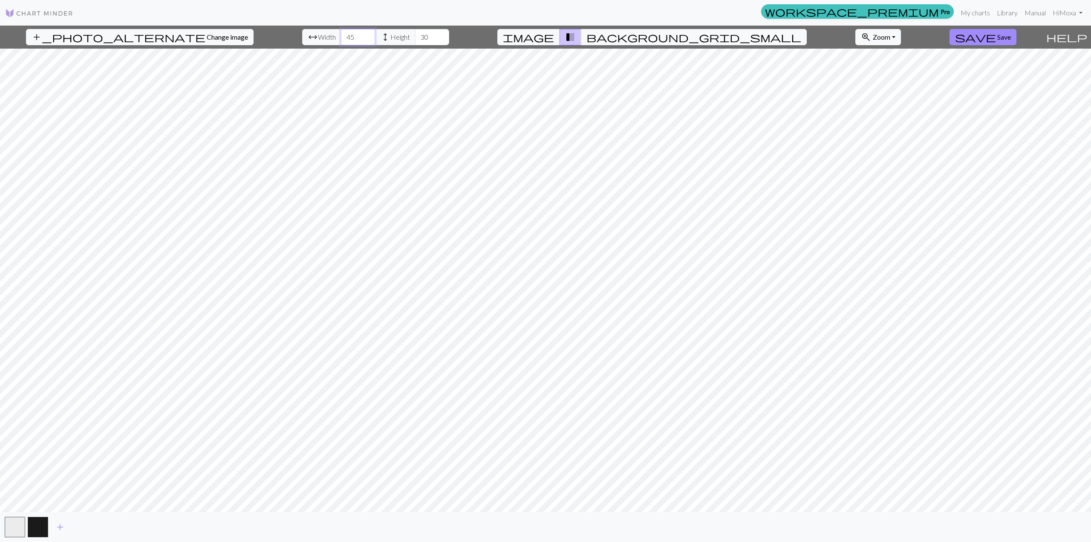
click at [344, 35] on input "45" at bounding box center [358, 37] width 34 height 16
click at [344, 35] on input "46" at bounding box center [358, 37] width 34 height 16
click at [344, 35] on input "47" at bounding box center [358, 37] width 34 height 16
click at [344, 35] on input "48" at bounding box center [358, 37] width 34 height 16
click at [344, 35] on input "49" at bounding box center [358, 37] width 34 height 16
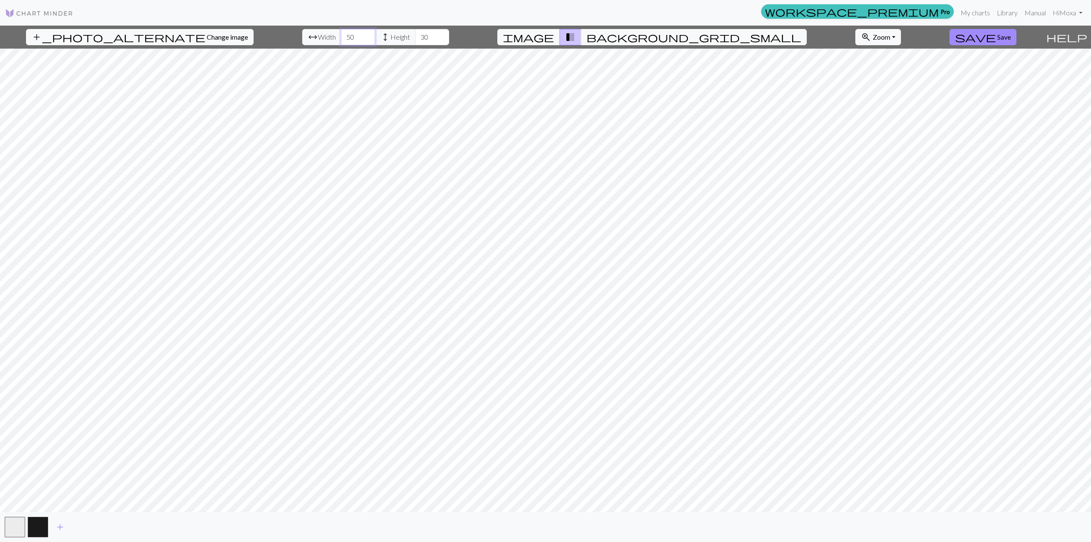
click at [344, 35] on input "50" at bounding box center [358, 37] width 34 height 16
click at [344, 35] on input "51" at bounding box center [358, 37] width 34 height 16
click at [344, 35] on input "52" at bounding box center [358, 37] width 34 height 16
click at [344, 35] on input "53" at bounding box center [358, 37] width 34 height 16
click at [344, 35] on input "54" at bounding box center [358, 37] width 34 height 16
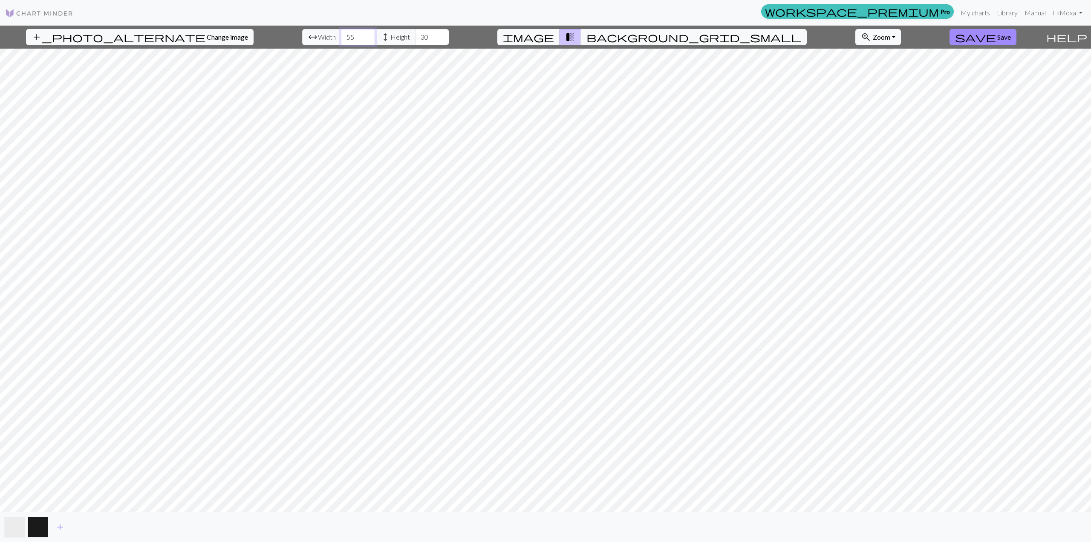
click at [344, 35] on input "55" at bounding box center [358, 37] width 34 height 16
click at [344, 35] on input "56" at bounding box center [358, 37] width 34 height 16
click at [344, 35] on input "57" at bounding box center [358, 37] width 34 height 16
click at [344, 35] on input "58" at bounding box center [358, 37] width 34 height 16
click at [344, 35] on input "59" at bounding box center [358, 37] width 34 height 16
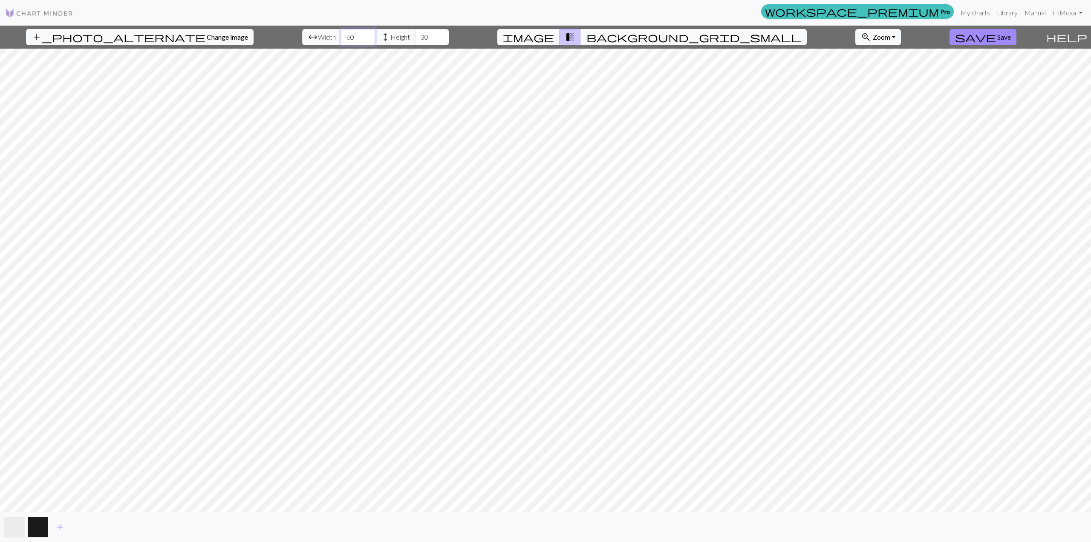
click at [344, 35] on input "60" at bounding box center [358, 37] width 34 height 16
click at [538, 38] on span "background_grid_small" at bounding box center [694, 37] width 215 height 12
click at [538, 37] on span "image" at bounding box center [528, 37] width 51 height 12
click at [538, 38] on span "transition_fade" at bounding box center [570, 37] width 10 height 12
click at [304, 42] on div "arrow_range Width 60 height Height 30" at bounding box center [375, 37] width 147 height 16
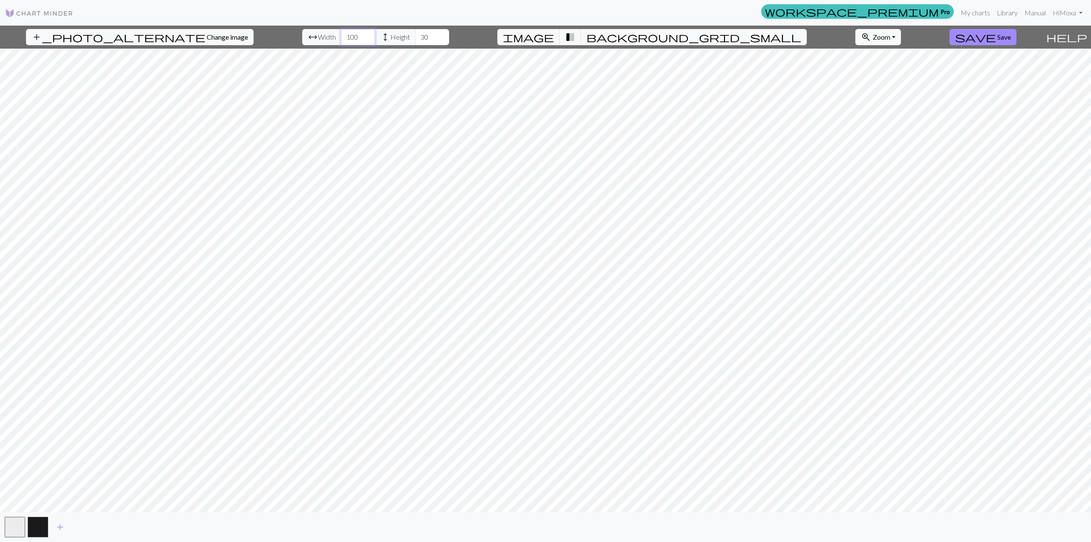
type input "100"
drag, startPoint x: 411, startPoint y: 38, endPoint x: 389, endPoint y: 40, distance: 21.9
click at [389, 40] on div "arrow_range Width 100 height Height 30" at bounding box center [375, 37] width 147 height 16
type input "40"
click at [538, 35] on span "transition_fade" at bounding box center [570, 37] width 10 height 12
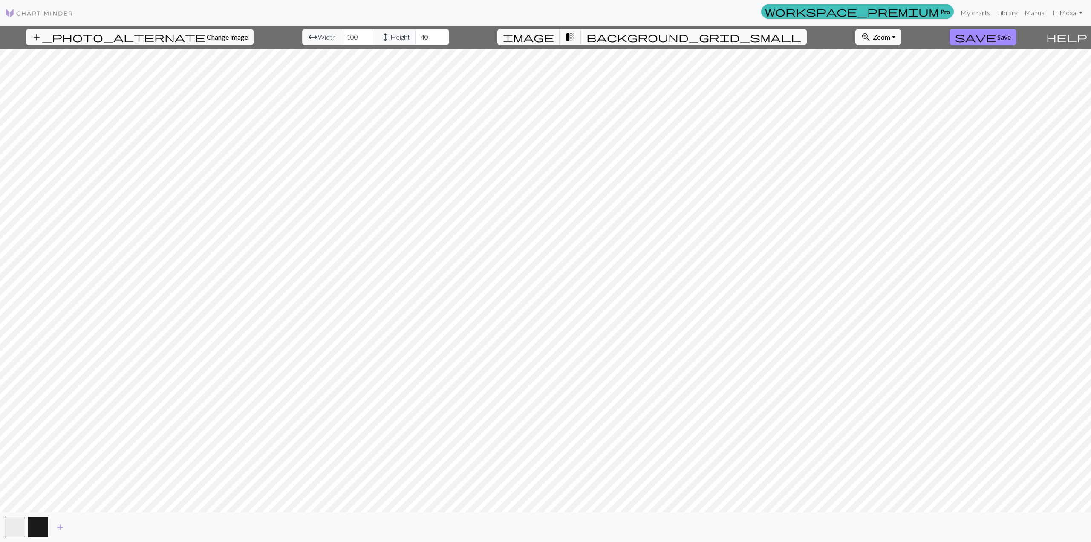
click at [538, 35] on span "background_grid_small" at bounding box center [694, 37] width 215 height 12
drag, startPoint x: 338, startPoint y: 35, endPoint x: 294, endPoint y: 39, distance: 44.5
click at [302, 39] on div "arrow_range Width 100 height Height 40" at bounding box center [375, 37] width 147 height 16
type input "150"
drag, startPoint x: 399, startPoint y: 39, endPoint x: 374, endPoint y: 41, distance: 25.2
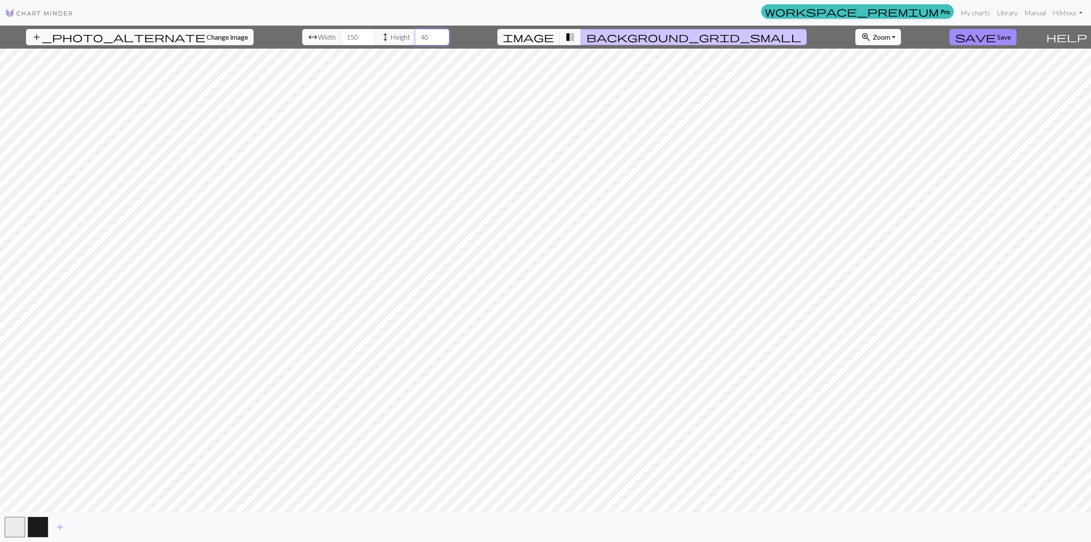
click at [374, 41] on div "arrow_range Width 150 height Height 40" at bounding box center [375, 37] width 147 height 16
type input "60"
click at [538, 35] on span "transition_fade" at bounding box center [570, 37] width 10 height 12
click at [538, 37] on span "image" at bounding box center [528, 37] width 51 height 12
click at [538, 41] on span "transition_fade" at bounding box center [570, 37] width 10 height 12
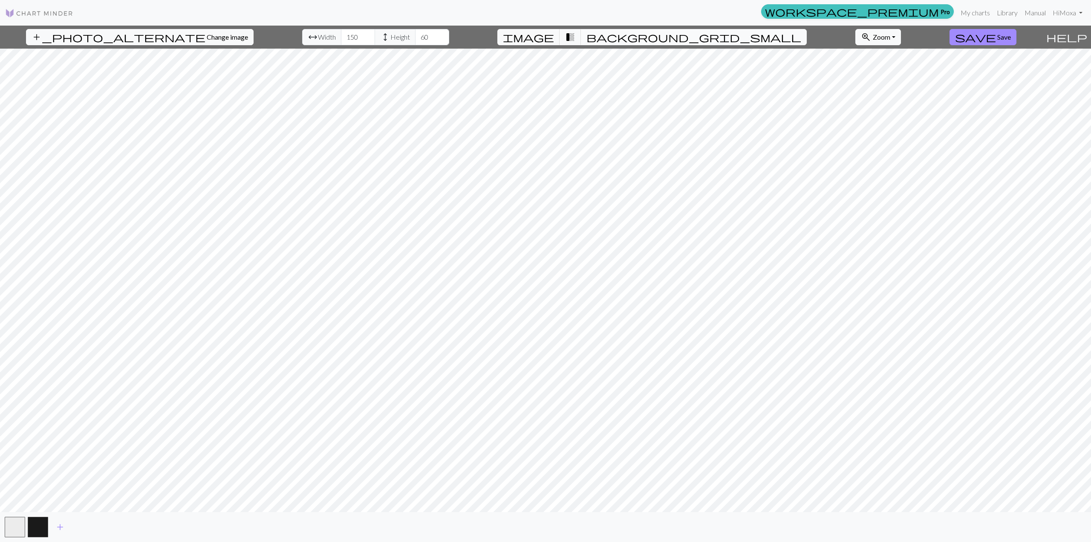
click at [538, 37] on span "background_grid_small" at bounding box center [694, 37] width 215 height 12
click at [538, 41] on span "save" at bounding box center [975, 37] width 41 height 12
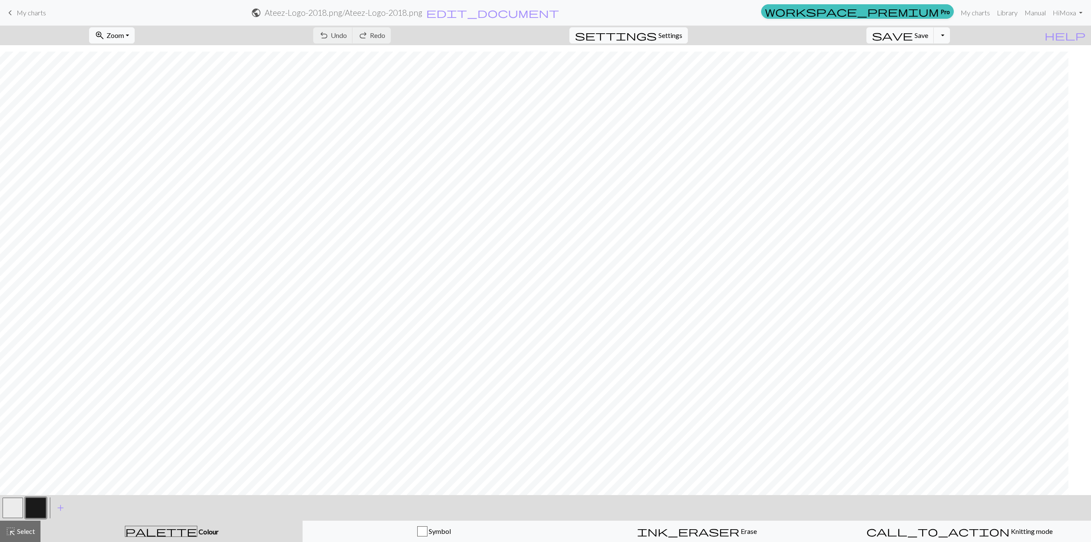
scroll to position [107, 0]
click at [538, 31] on button "Toggle Dropdown" at bounding box center [942, 35] width 16 height 16
click at [538, 32] on button "Toggle Dropdown" at bounding box center [942, 35] width 16 height 16
click at [20, 509] on button "button" at bounding box center [13, 507] width 20 height 20
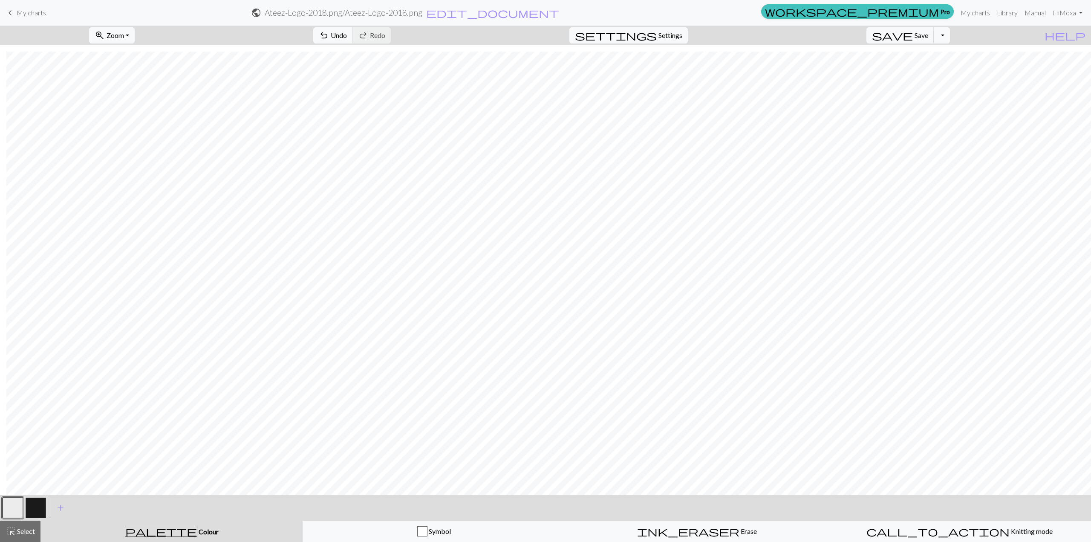
click at [38, 509] on button "button" at bounding box center [36, 507] width 20 height 20
click at [43, 509] on button "button" at bounding box center [36, 507] width 20 height 20
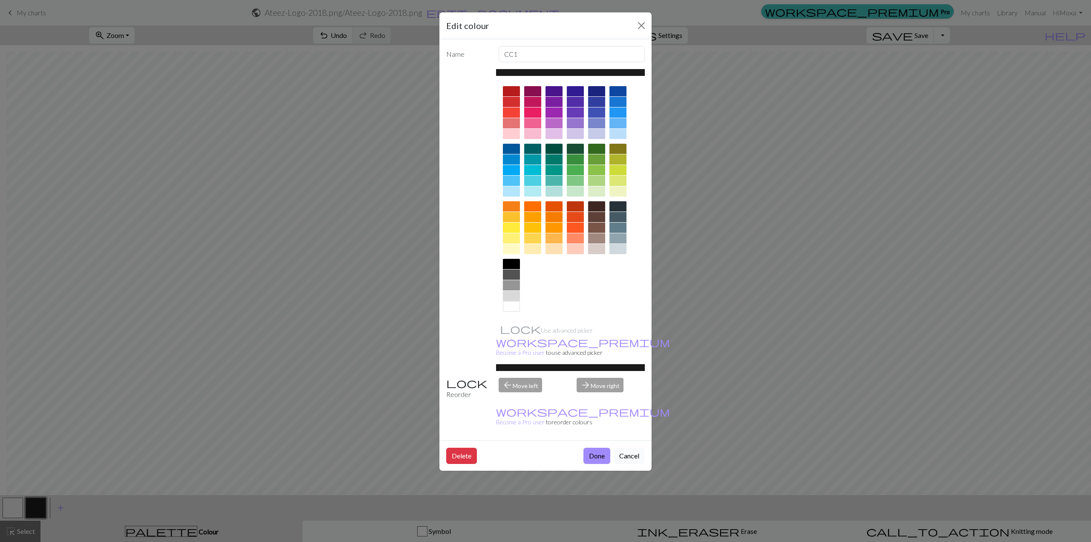
click at [538, 448] on button "Cancel" at bounding box center [629, 456] width 31 height 16
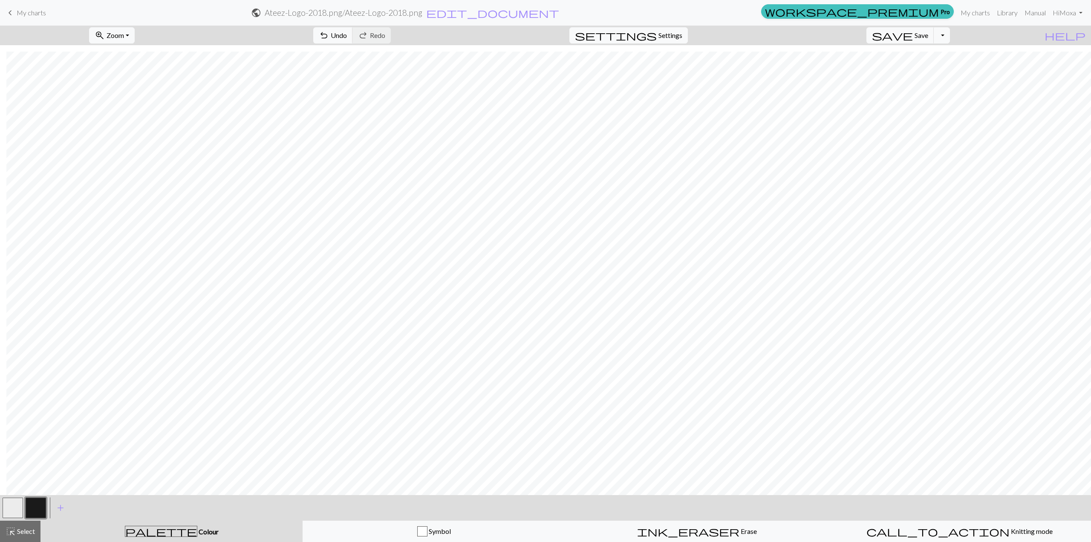
click at [13, 503] on button "button" at bounding box center [13, 507] width 20 height 20
click at [40, 508] on button "button" at bounding box center [36, 507] width 20 height 20
drag, startPoint x: 11, startPoint y: 506, endPoint x: 33, endPoint y: 500, distance: 23.6
click at [11, 506] on button "button" at bounding box center [13, 507] width 20 height 20
click at [353, 40] on button "undo Undo Undo" at bounding box center [333, 35] width 40 height 16
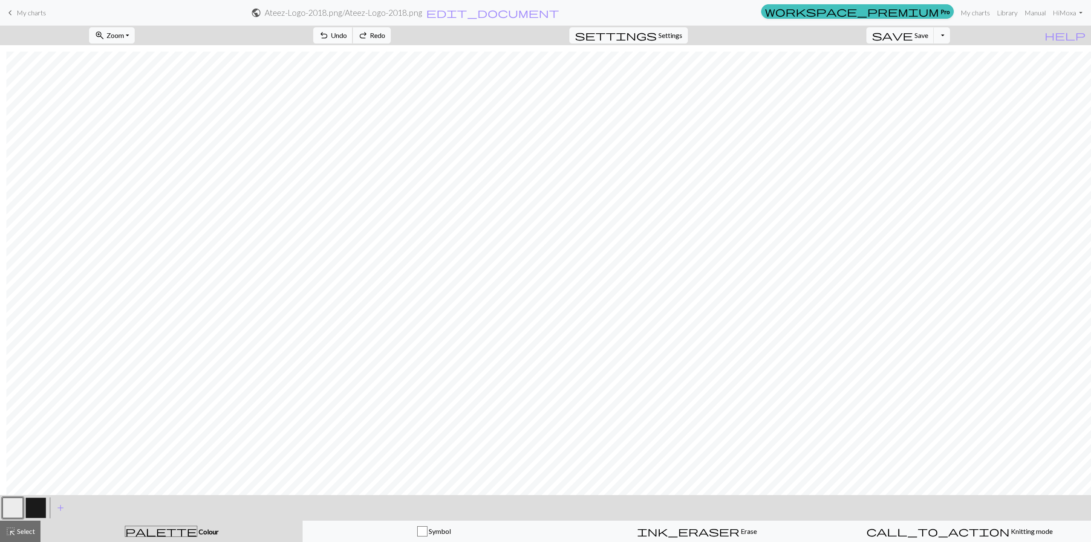
click at [353, 40] on button "undo Undo Undo" at bounding box center [333, 35] width 40 height 16
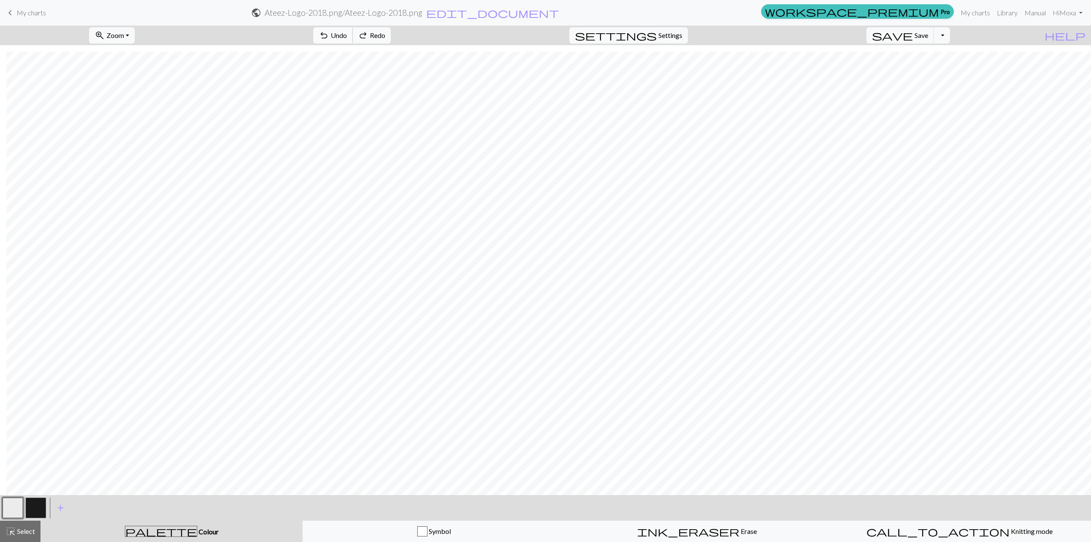
click at [353, 40] on button "undo Undo Undo" at bounding box center [333, 35] width 40 height 16
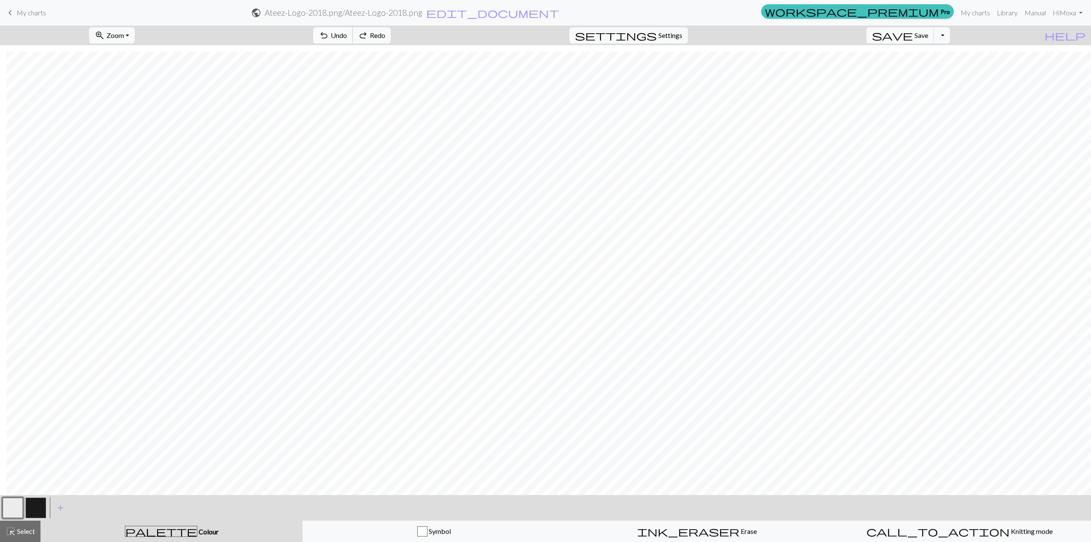
click at [353, 40] on button "undo Undo Undo" at bounding box center [333, 35] width 40 height 16
click at [38, 503] on button "button" at bounding box center [36, 507] width 20 height 20
click at [40, 509] on button "button" at bounding box center [36, 507] width 20 height 20
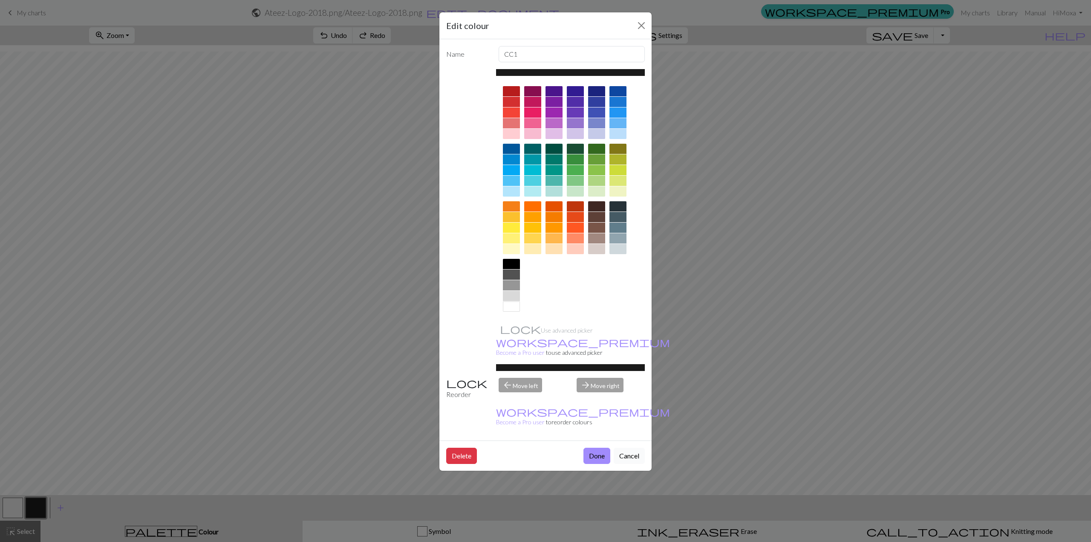
click at [538, 448] on button "Cancel" at bounding box center [629, 456] width 31 height 16
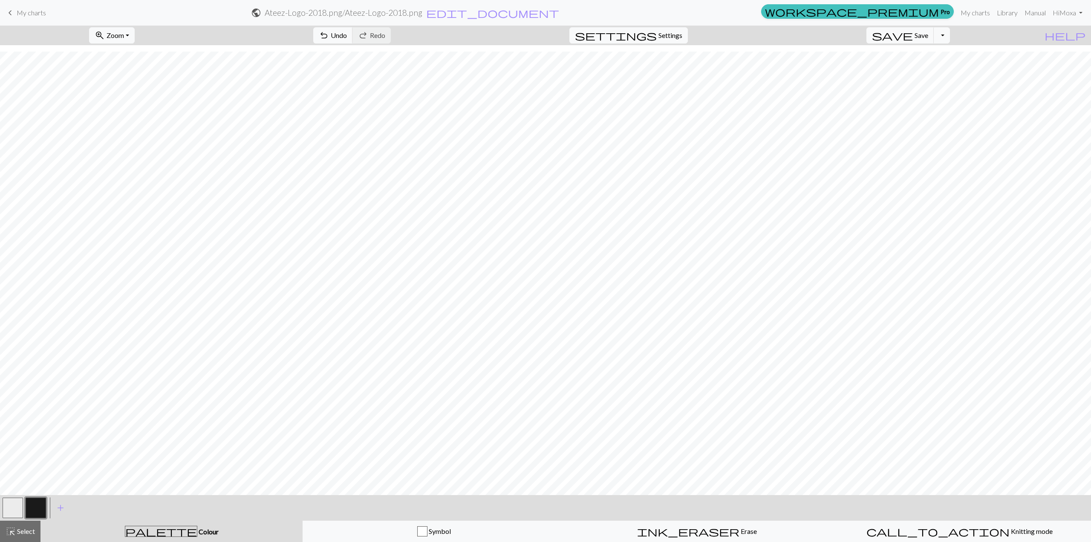
click at [11, 501] on button "button" at bounding box center [13, 507] width 20 height 20
click at [347, 37] on span "Undo" at bounding box center [339, 35] width 16 height 8
click at [538, 35] on span "Settings" at bounding box center [671, 35] width 24 height 10
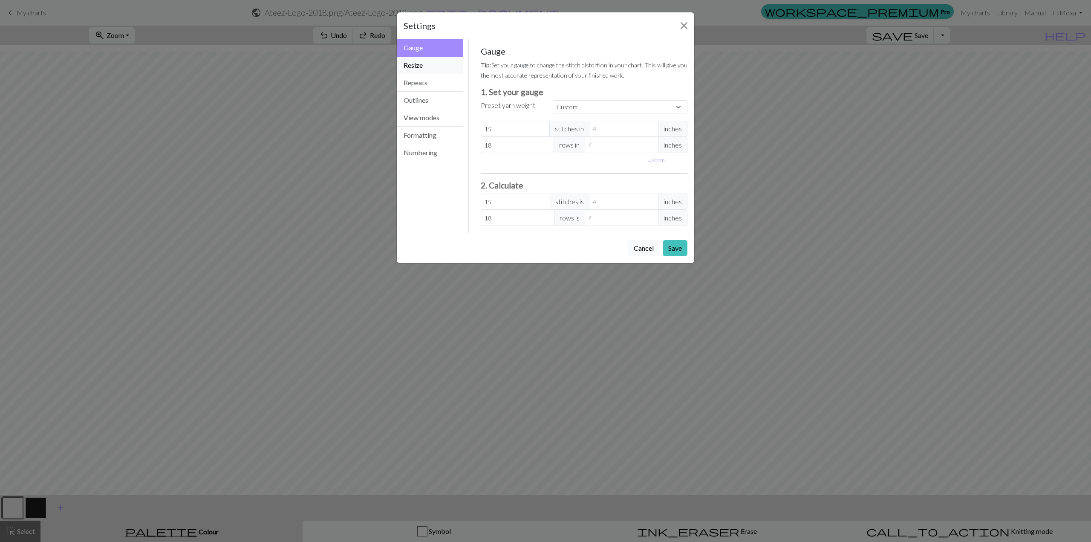
click at [435, 62] on button "Resize" at bounding box center [430, 65] width 66 height 17
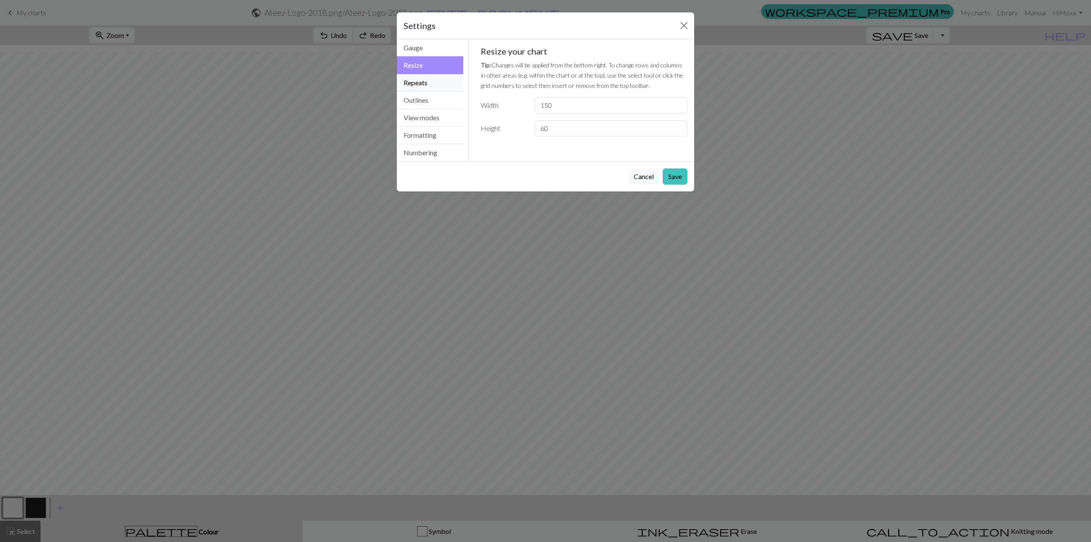
click at [435, 84] on button "Repeats" at bounding box center [430, 82] width 66 height 17
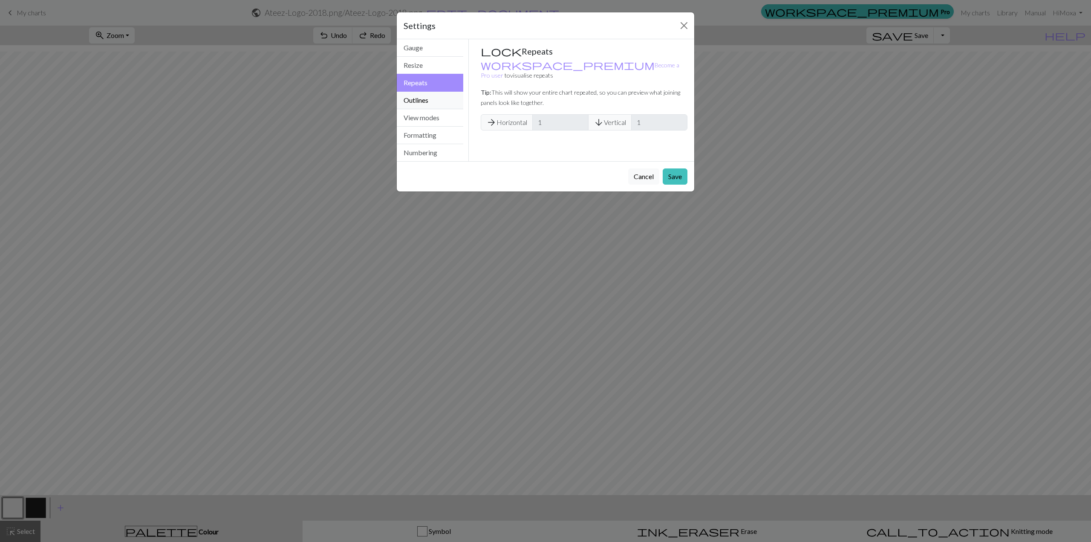
click at [430, 95] on button "Outlines" at bounding box center [430, 100] width 66 height 17
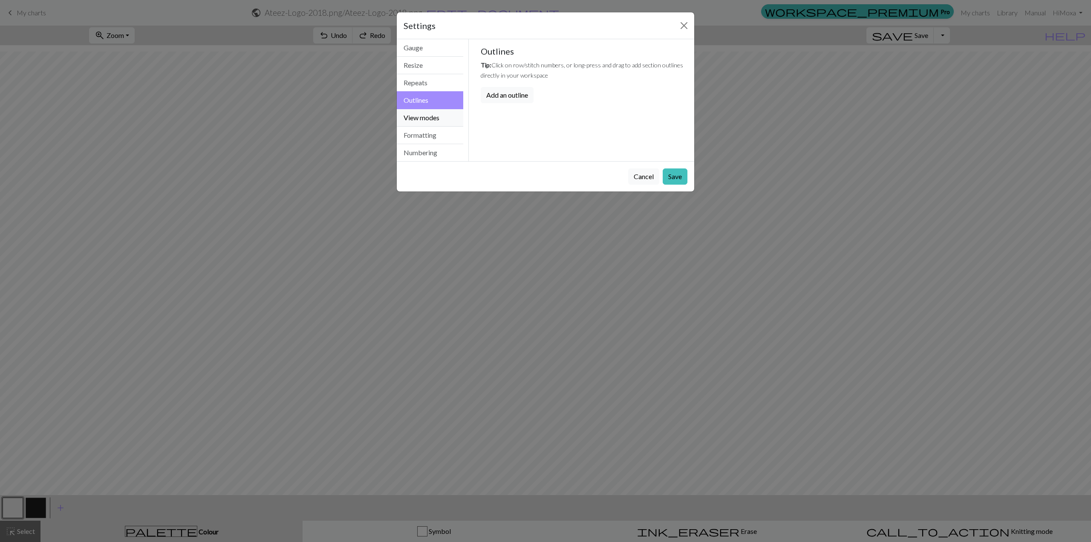
click at [441, 117] on button "View modes" at bounding box center [430, 117] width 66 height 17
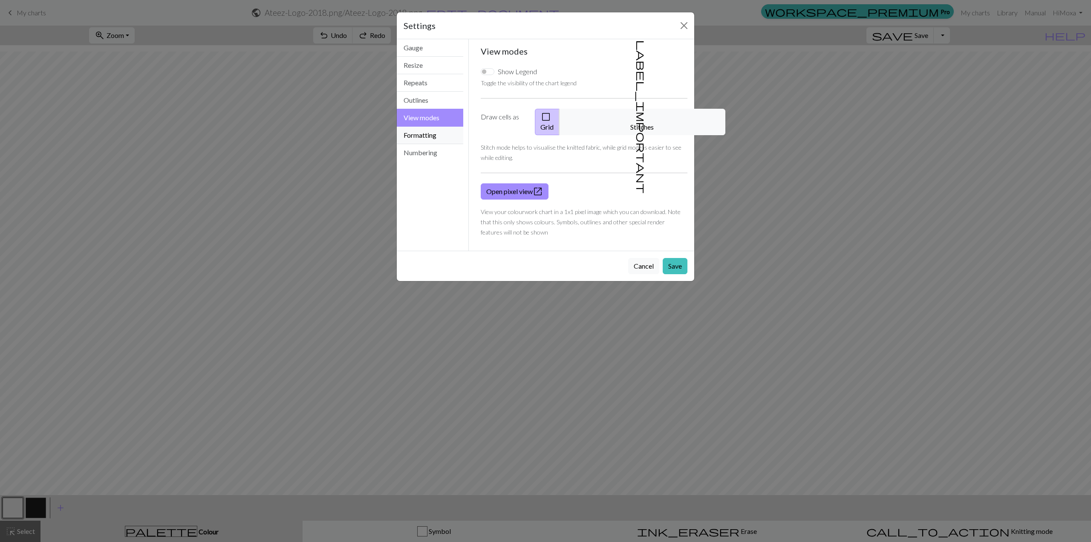
click at [445, 133] on button "Formatting" at bounding box center [430, 135] width 66 height 17
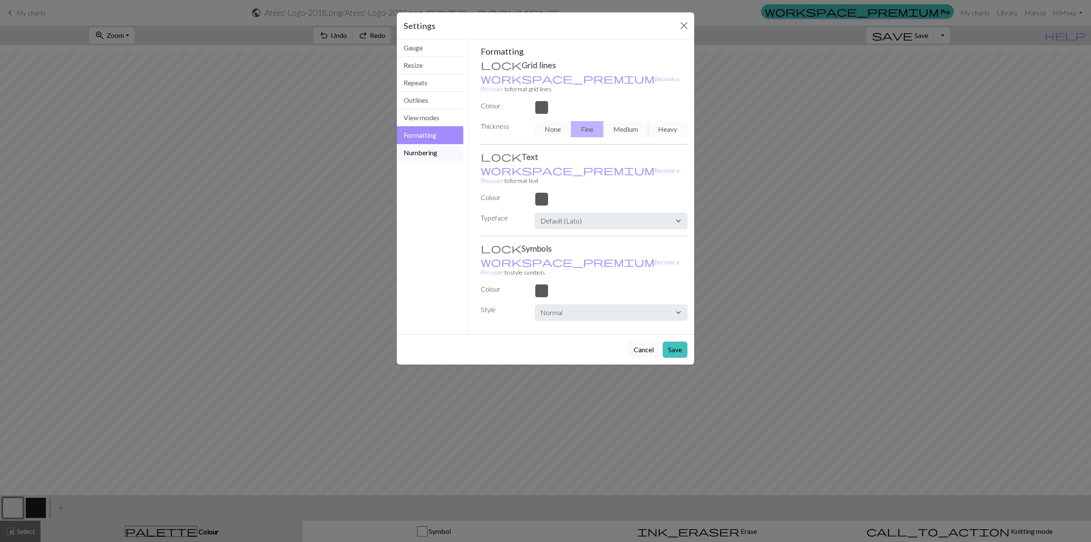
click at [437, 157] on button "Numbering" at bounding box center [430, 152] width 66 height 17
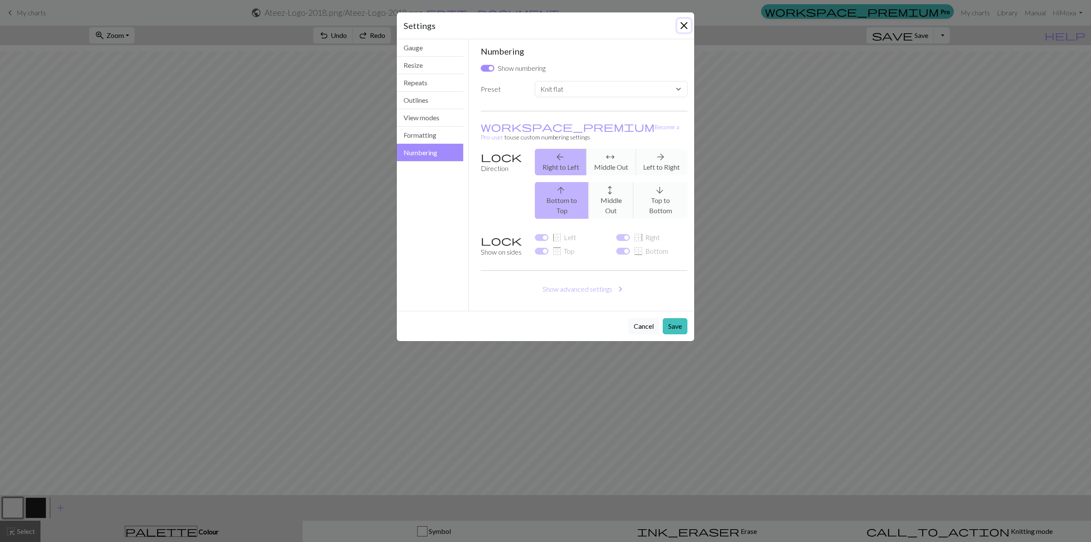
click at [538, 20] on button "Close" at bounding box center [684, 26] width 14 height 14
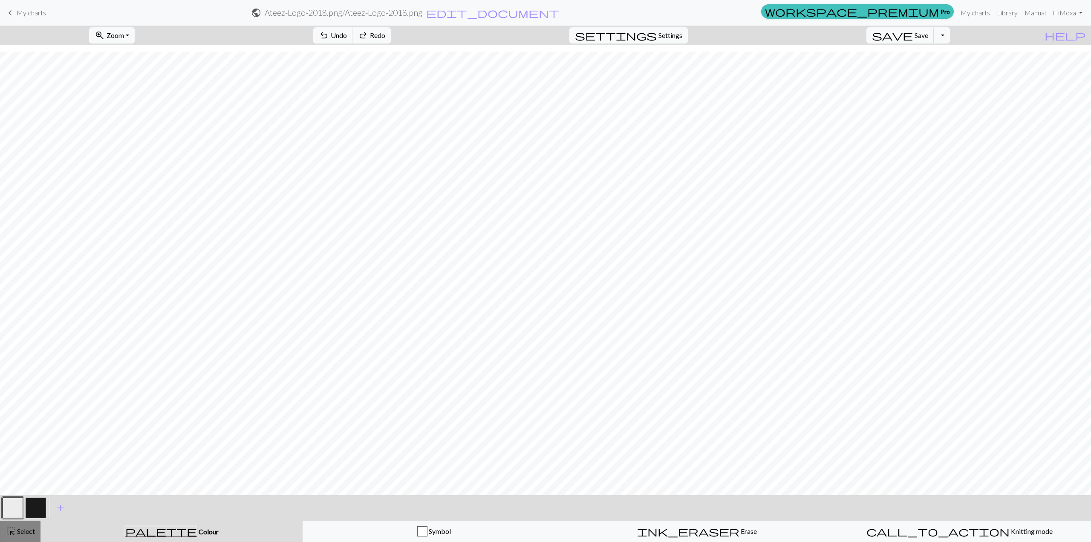
click at [17, 532] on span "Select" at bounding box center [25, 531] width 19 height 8
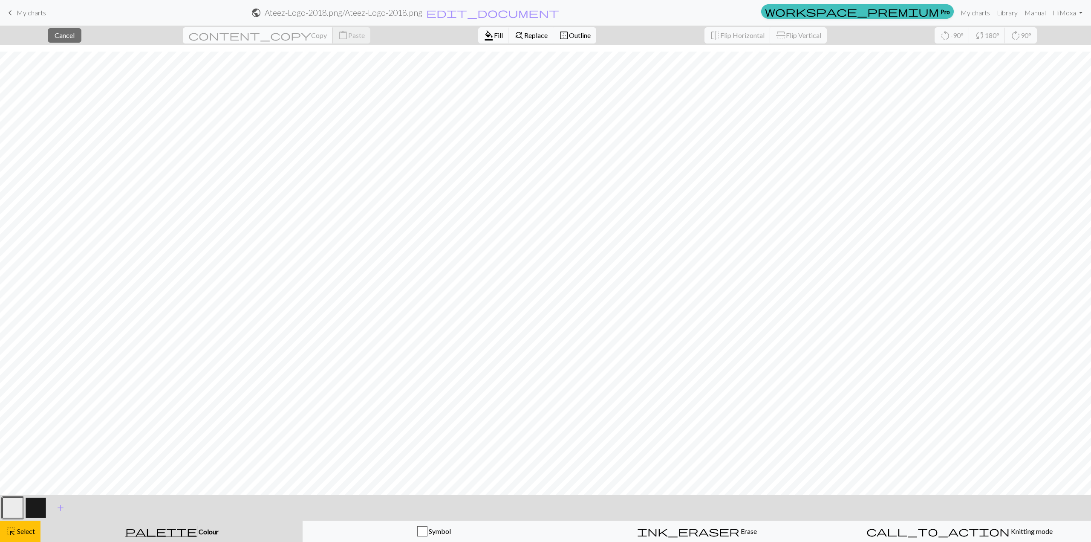
click at [311, 37] on span "Copy" at bounding box center [319, 35] width 16 height 8
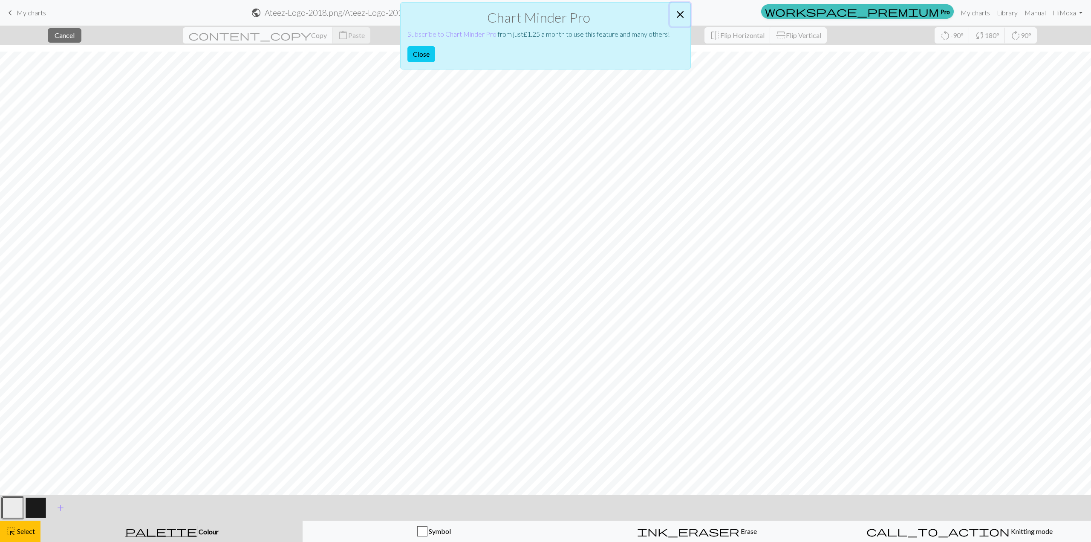
click at [538, 14] on button "Close" at bounding box center [680, 15] width 20 height 24
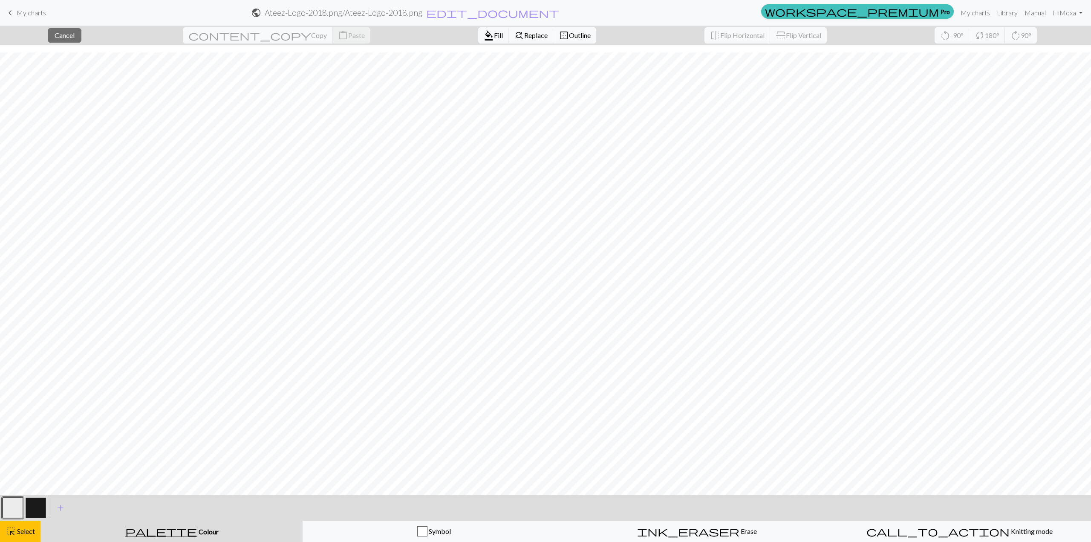
scroll to position [107, 29]
click at [37, 502] on button "button" at bounding box center [36, 507] width 20 height 20
click at [119, 532] on div "palette Colour Colour" at bounding box center [172, 531] width 252 height 11
click at [197, 530] on span "Colour" at bounding box center [207, 531] width 21 height 8
click at [25, 532] on span "Select" at bounding box center [25, 531] width 19 height 8
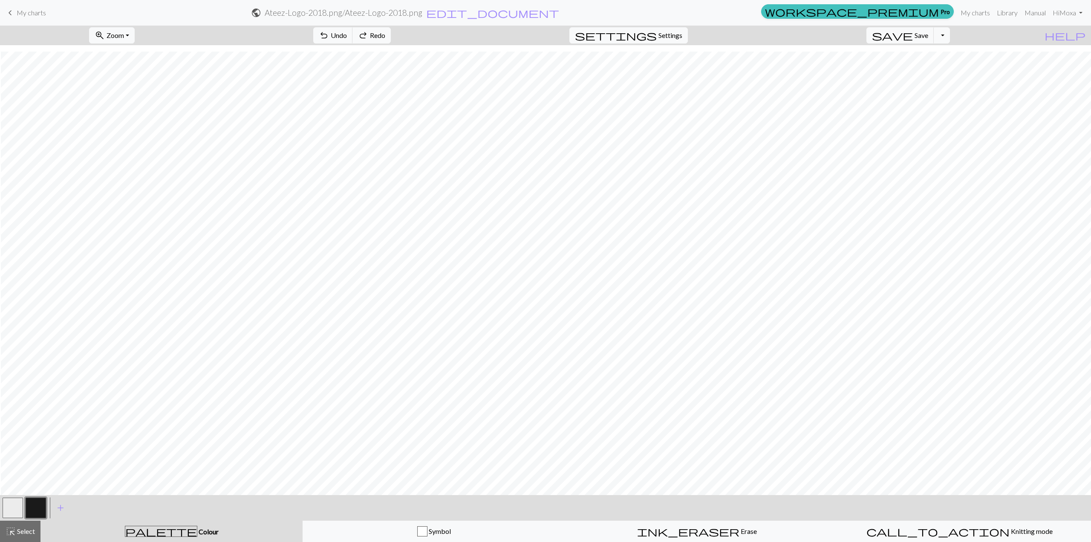
scroll to position [107, 384]
click at [14, 506] on button "button" at bounding box center [13, 507] width 20 height 20
click at [25, 511] on div at bounding box center [35, 507] width 23 height 23
click at [38, 512] on button "button" at bounding box center [36, 507] width 20 height 20
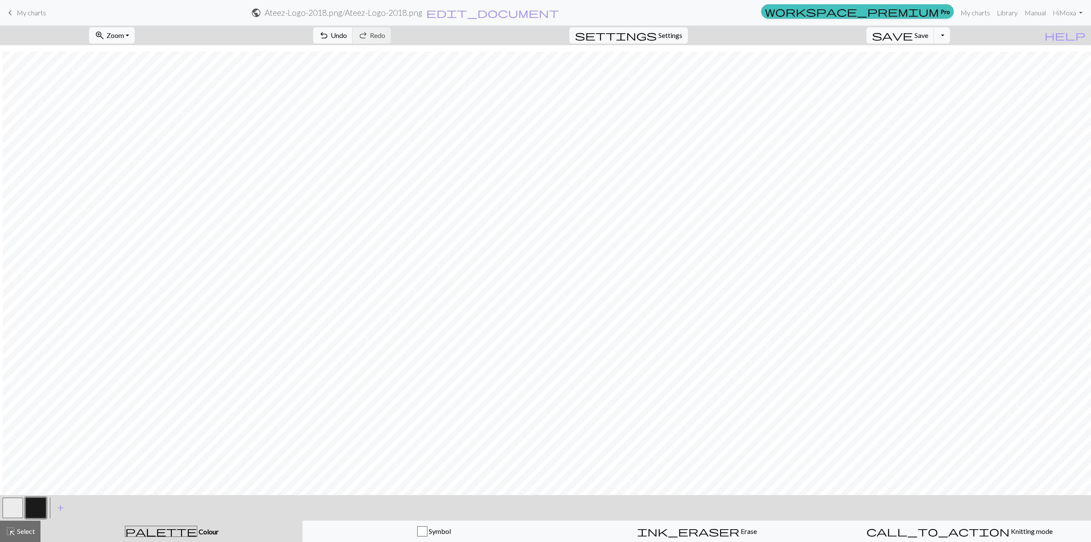
click at [11, 508] on button "button" at bounding box center [13, 507] width 20 height 20
click at [329, 37] on span "undo" at bounding box center [324, 35] width 10 height 12
click at [43, 512] on button "button" at bounding box center [36, 507] width 20 height 20
click at [124, 36] on span "Zoom" at bounding box center [115, 35] width 17 height 8
click at [145, 67] on button "Fit width" at bounding box center [123, 68] width 67 height 14
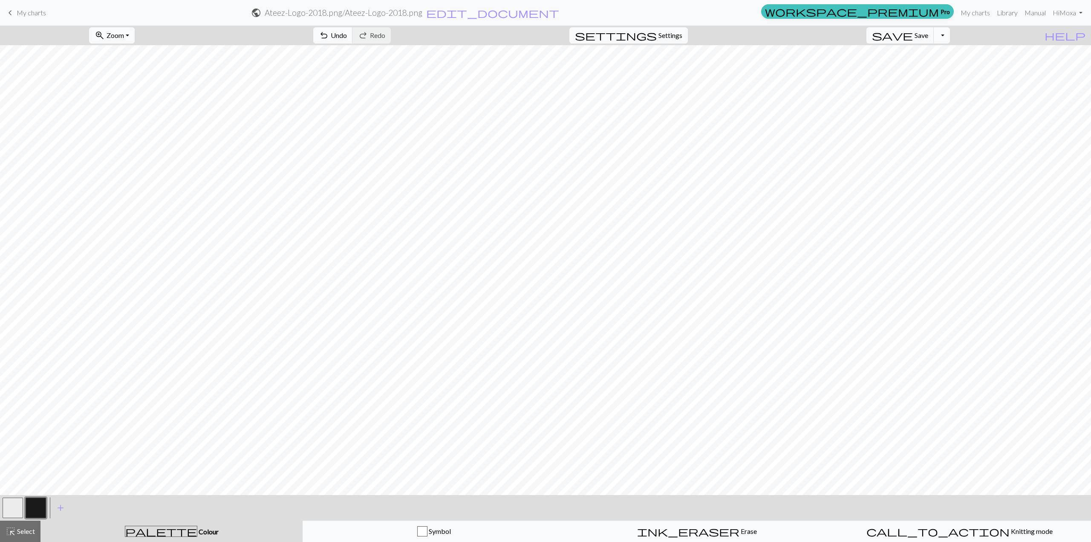
scroll to position [0, 0]
click at [124, 36] on span "Zoom" at bounding box center [115, 35] width 17 height 8
click at [136, 113] on button "100%" at bounding box center [123, 116] width 67 height 14
click at [124, 34] on span "Zoom" at bounding box center [115, 35] width 17 height 8
click at [134, 116] on button "100%" at bounding box center [123, 116] width 67 height 14
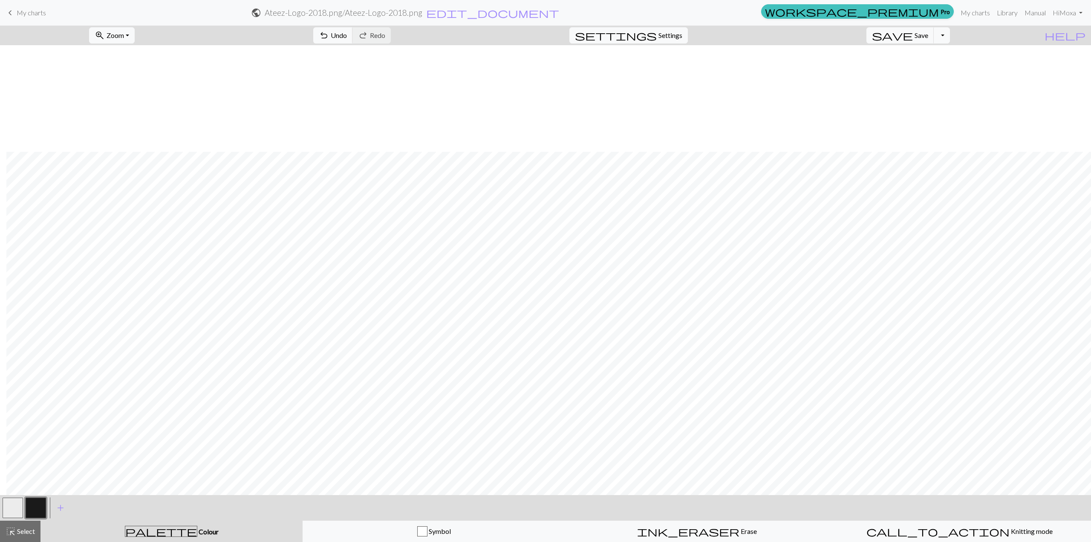
scroll to position [107, 491]
click at [3, 507] on button "button" at bounding box center [13, 507] width 20 height 20
click at [36, 509] on button "button" at bounding box center [36, 507] width 20 height 20
click at [18, 502] on button "button" at bounding box center [13, 507] width 20 height 20
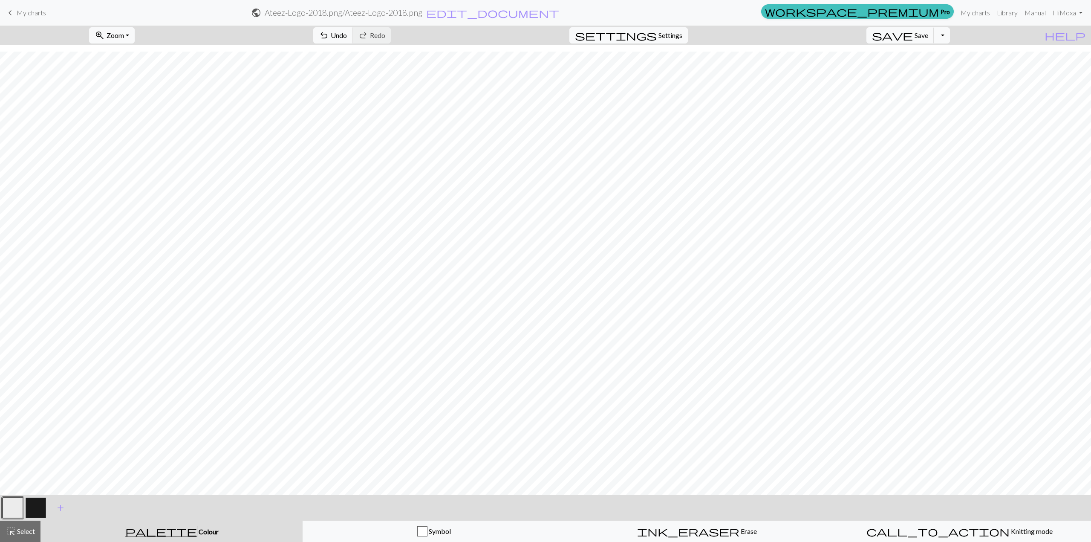
click at [43, 503] on button "button" at bounding box center [36, 507] width 20 height 20
click at [135, 29] on button "zoom_in Zoom Zoom" at bounding box center [112, 35] width 46 height 16
click at [149, 65] on button "Fit width" at bounding box center [123, 68] width 67 height 14
click at [124, 36] on span "Zoom" at bounding box center [115, 35] width 17 height 8
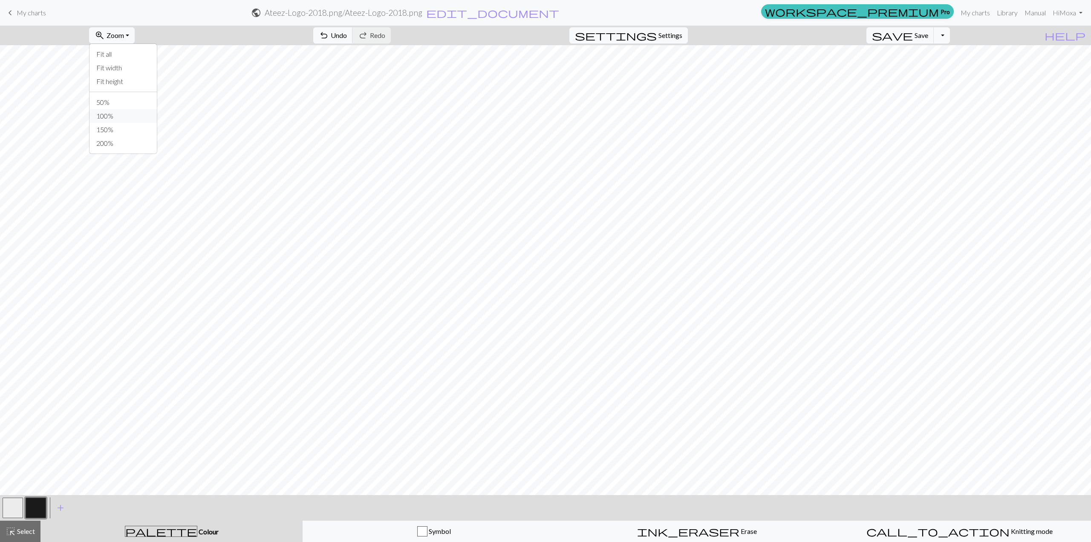
click at [129, 116] on button "100%" at bounding box center [123, 116] width 67 height 14
click at [16, 509] on button "button" at bounding box center [13, 507] width 20 height 20
click at [38, 505] on button "button" at bounding box center [36, 507] width 20 height 20
click at [135, 37] on button "zoom_in Zoom Zoom" at bounding box center [112, 35] width 46 height 16
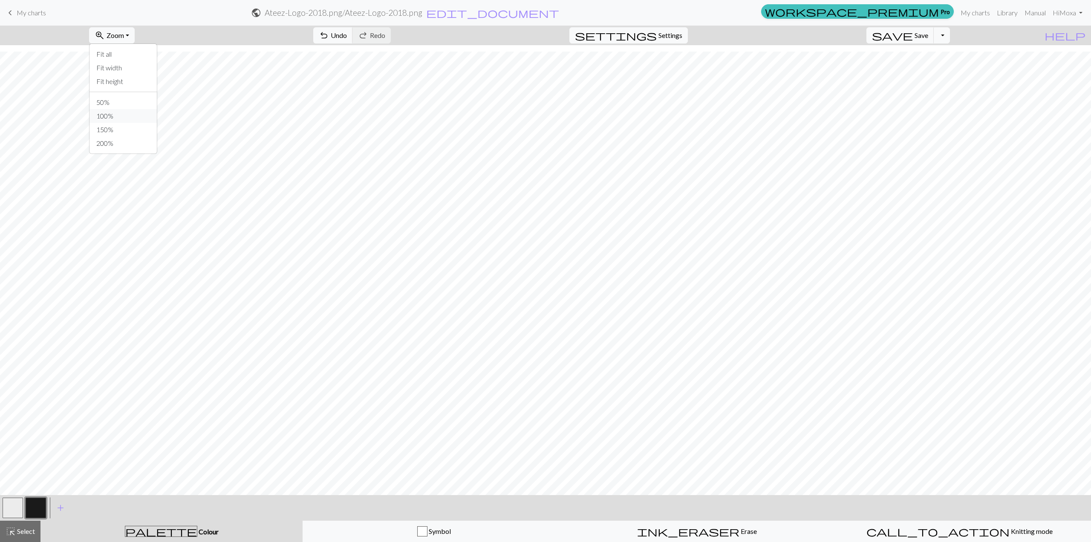
click at [127, 117] on button "100%" at bounding box center [123, 116] width 67 height 14
click at [124, 35] on span "Zoom" at bounding box center [115, 35] width 17 height 8
click at [143, 67] on button "Fit width" at bounding box center [123, 68] width 67 height 14
click at [15, 507] on button "button" at bounding box center [13, 507] width 20 height 20
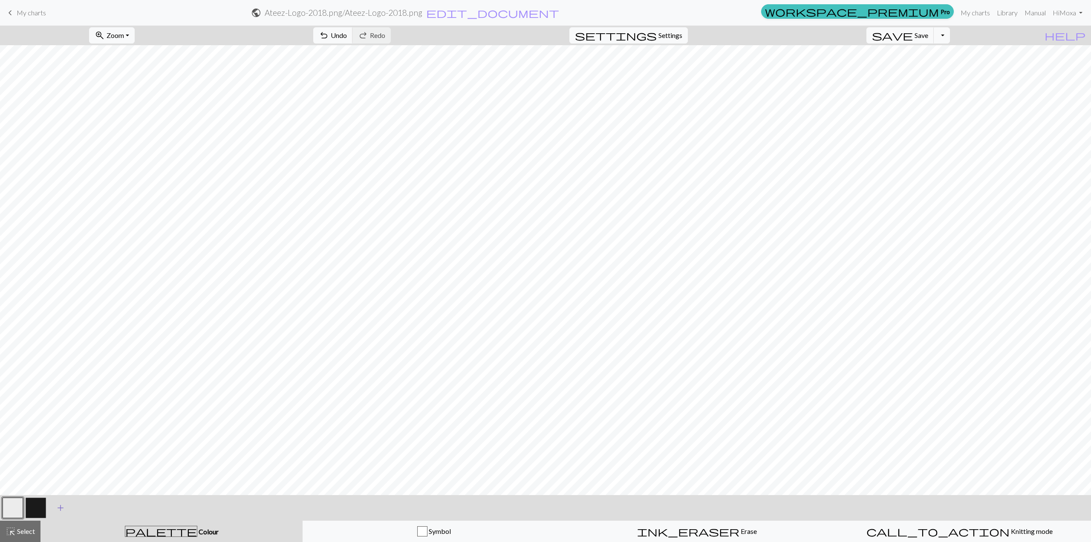
click at [61, 507] on span "add" at bounding box center [60, 508] width 10 height 12
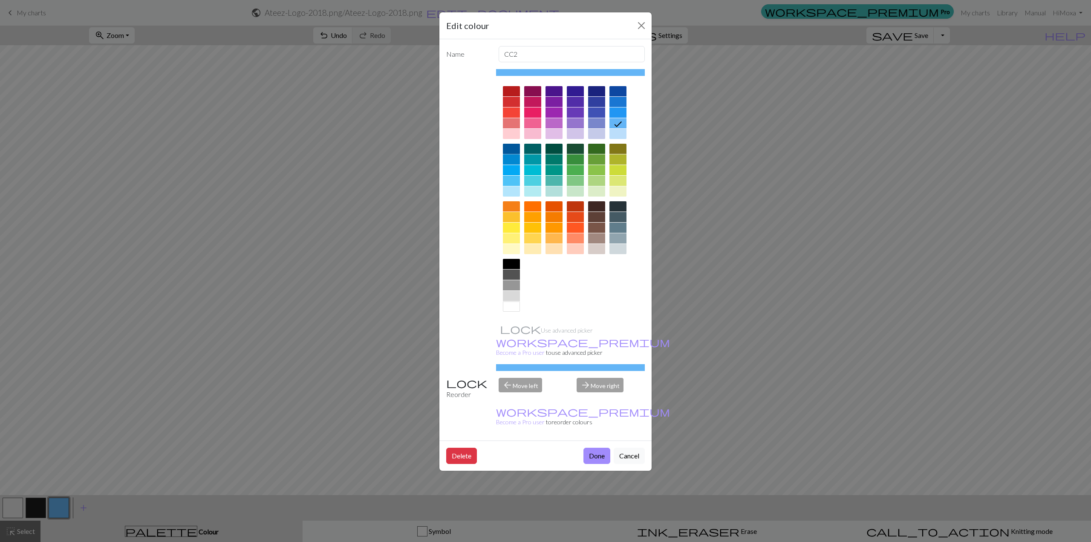
click at [516, 147] on div at bounding box center [511, 149] width 17 height 10
click at [509, 228] on div at bounding box center [511, 228] width 17 height 10
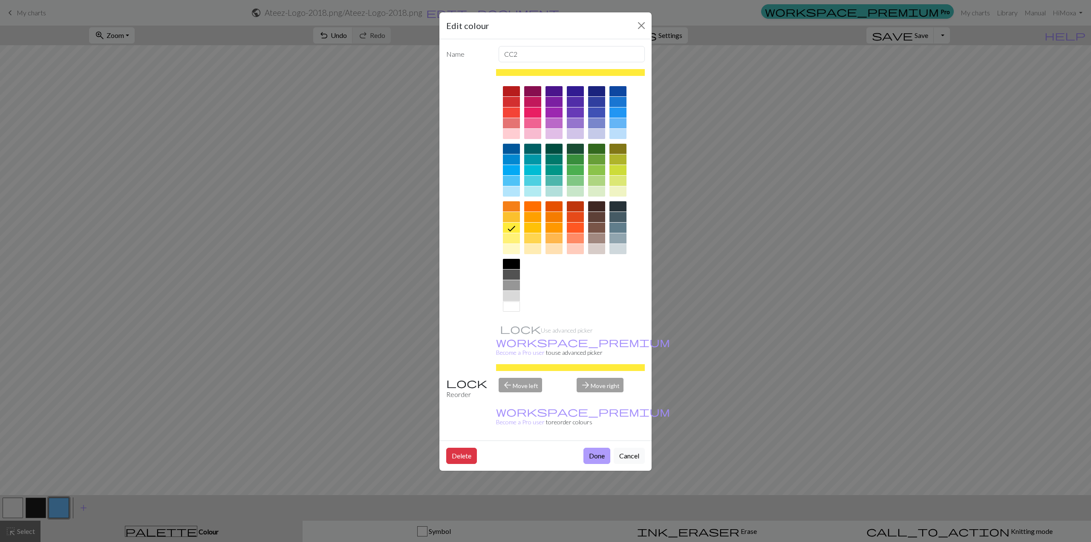
click at [538, 448] on button "Done" at bounding box center [597, 456] width 27 height 16
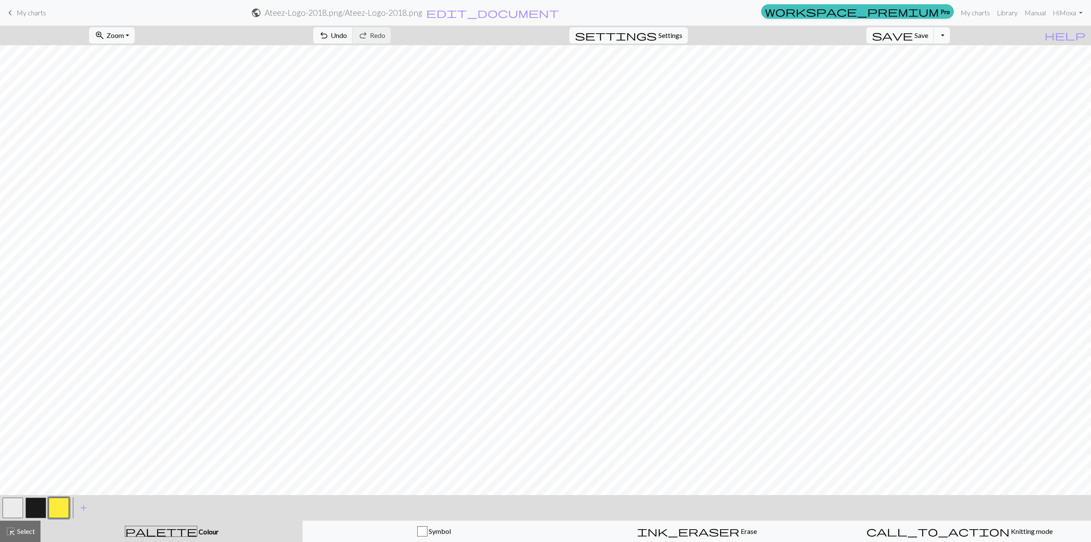
click at [131, 44] on div "zoom_in Zoom Zoom Fit all Fit width Fit height 50% 100% 150% 200%" at bounding box center [112, 36] width 58 height 20
click at [124, 38] on span "Zoom" at bounding box center [115, 35] width 17 height 8
click at [139, 102] on button "50%" at bounding box center [123, 102] width 67 height 14
drag, startPoint x: 130, startPoint y: 35, endPoint x: 133, endPoint y: 40, distance: 5.7
click at [124, 35] on span "Zoom" at bounding box center [115, 35] width 17 height 8
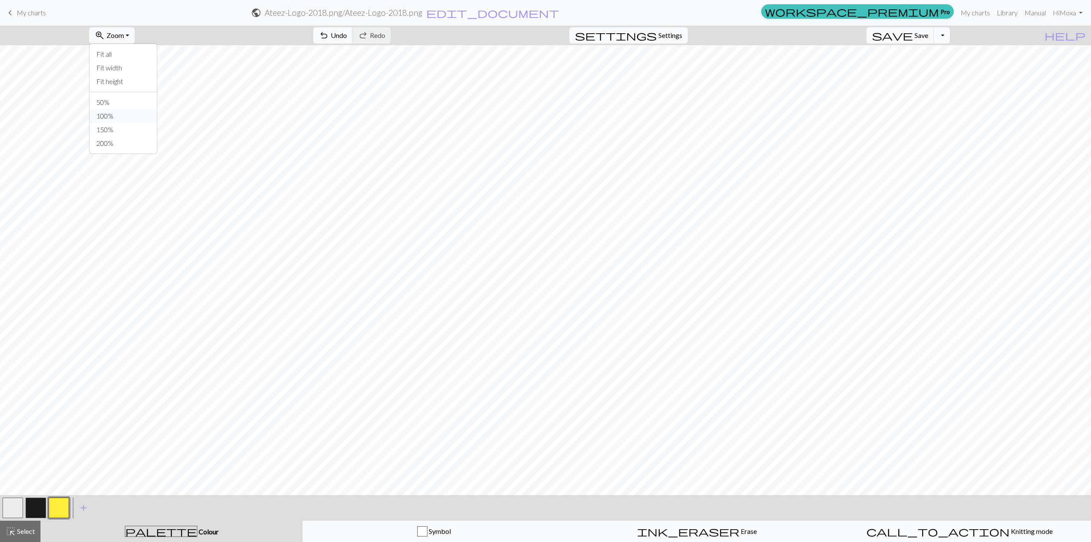
click at [129, 115] on button "100%" at bounding box center [123, 116] width 67 height 14
click at [34, 508] on button "button" at bounding box center [36, 507] width 20 height 20
click at [58, 508] on button "button" at bounding box center [59, 507] width 20 height 20
click at [41, 504] on button "button" at bounding box center [36, 507] width 20 height 20
click at [31, 509] on button "button" at bounding box center [36, 507] width 20 height 20
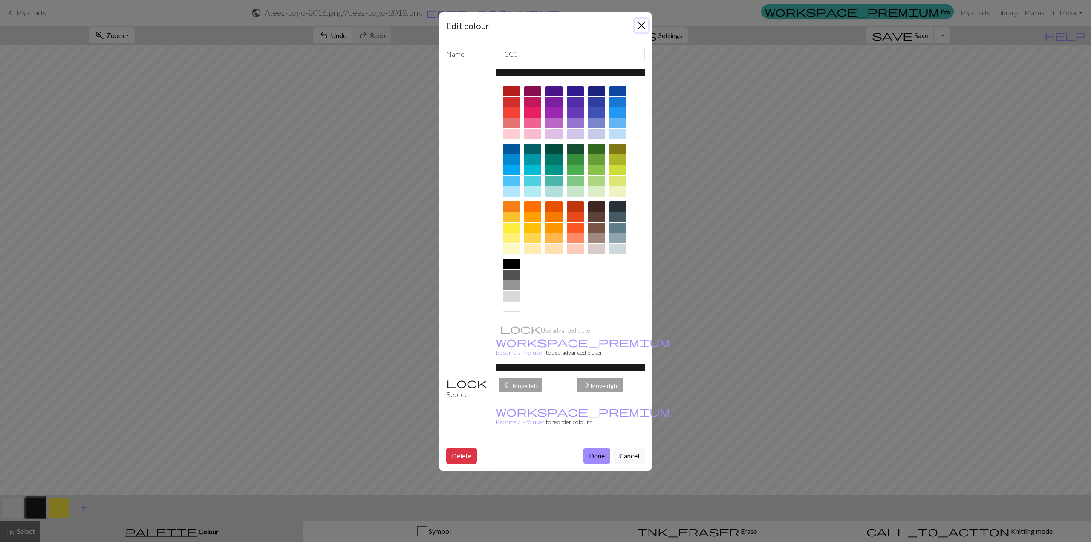
click at [538, 26] on button "Close" at bounding box center [642, 26] width 14 height 14
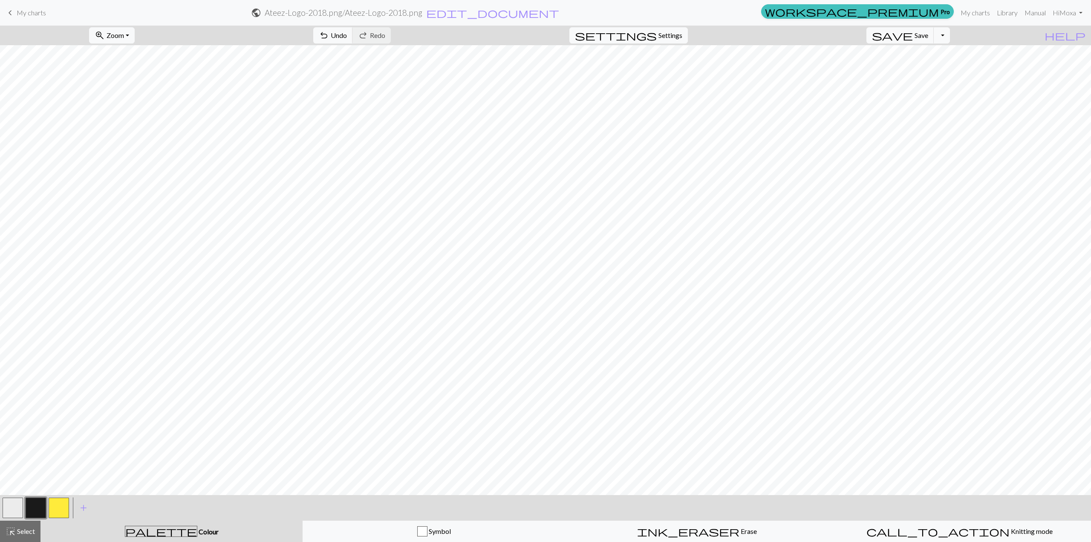
click at [58, 506] on button "button" at bounding box center [59, 507] width 20 height 20
click at [38, 509] on button "button" at bounding box center [36, 507] width 20 height 20
click at [59, 510] on button "button" at bounding box center [59, 507] width 20 height 20
click at [40, 502] on button "button" at bounding box center [36, 507] width 20 height 20
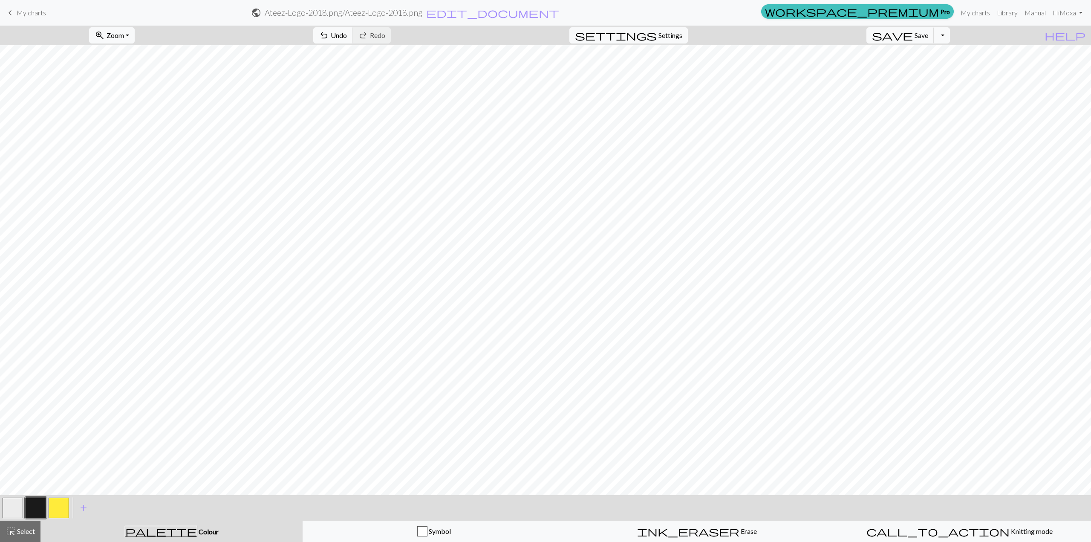
click at [58, 505] on button "button" at bounding box center [59, 507] width 20 height 20
click at [27, 510] on button "button" at bounding box center [36, 507] width 20 height 20
click at [35, 514] on button "button" at bounding box center [36, 507] width 20 height 20
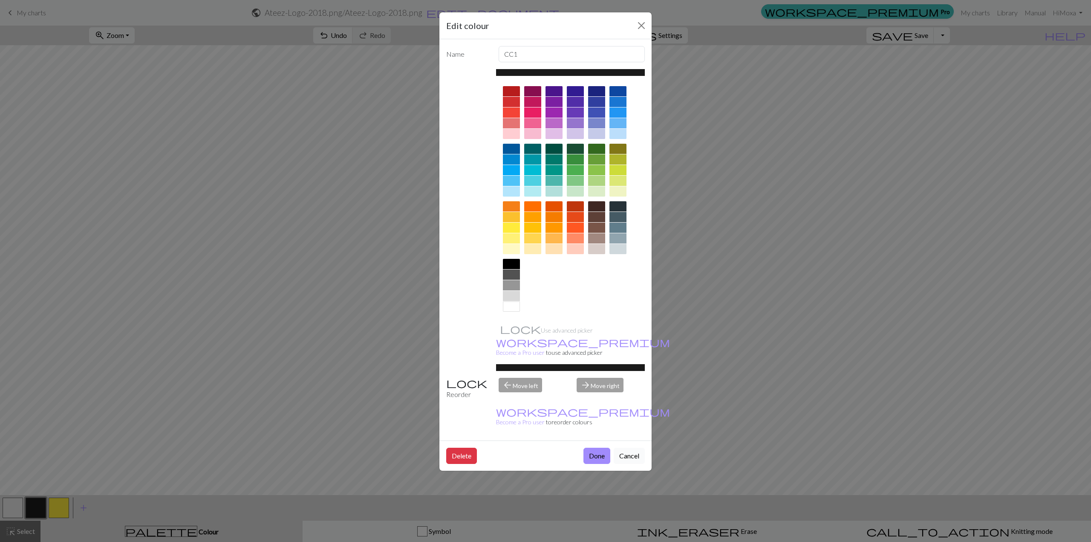
click at [538, 448] on button "Cancel" at bounding box center [629, 456] width 31 height 16
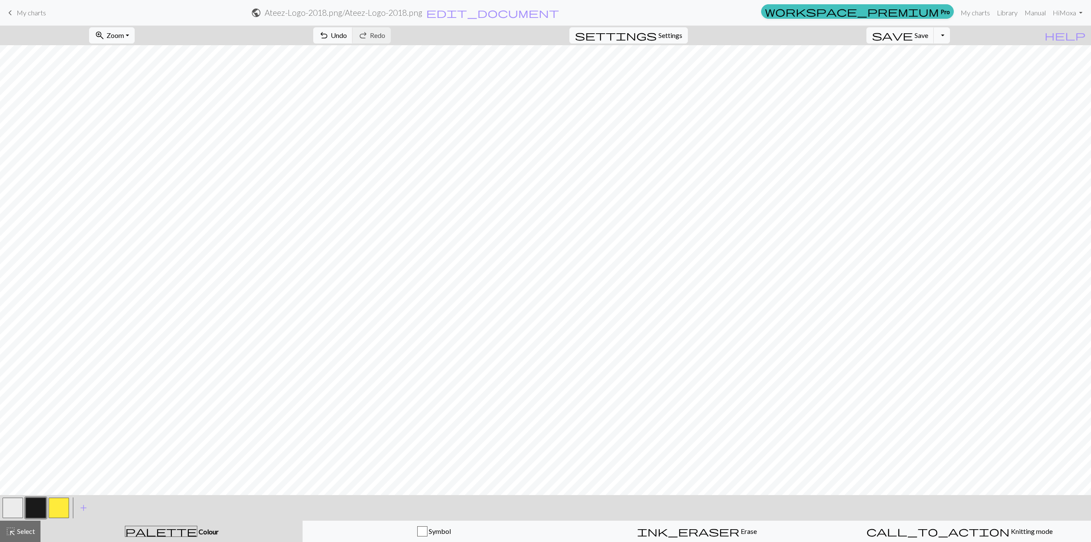
click at [50, 506] on button "button" at bounding box center [59, 507] width 20 height 20
click at [44, 509] on button "button" at bounding box center [36, 507] width 20 height 20
click at [41, 506] on button "button" at bounding box center [36, 507] width 20 height 20
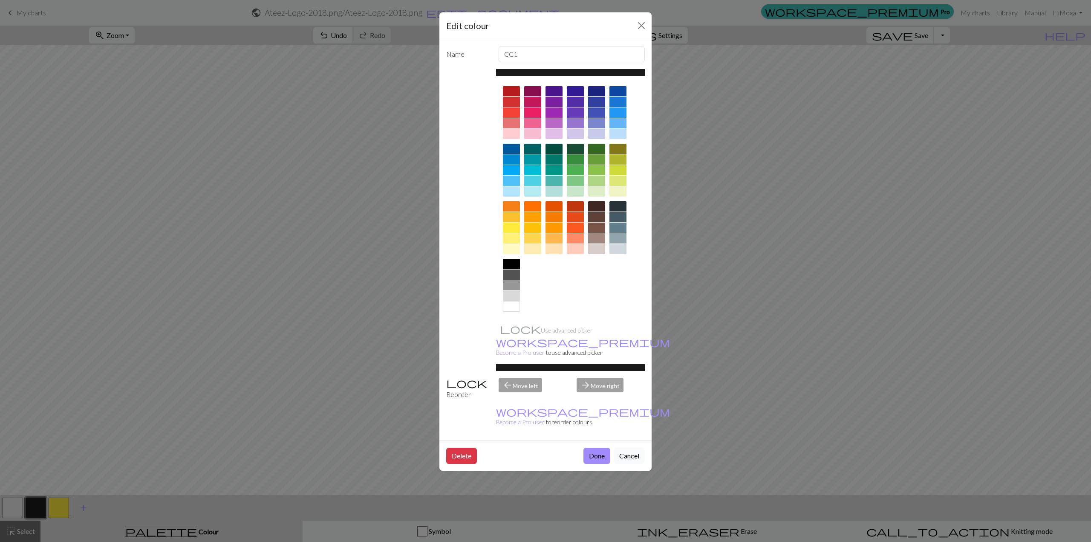
click at [538, 448] on button "Cancel" at bounding box center [629, 456] width 31 height 16
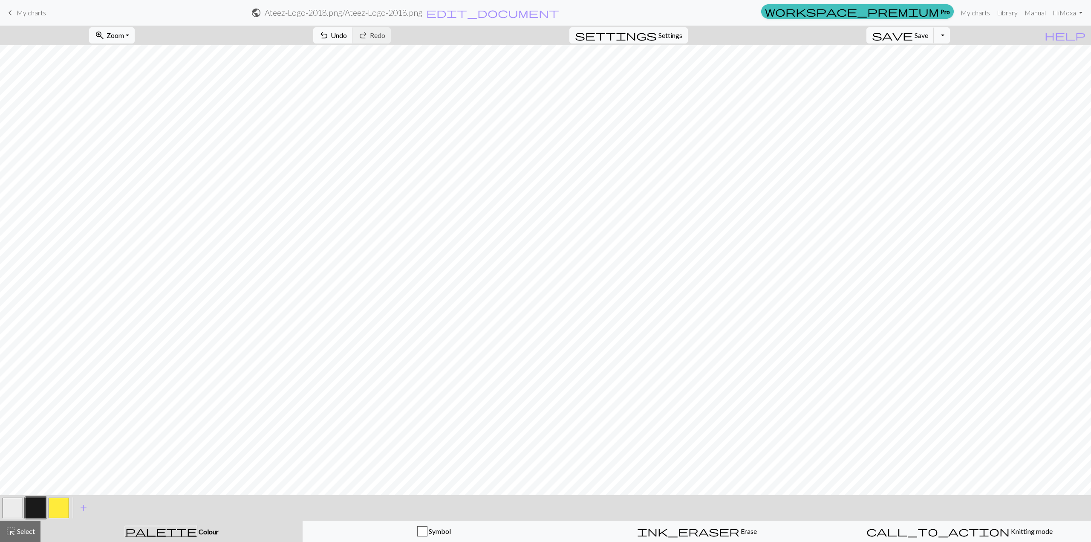
click at [56, 510] on button "button" at bounding box center [59, 507] width 20 height 20
click at [62, 505] on button "button" at bounding box center [59, 507] width 20 height 20
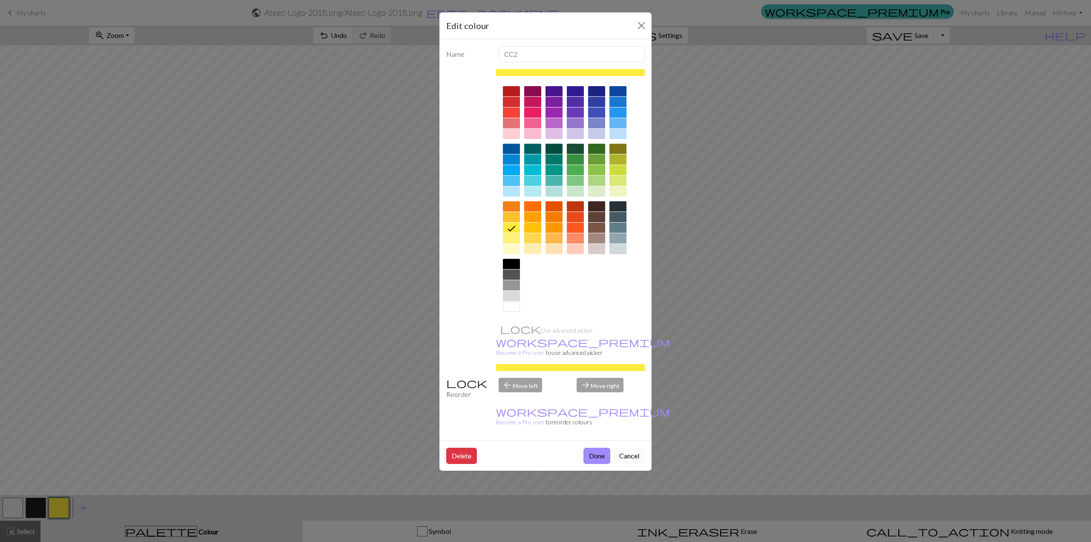
click at [538, 448] on button "Cancel" at bounding box center [629, 456] width 31 height 16
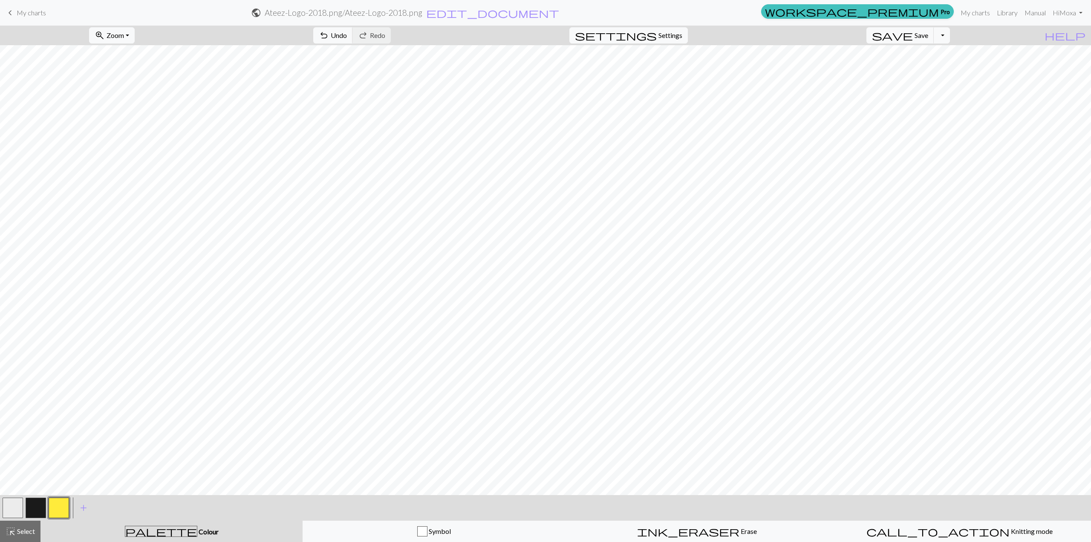
click at [36, 509] on button "button" at bounding box center [36, 507] width 20 height 20
click at [37, 506] on button "button" at bounding box center [36, 507] width 20 height 20
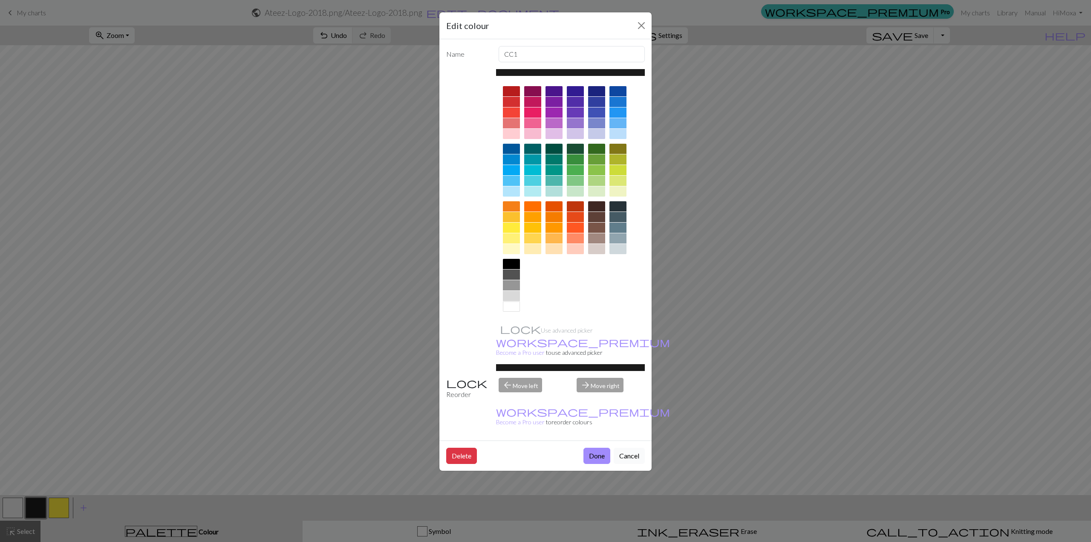
click at [538, 448] on button "Cancel" at bounding box center [629, 456] width 31 height 16
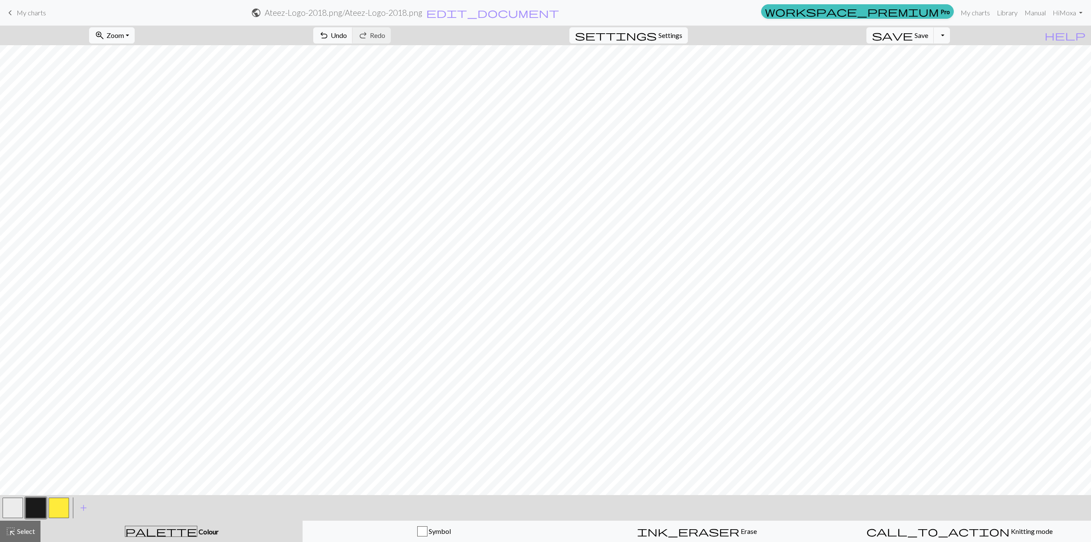
click at [58, 511] on button "button" at bounding box center [59, 507] width 20 height 20
click at [34, 510] on button "button" at bounding box center [36, 507] width 20 height 20
click at [62, 511] on button "button" at bounding box center [59, 507] width 20 height 20
click at [37, 506] on button "button" at bounding box center [36, 507] width 20 height 20
click at [59, 512] on button "button" at bounding box center [59, 507] width 20 height 20
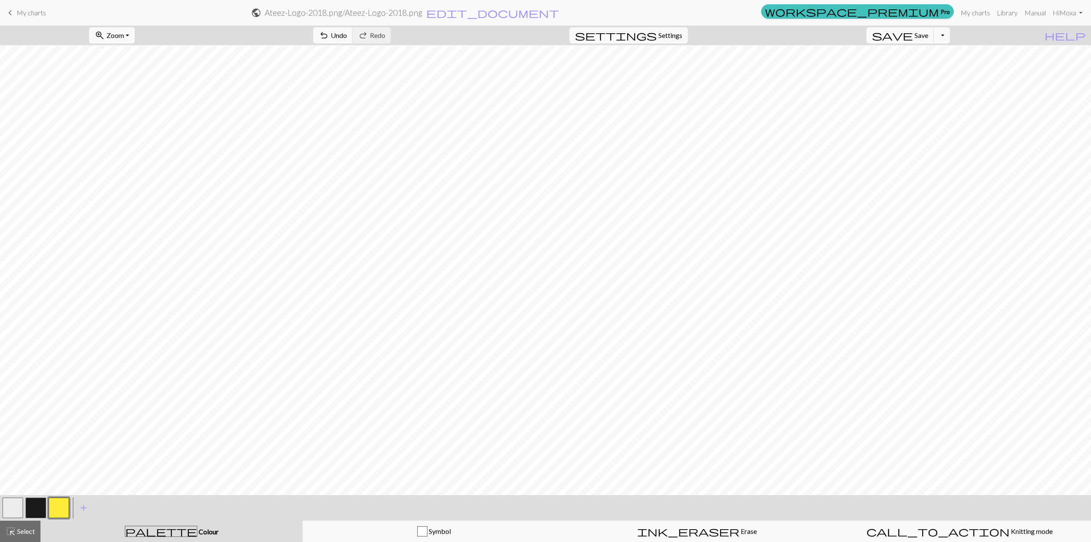
click at [124, 35] on span "Zoom" at bounding box center [115, 35] width 17 height 8
click at [137, 64] on button "Fit width" at bounding box center [123, 68] width 67 height 14
click at [81, 506] on span "add" at bounding box center [83, 508] width 10 height 12
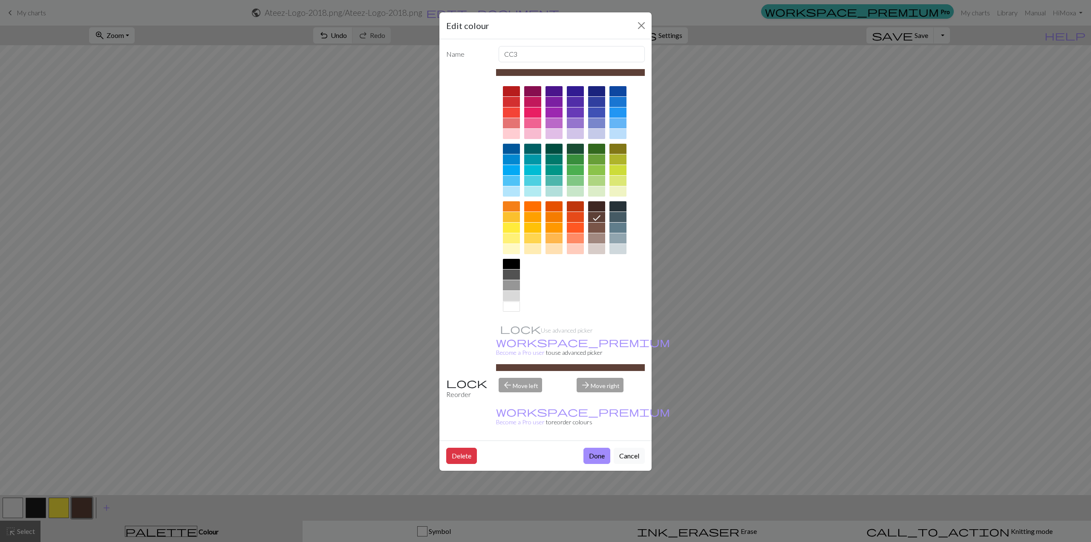
click at [538, 227] on div at bounding box center [575, 228] width 17 height 10
click at [538, 448] on button "Done" at bounding box center [597, 456] width 27 height 16
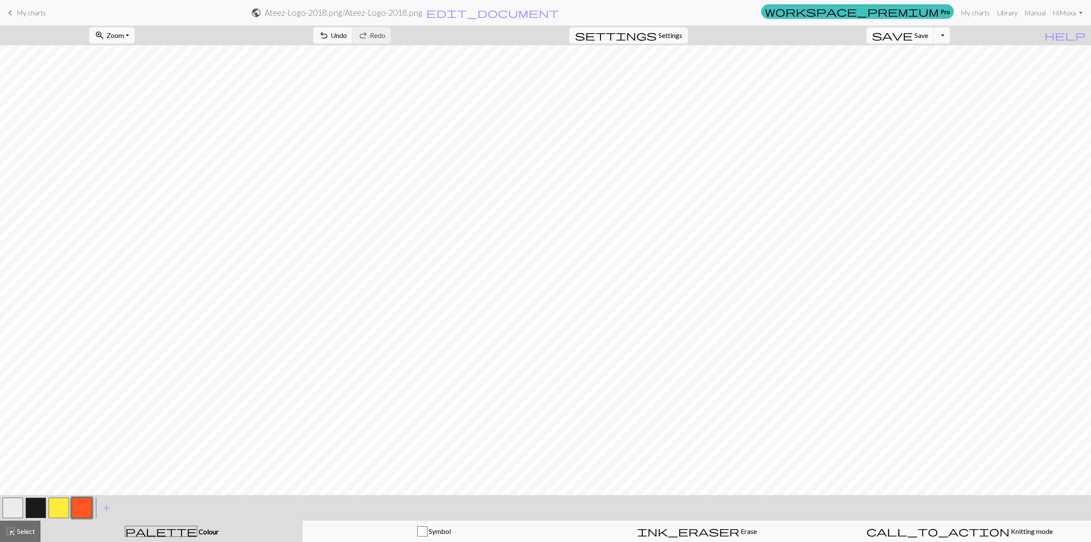
click at [31, 505] on button "button" at bounding box center [36, 507] width 20 height 20
click at [78, 504] on button "button" at bounding box center [82, 507] width 20 height 20
click at [39, 503] on button "button" at bounding box center [36, 507] width 20 height 20
click at [88, 503] on button "button" at bounding box center [82, 507] width 20 height 20
click at [40, 505] on button "button" at bounding box center [36, 507] width 20 height 20
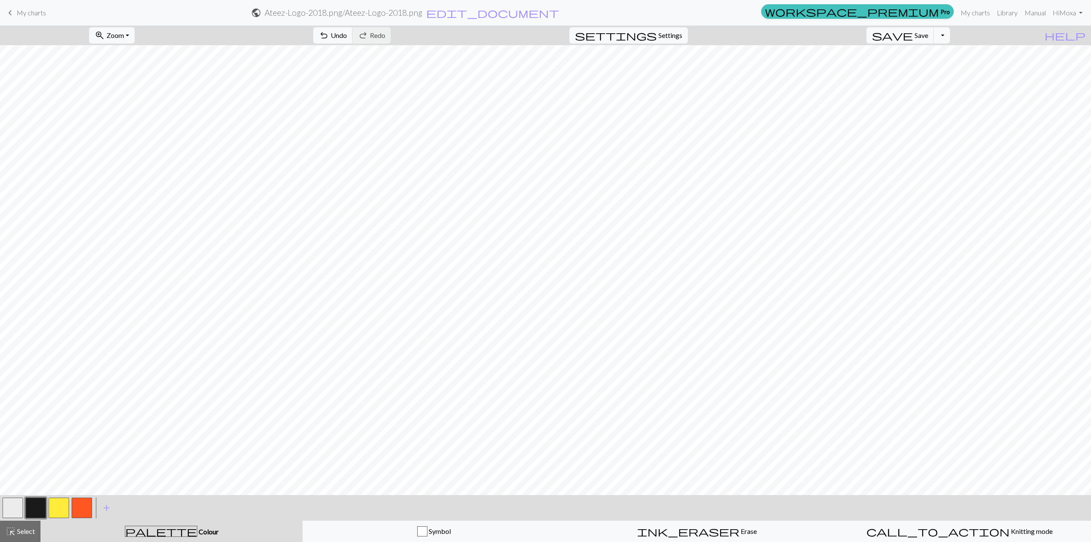
click at [90, 512] on button "button" at bounding box center [82, 507] width 20 height 20
click at [29, 512] on button "button" at bounding box center [36, 507] width 20 height 20
click at [90, 506] on button "button" at bounding box center [82, 507] width 20 height 20
click at [29, 507] on button "button" at bounding box center [36, 507] width 20 height 20
click at [135, 30] on button "zoom_in Zoom Zoom" at bounding box center [112, 35] width 46 height 16
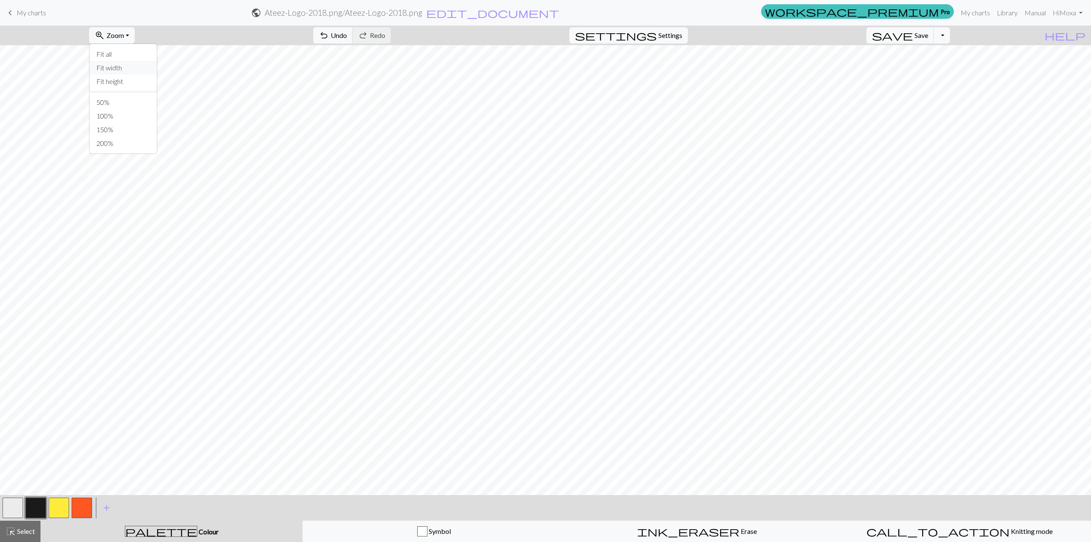
click at [142, 70] on button "Fit width" at bounding box center [123, 68] width 67 height 14
click at [538, 35] on button "Toggle Dropdown" at bounding box center [942, 35] width 16 height 16
click at [538, 67] on button "save_alt Download" at bounding box center [879, 68] width 141 height 14
click at [538, 36] on span "Save" at bounding box center [922, 35] width 14 height 8
click at [538, 34] on button "Toggle Dropdown" at bounding box center [942, 35] width 16 height 16
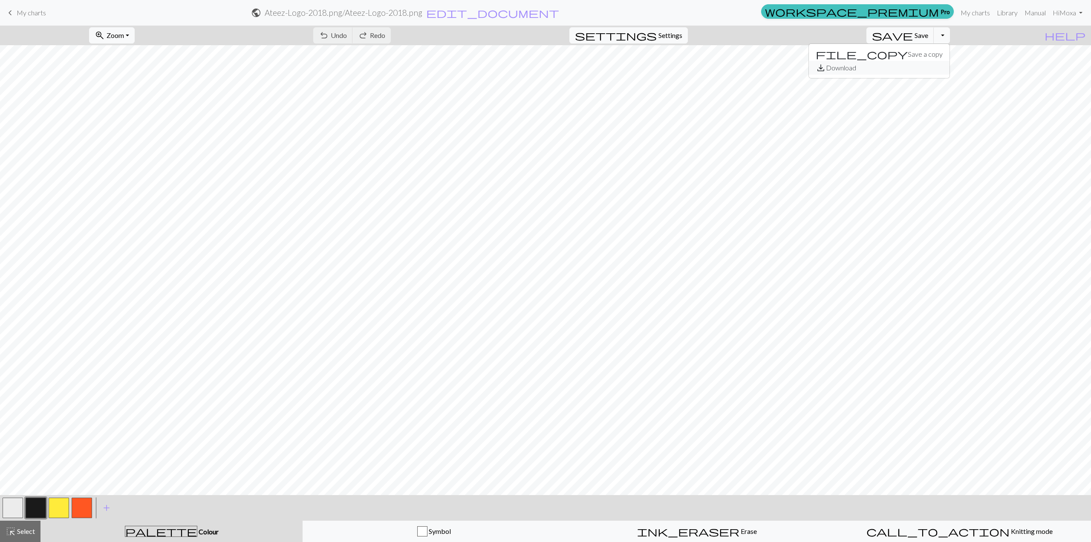
click at [538, 65] on button "save_alt Download" at bounding box center [879, 68] width 141 height 14
click at [538, 14] on link "Hi Moxa" at bounding box center [1067, 12] width 37 height 17
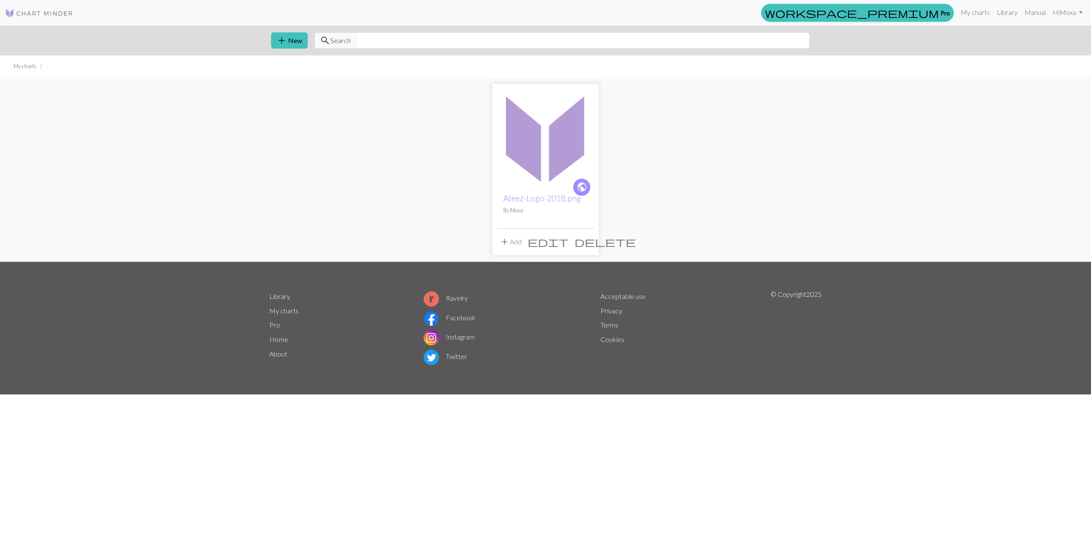
click at [541, 143] on img at bounding box center [546, 137] width 98 height 98
click at [569, 240] on span "edit" at bounding box center [548, 242] width 41 height 12
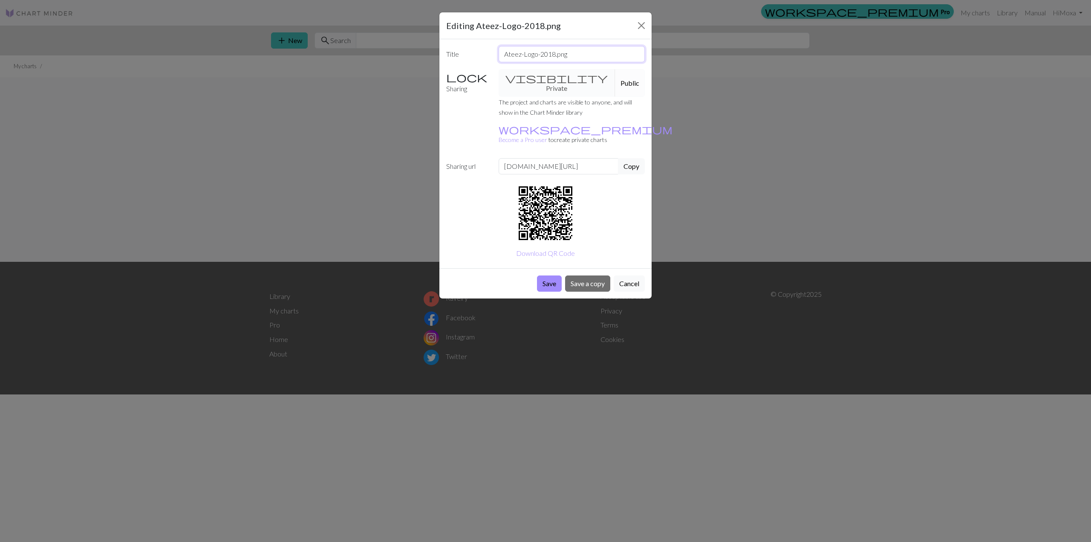
drag, startPoint x: 584, startPoint y: 54, endPoint x: 385, endPoint y: 52, distance: 198.7
click at [385, 52] on div "Editing Ateez-Logo-2018.png Title Ateez-Logo-2018.png Sharing visibility Privat…" at bounding box center [545, 271] width 1091 height 542
type input "test_1"
click at [551, 275] on button "Save" at bounding box center [549, 283] width 25 height 16
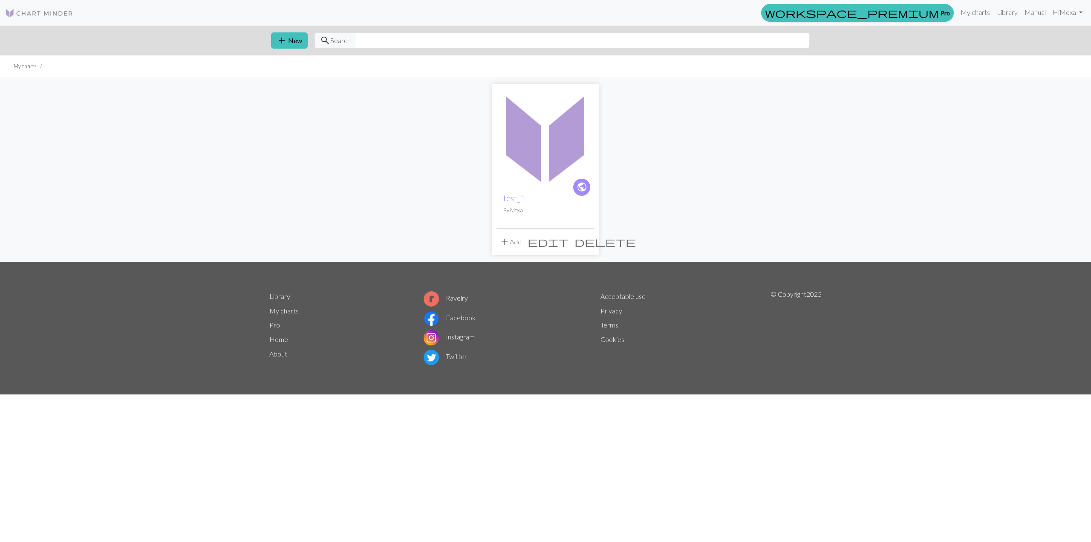
click at [539, 148] on img at bounding box center [546, 137] width 98 height 98
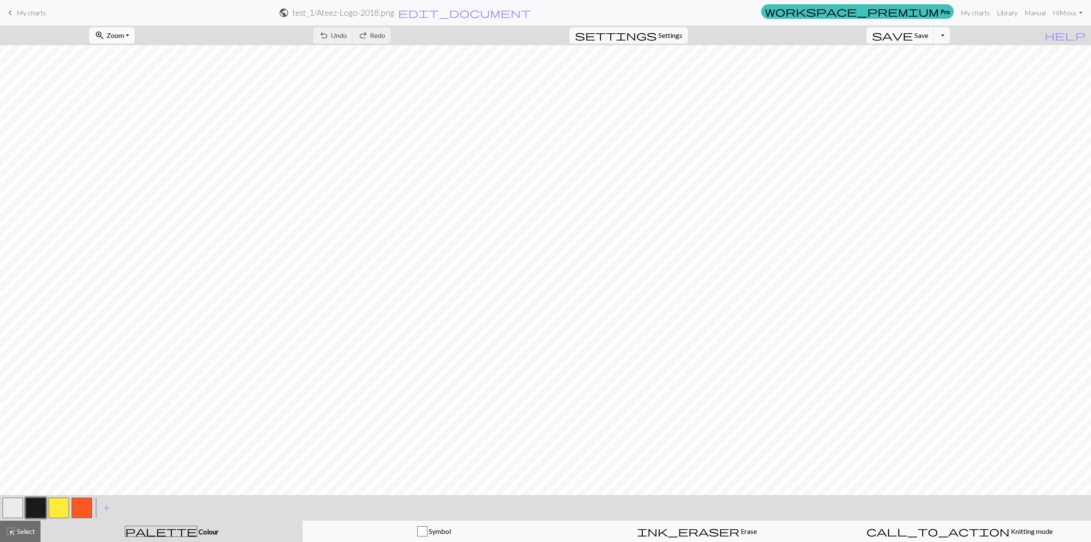
click at [135, 36] on button "zoom_in Zoom Zoom" at bounding box center [112, 35] width 46 height 16
click at [142, 66] on button "Fit width" at bounding box center [123, 68] width 67 height 14
click at [688, 35] on button "settings Settings" at bounding box center [628, 35] width 119 height 16
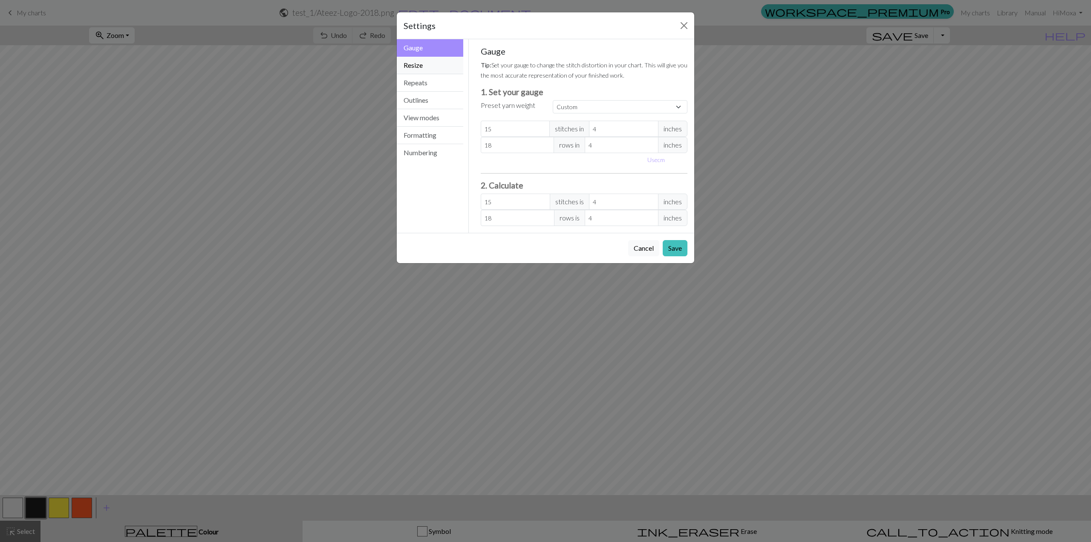
click at [442, 68] on button "Resize" at bounding box center [430, 65] width 66 height 17
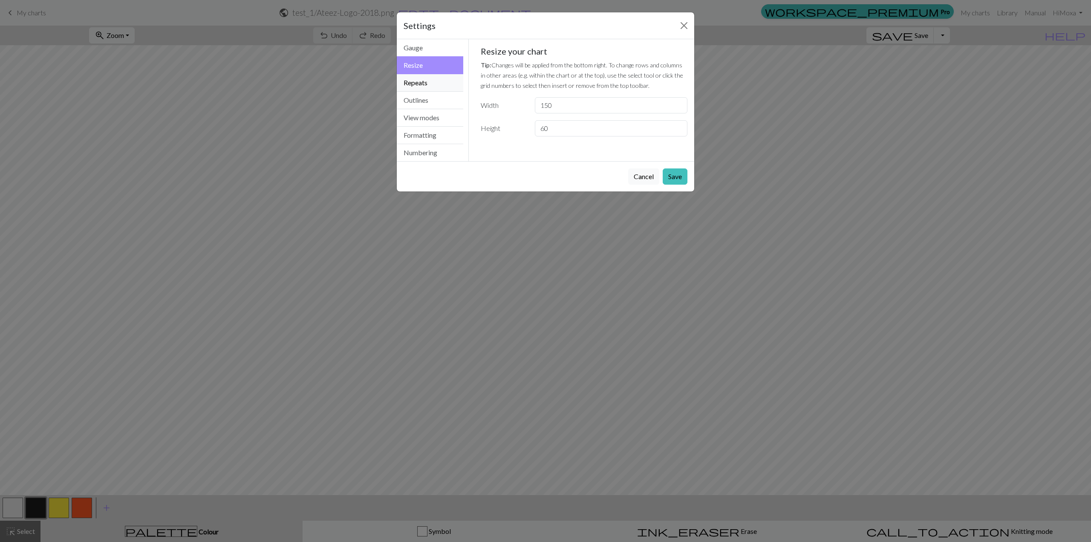
click at [435, 79] on button "Repeats" at bounding box center [430, 82] width 66 height 17
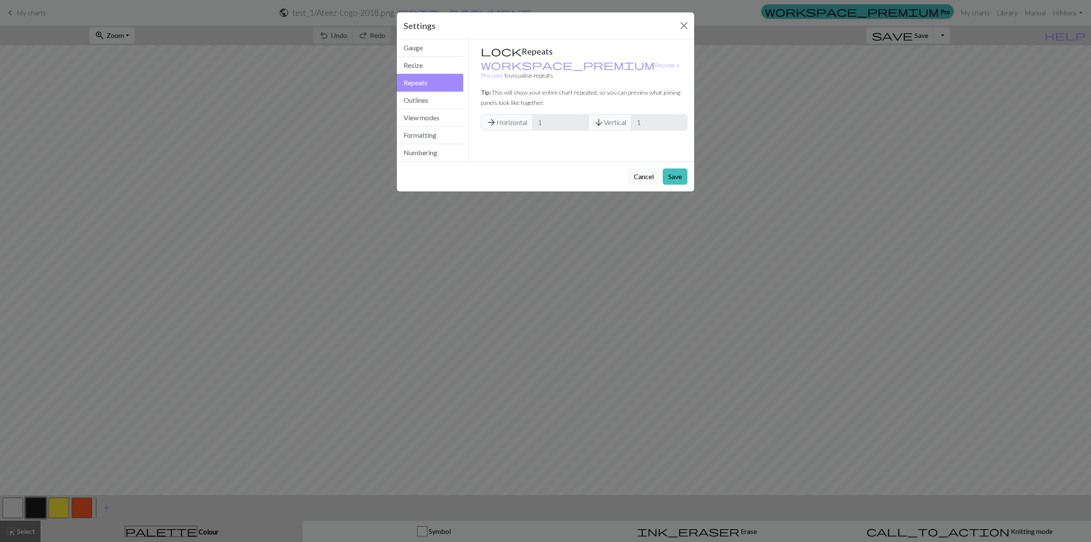
click at [429, 90] on button "Repeats" at bounding box center [430, 83] width 66 height 18
click at [429, 92] on button "Outlines" at bounding box center [430, 100] width 66 height 17
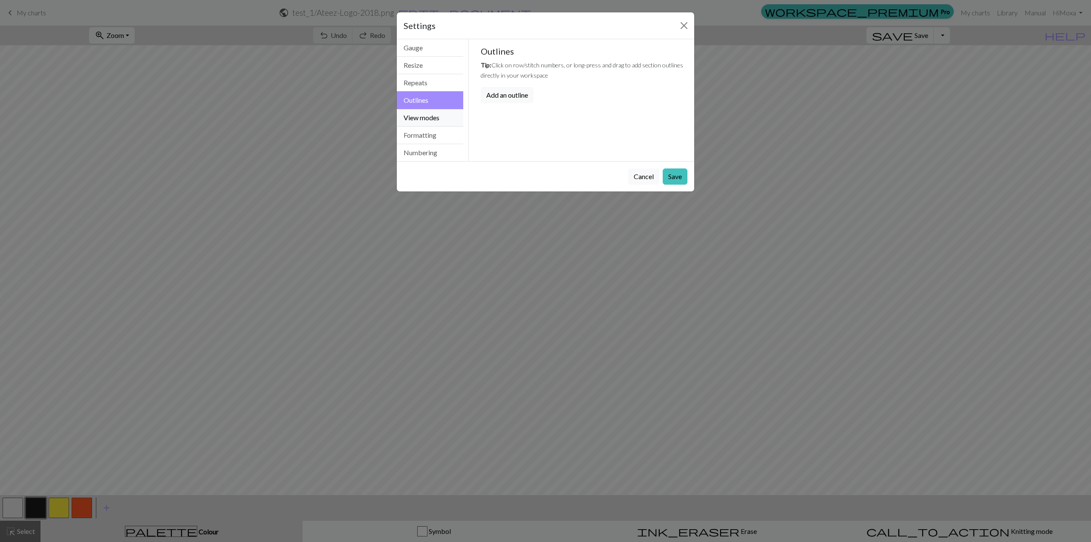
click at [425, 122] on button "View modes" at bounding box center [430, 117] width 66 height 17
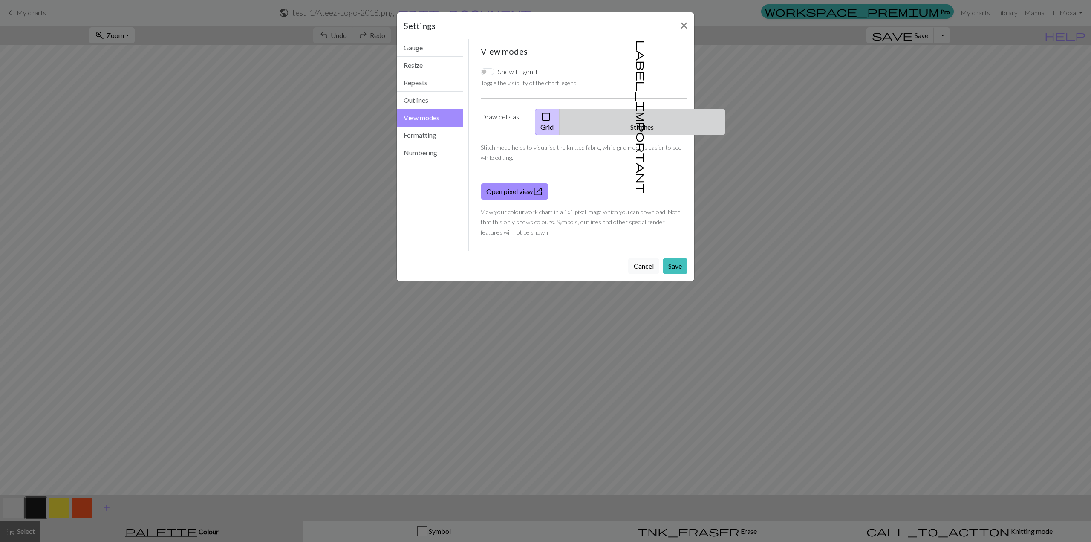
click at [660, 117] on button "label_important Stitches" at bounding box center [642, 122] width 166 height 26
click at [551, 115] on span "check_box_outline_blank" at bounding box center [546, 117] width 10 height 12
click at [440, 129] on button "Formatting" at bounding box center [430, 135] width 66 height 17
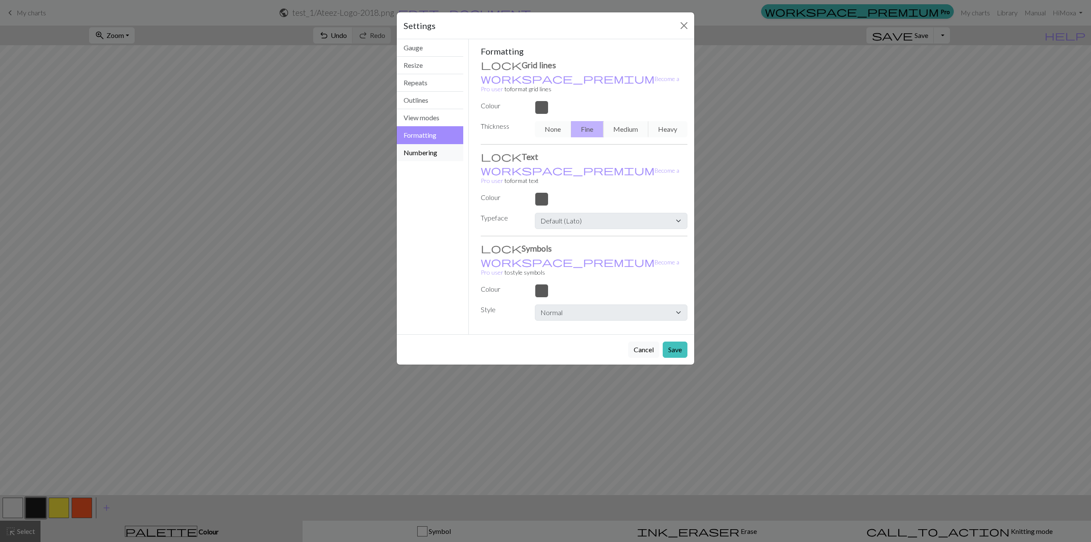
click at [434, 151] on button "Numbering" at bounding box center [430, 152] width 66 height 17
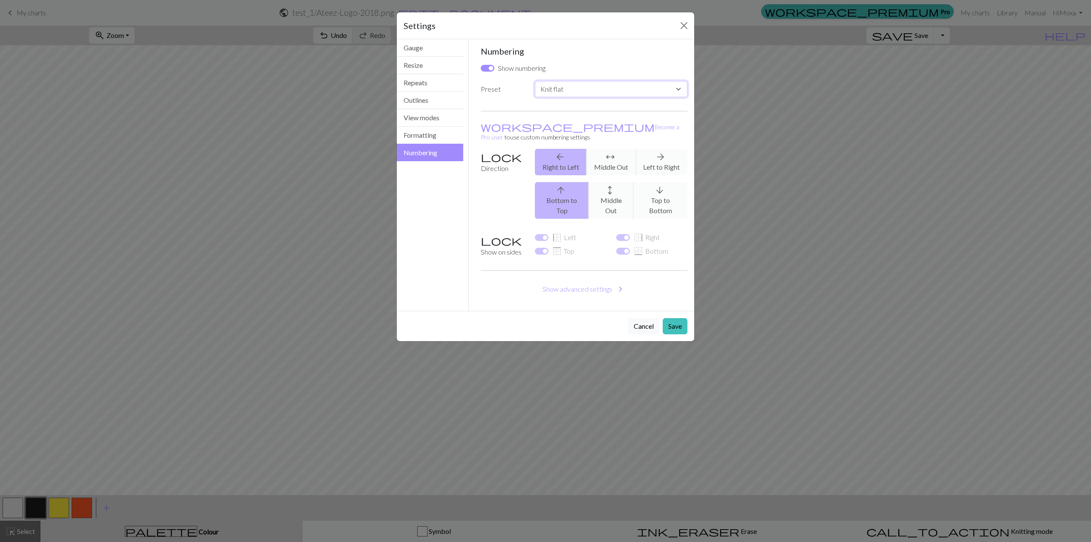
click at [674, 85] on select "Custom Knit flat Knit in the round Lace knitting Cross stitch" at bounding box center [611, 89] width 153 height 16
click at [679, 23] on button "Close" at bounding box center [684, 26] width 14 height 14
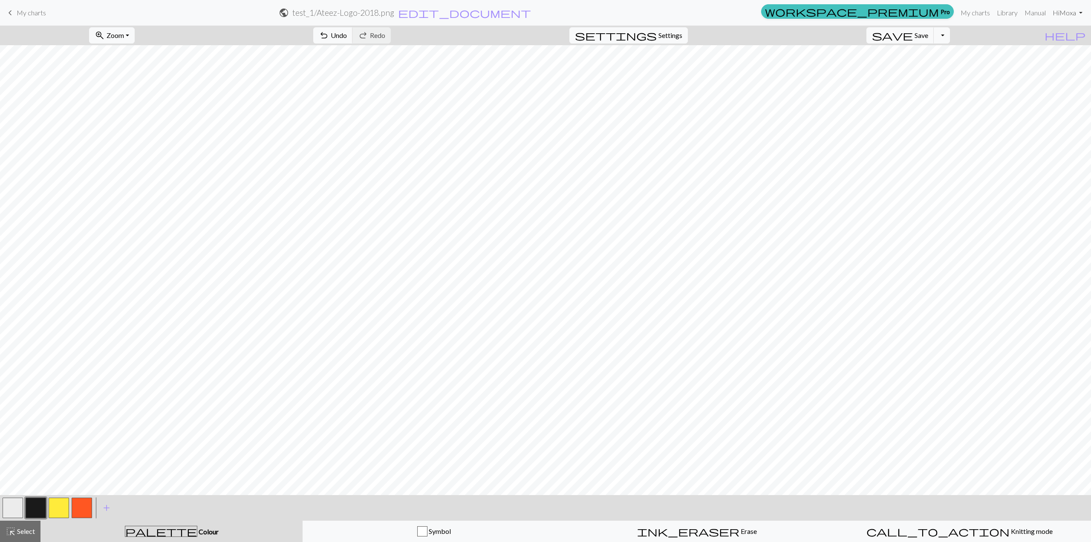
click at [1070, 9] on link "Hi Moxa" at bounding box center [1067, 12] width 37 height 17
click at [913, 39] on span "save" at bounding box center [892, 35] width 41 height 12
